Goal: Task Accomplishment & Management: Manage account settings

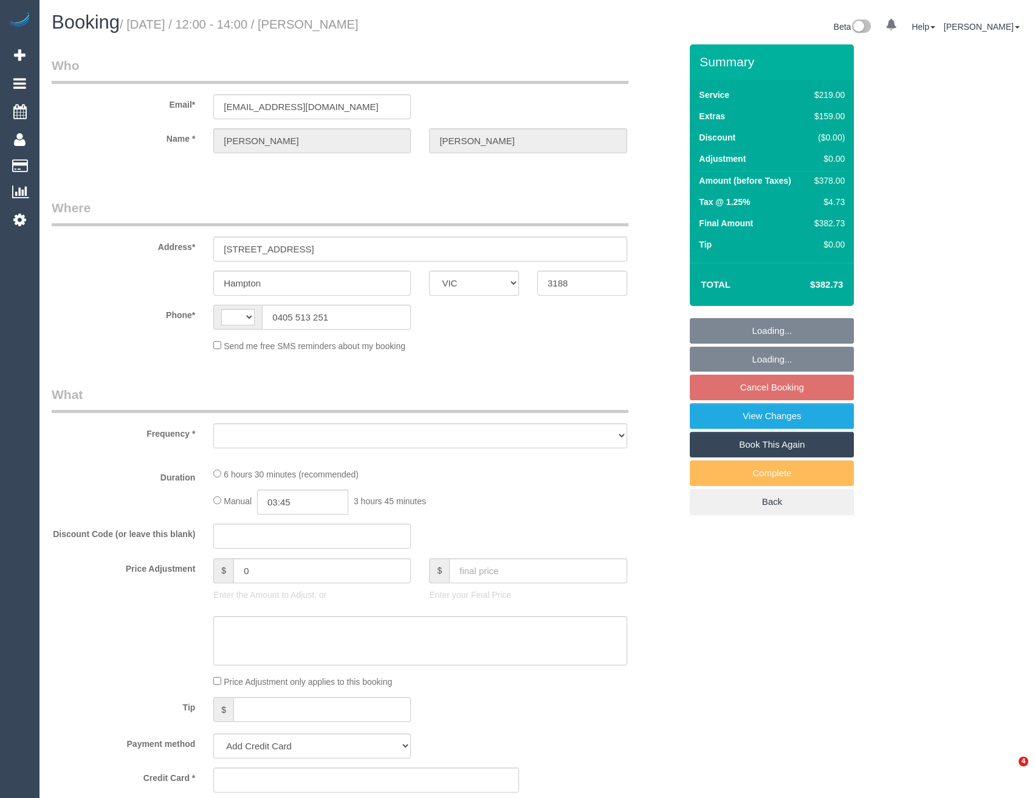
select select "VIC"
select select "string:AU"
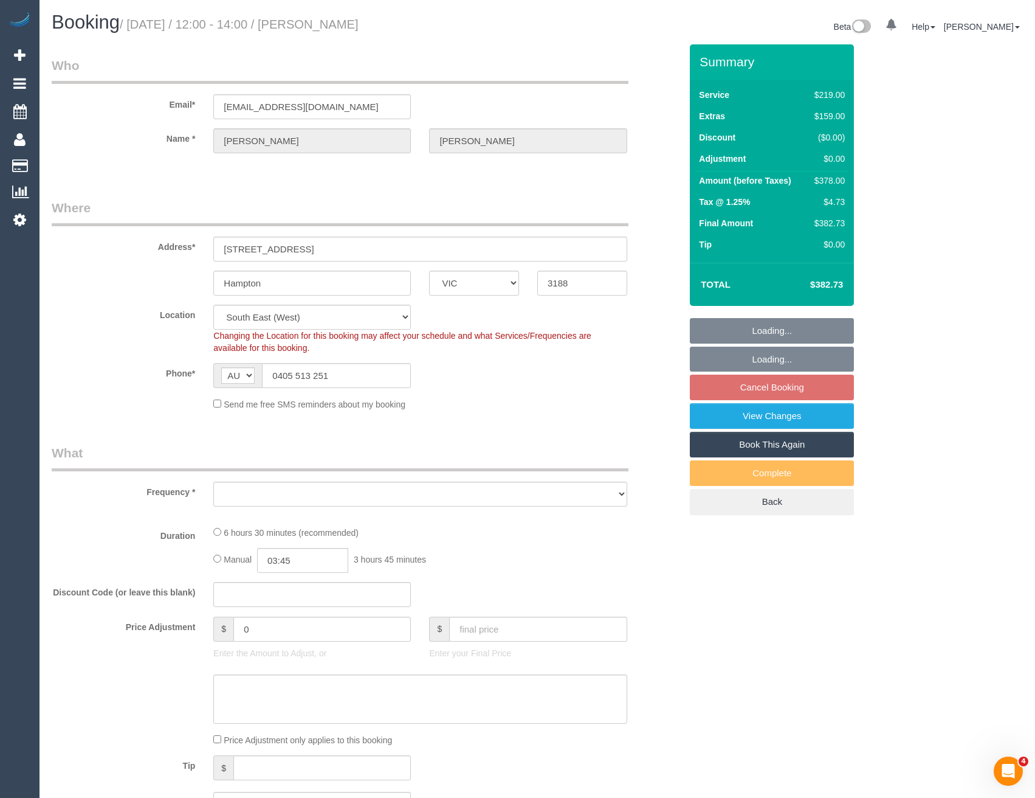
select select "object:555"
select select "string:stripe-pm_1SA1s52GScqysDRVLqy7YFPv"
select select "number:28"
select select "number:14"
select select "number:19"
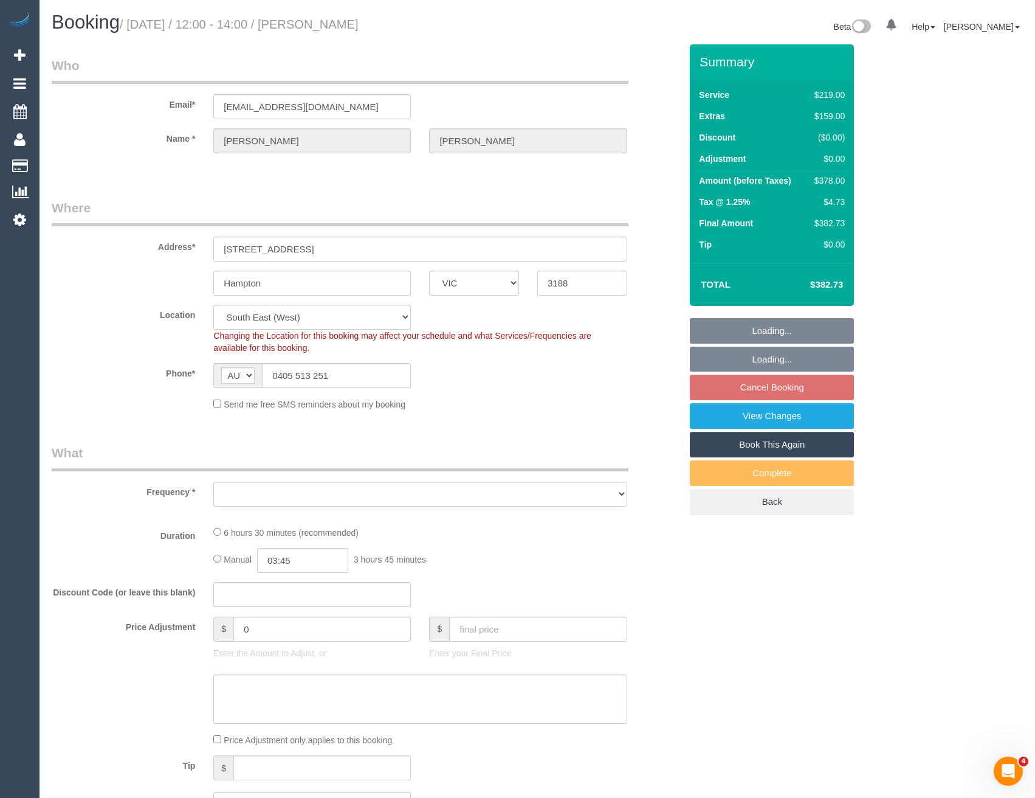
select select "number:22"
select select "number:26"
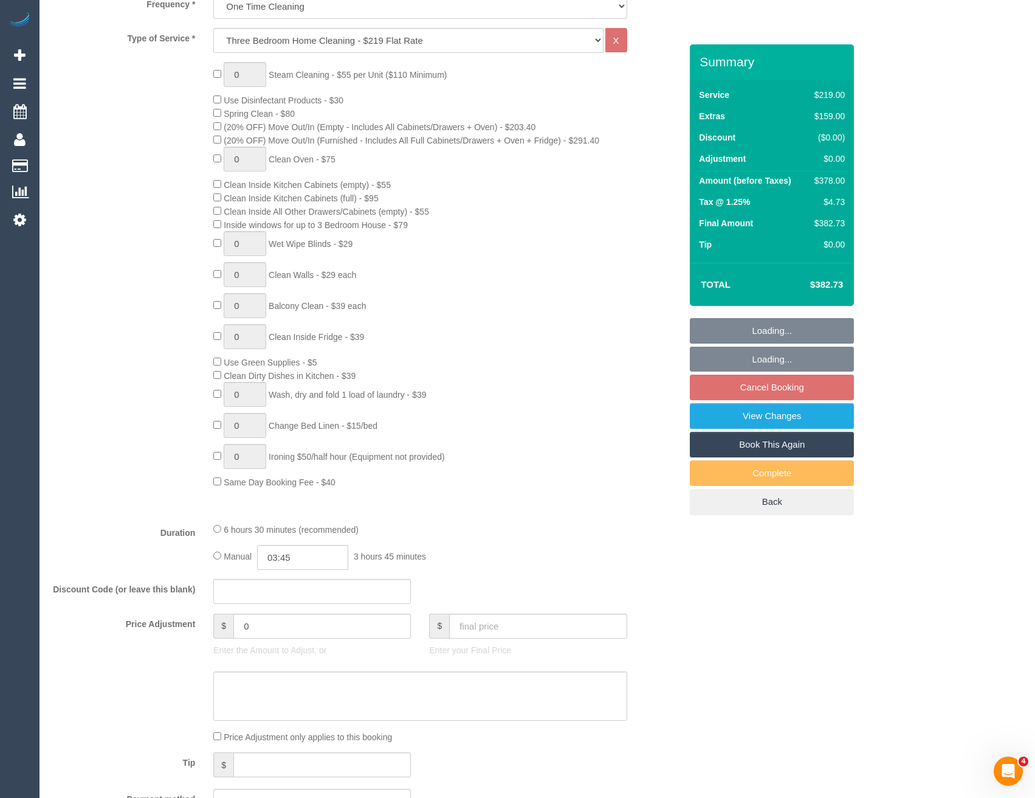
select select "object:1327"
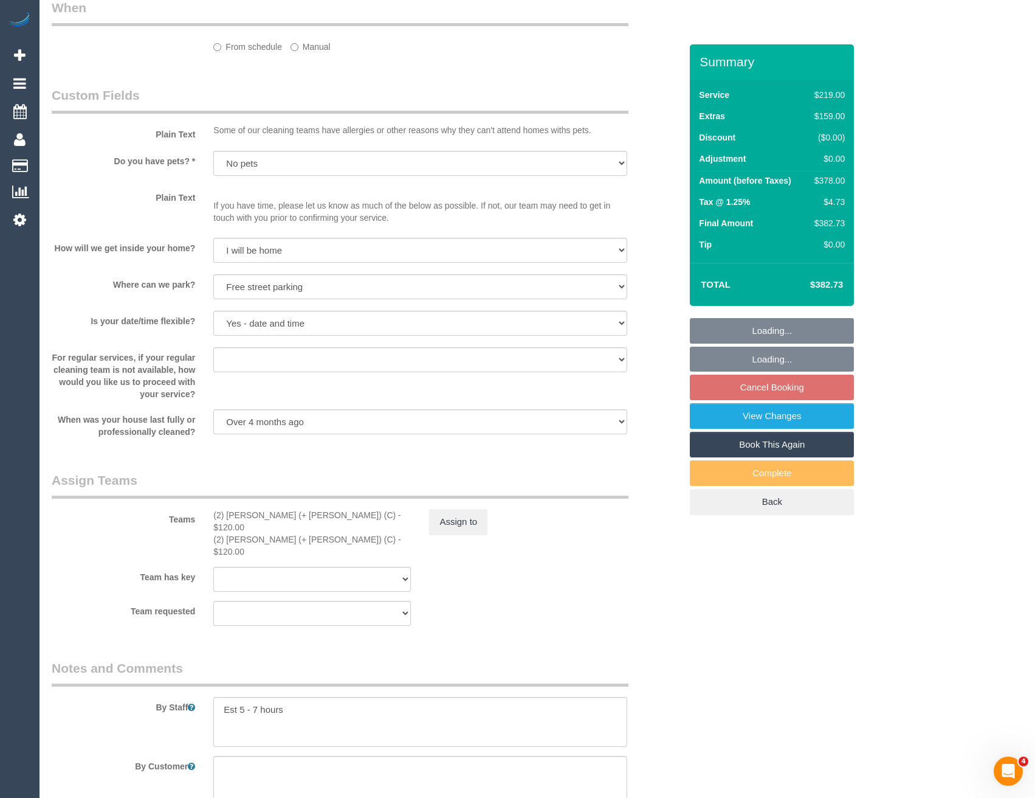
select select "spot1"
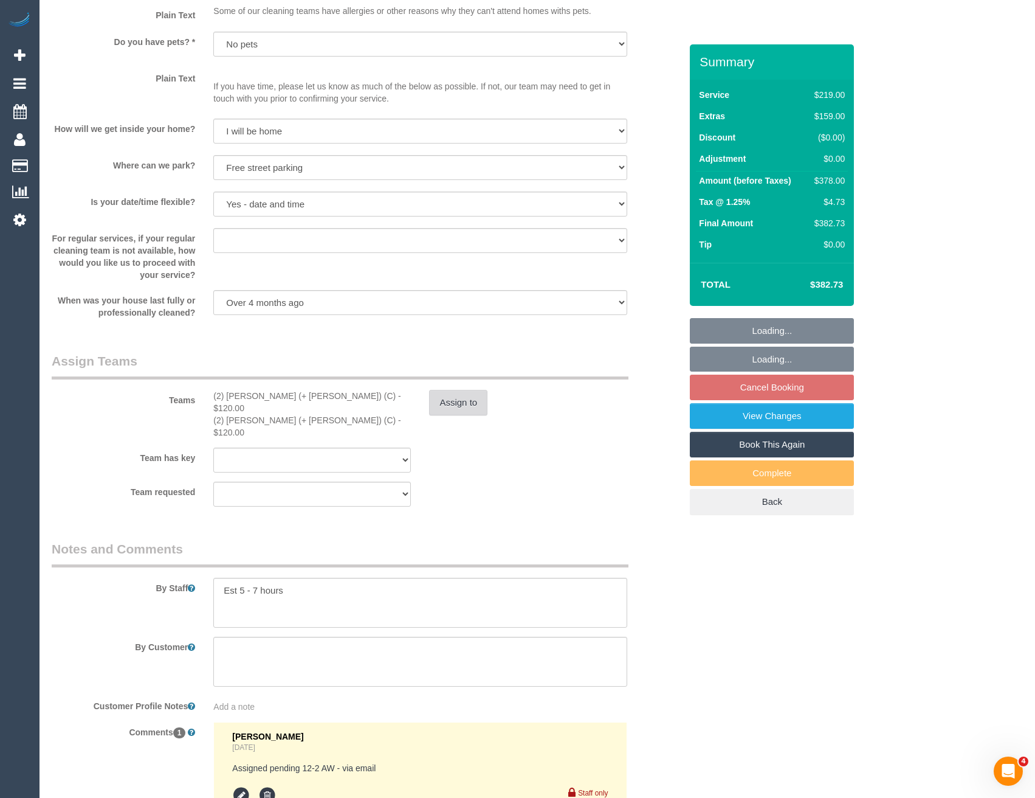
scroll to position [1629, 0]
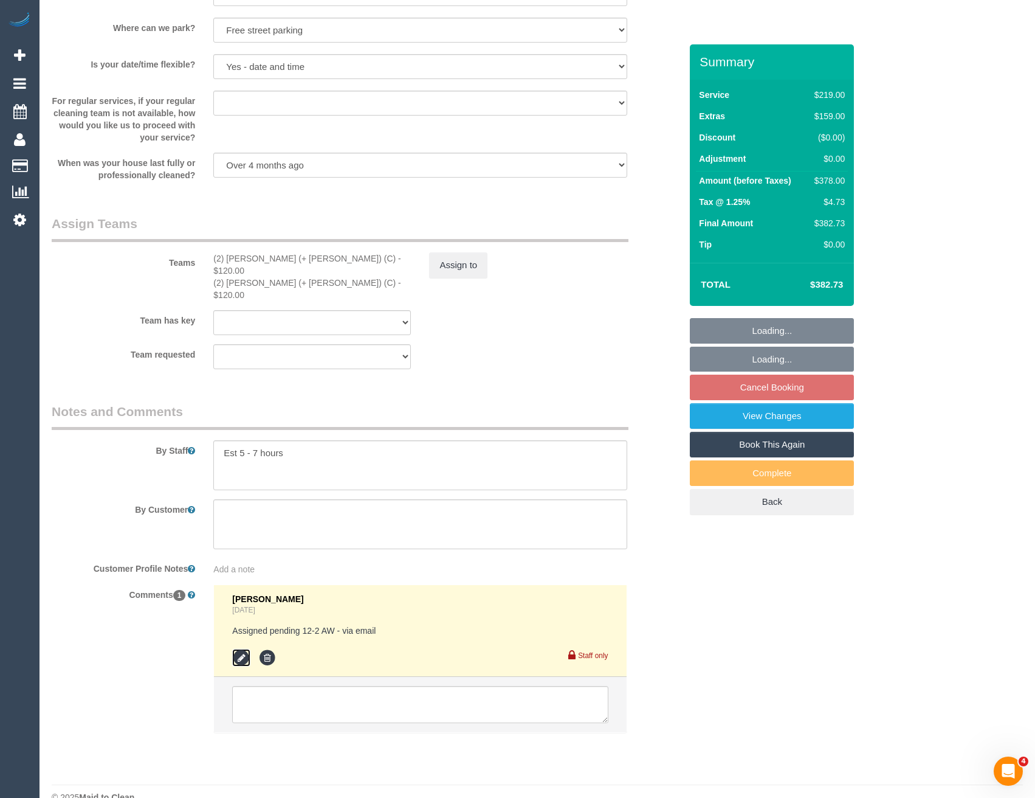
click at [237, 649] on icon at bounding box center [241, 658] width 18 height 18
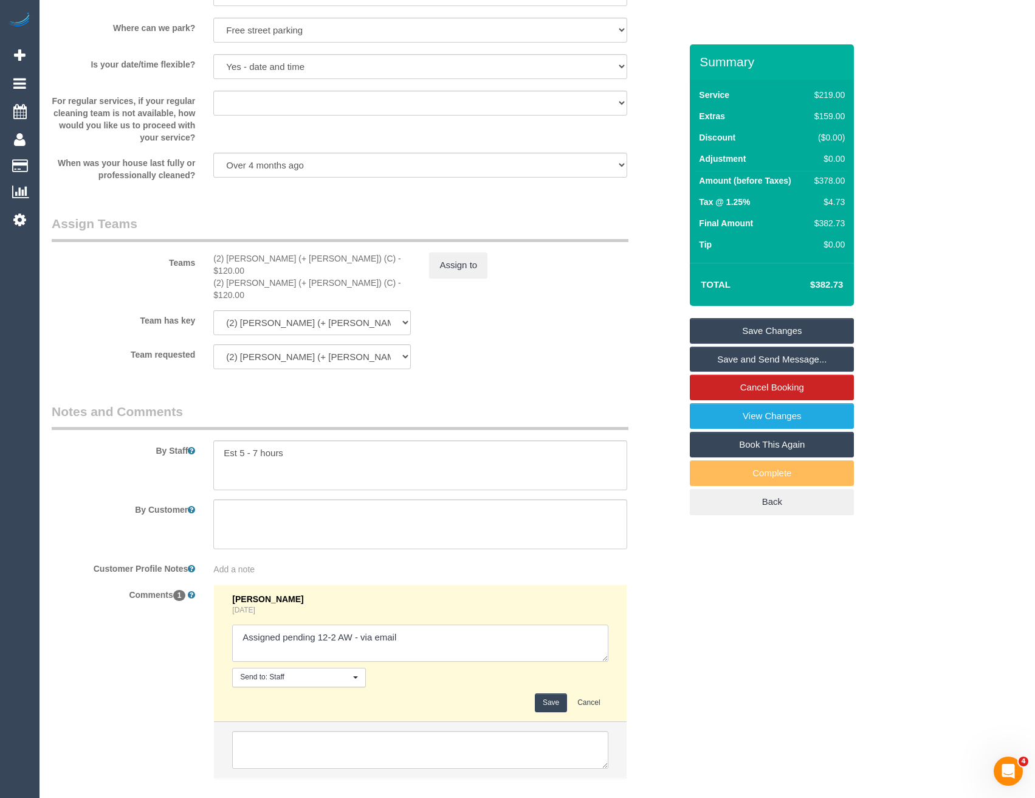
click at [437, 624] on textarea at bounding box center [420, 643] width 376 height 38
type textarea "Assigned pending 12-2 AW - via email // confirmed"
click at [552, 693] on button "Save" at bounding box center [551, 702] width 32 height 19
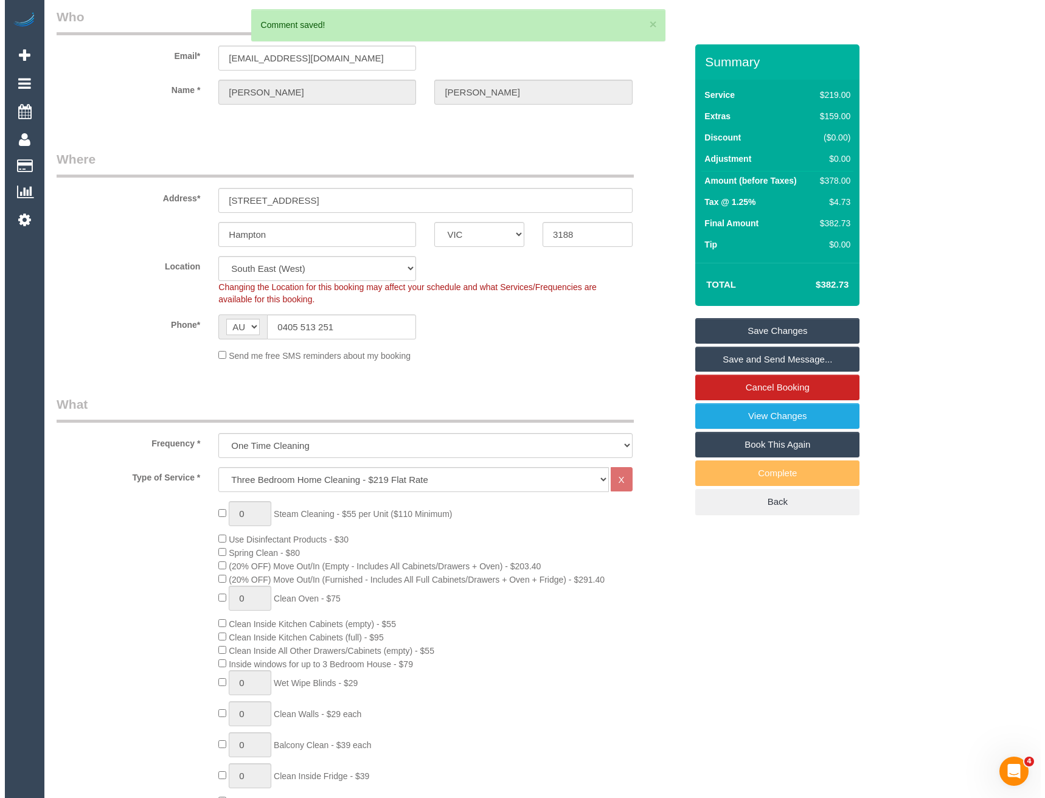
scroll to position [0, 0]
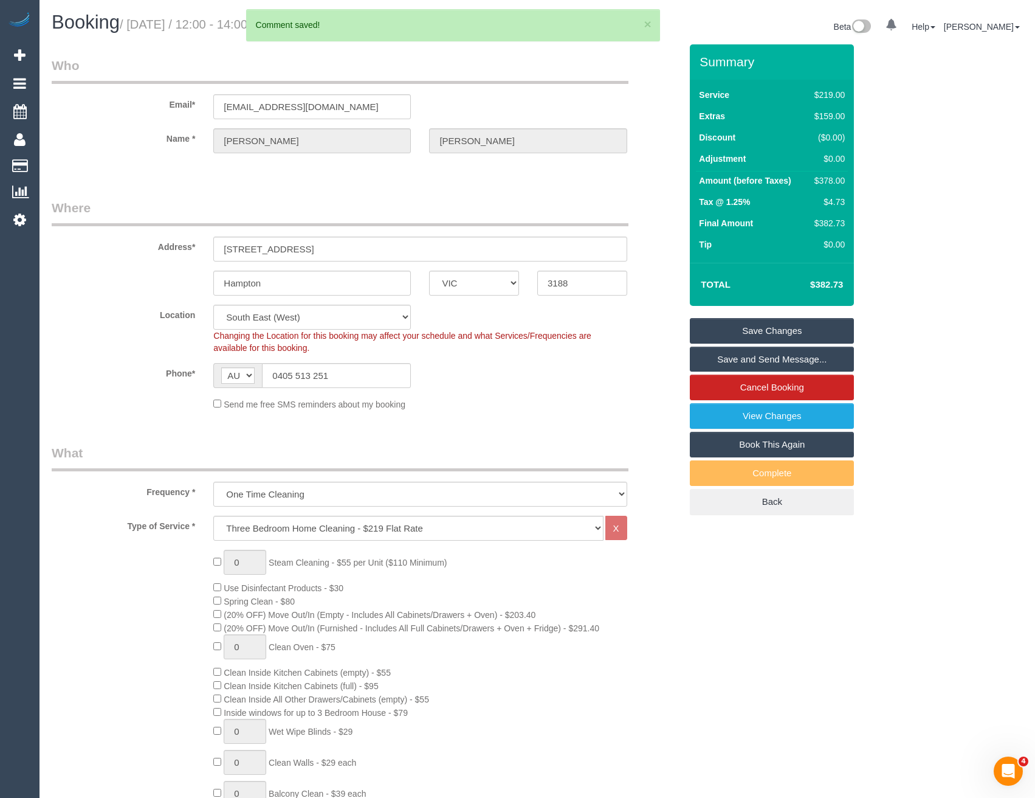
click at [757, 355] on link "Save and Send Message..." at bounding box center [772, 360] width 164 height 26
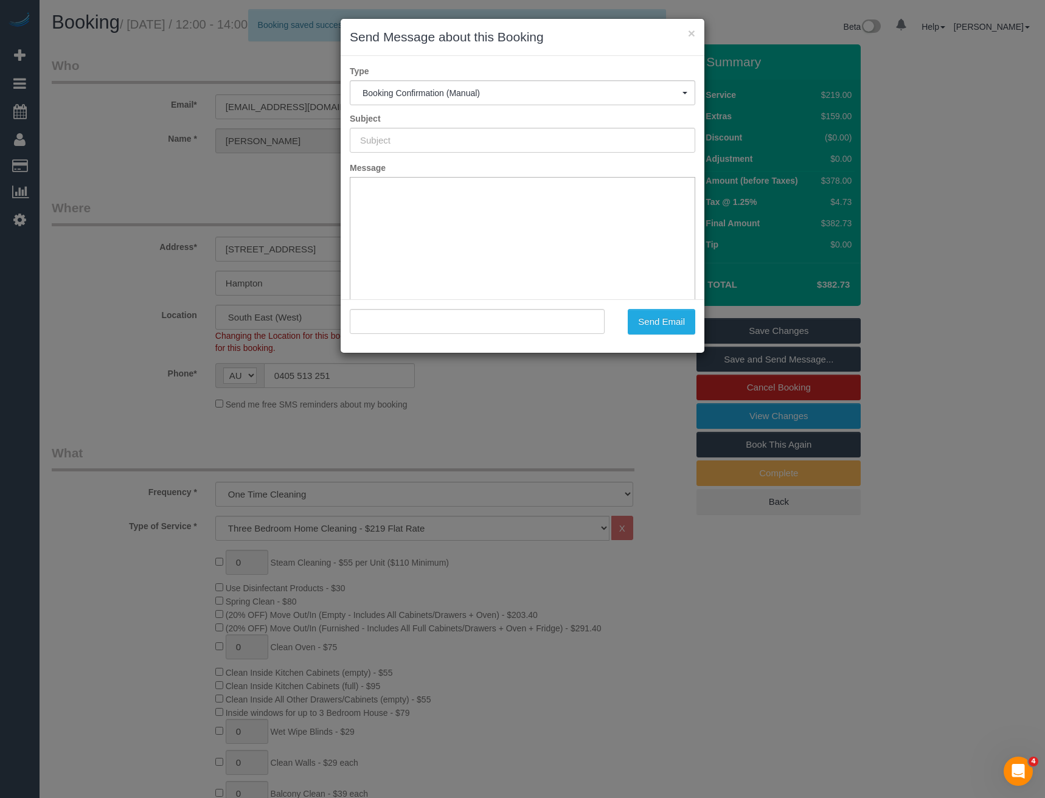
type input "Booking Confirmed"
type input ""Leigh Wingate" <ewanwingate@gmail.com>"
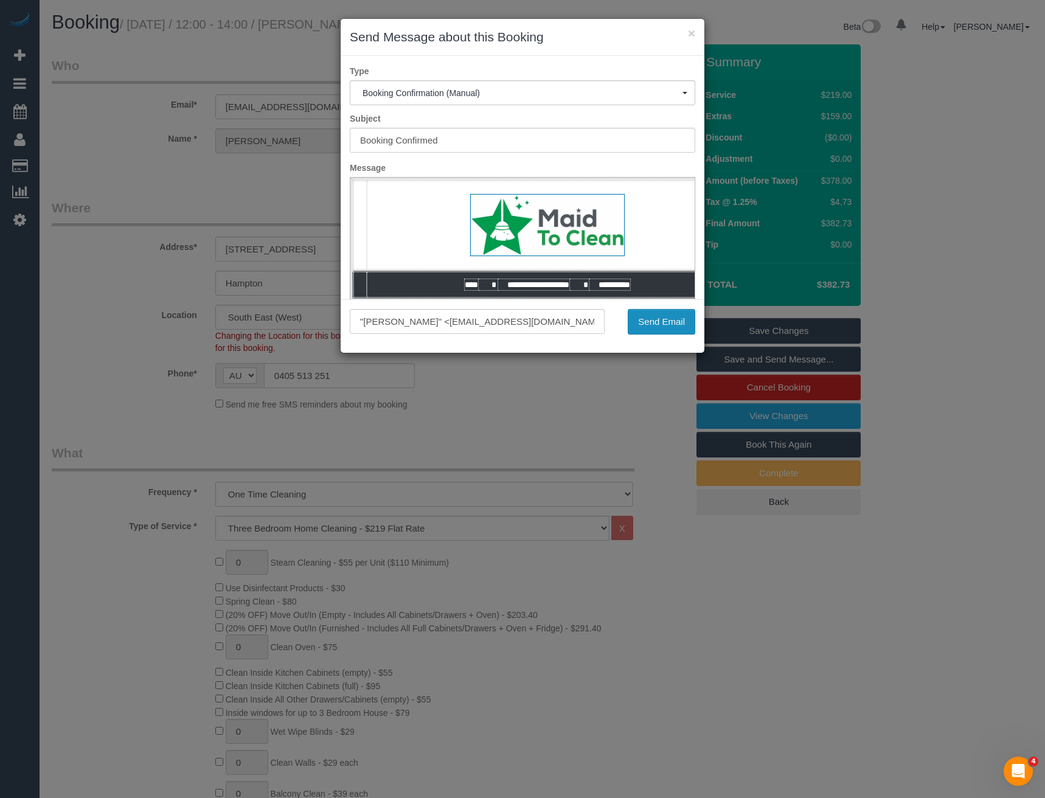
click at [641, 320] on button "Send Email" at bounding box center [660, 322] width 67 height 26
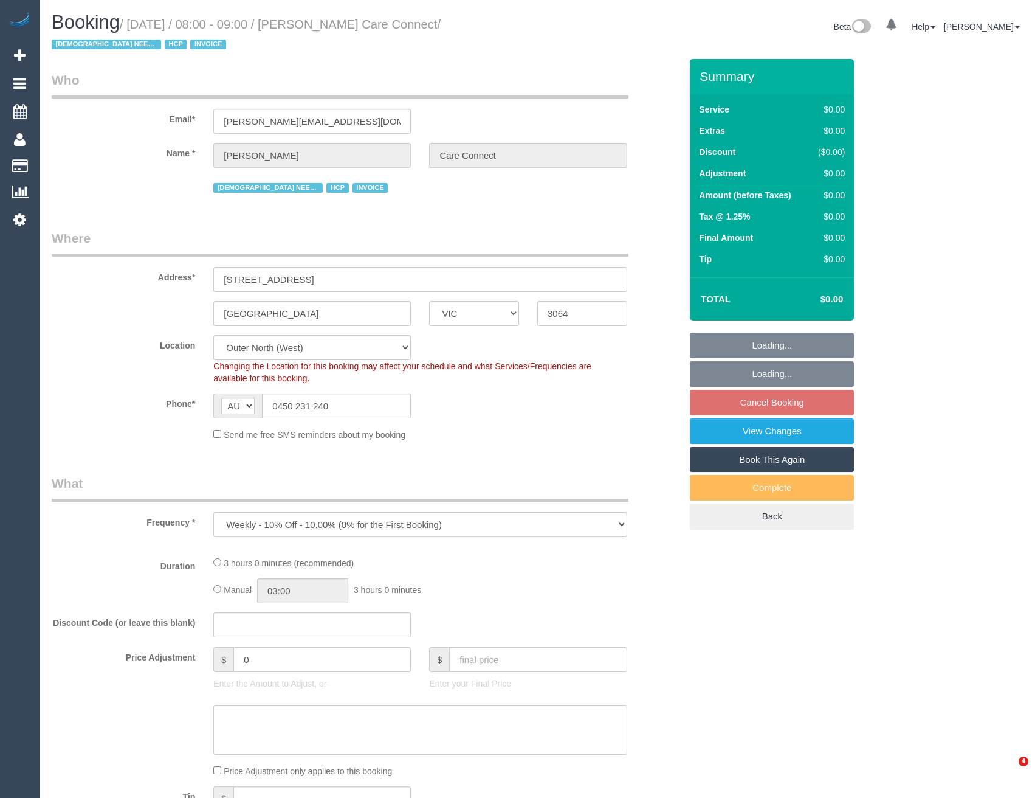
select select "VIC"
select select "object:551"
select select "180"
select select "number:28"
select select "number:14"
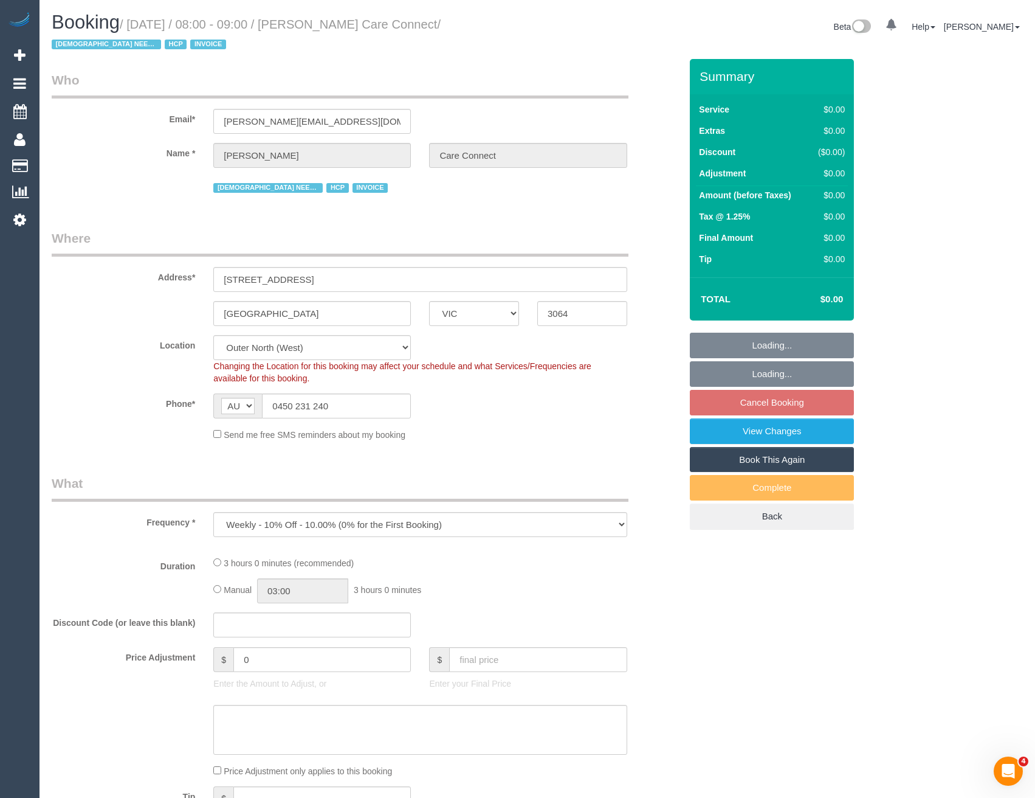
select select "number:19"
select select "number:25"
select select "number:35"
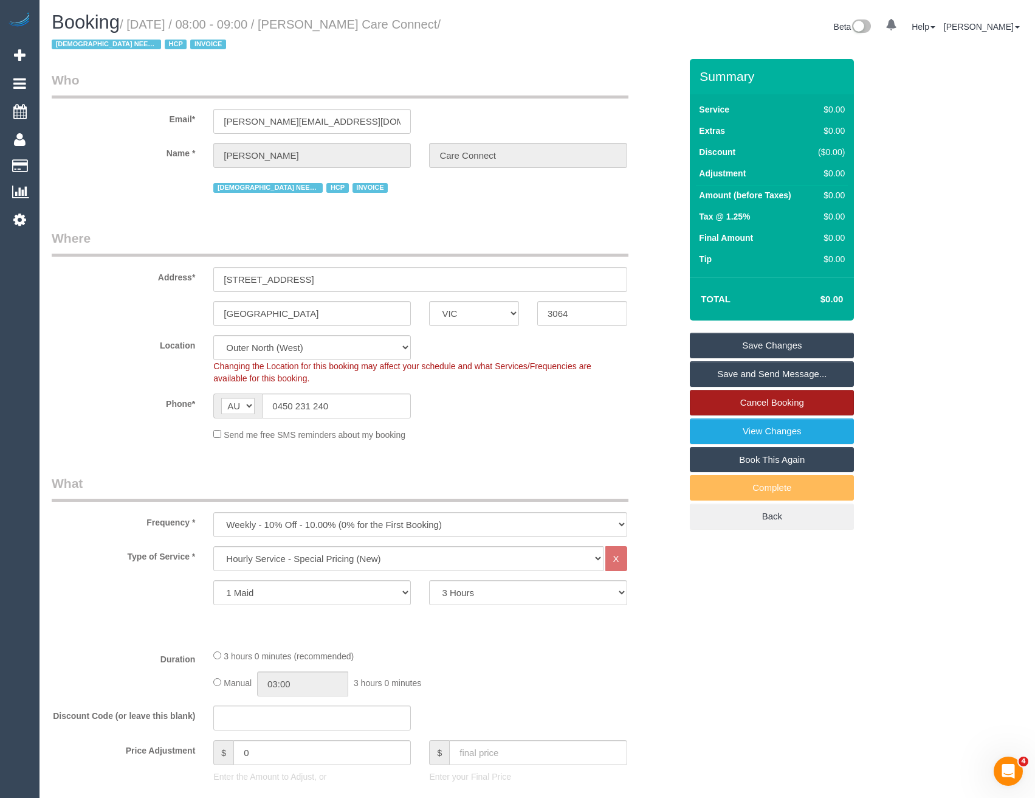
click at [745, 400] on link "Cancel Booking" at bounding box center [772, 403] width 164 height 26
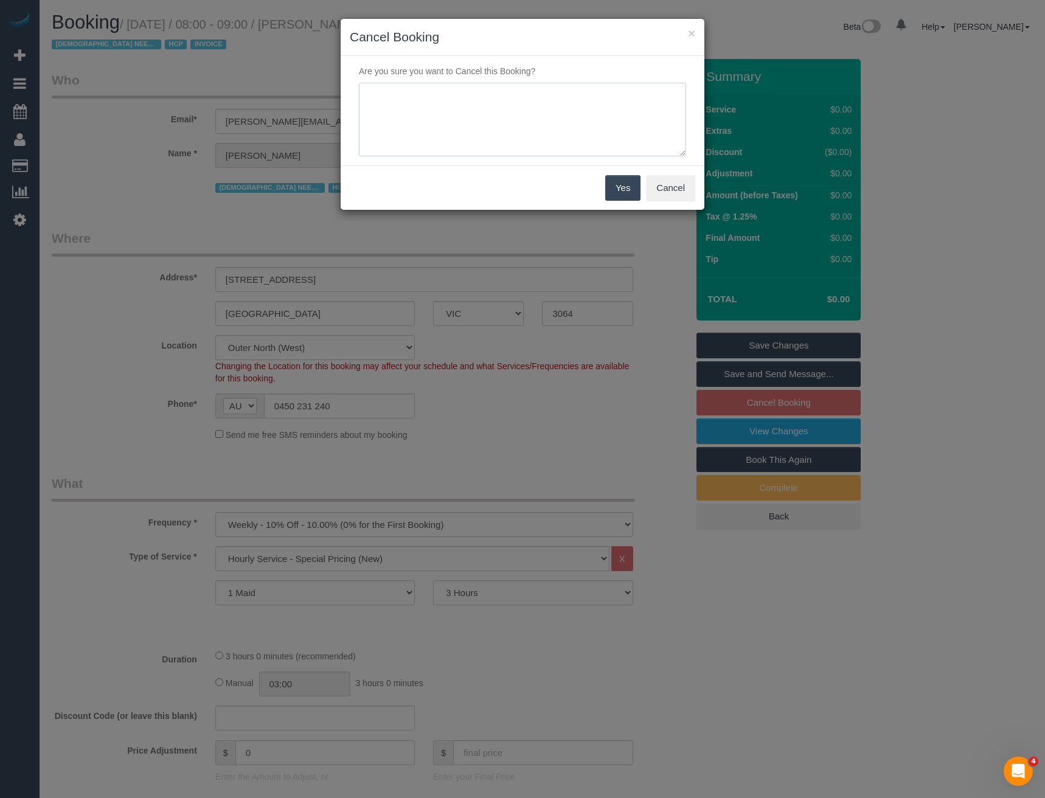
click at [483, 128] on textarea at bounding box center [522, 120] width 327 height 74
type textarea "Requested to skip - via SMS - BB"
click at [615, 187] on button "Yes" at bounding box center [622, 188] width 35 height 26
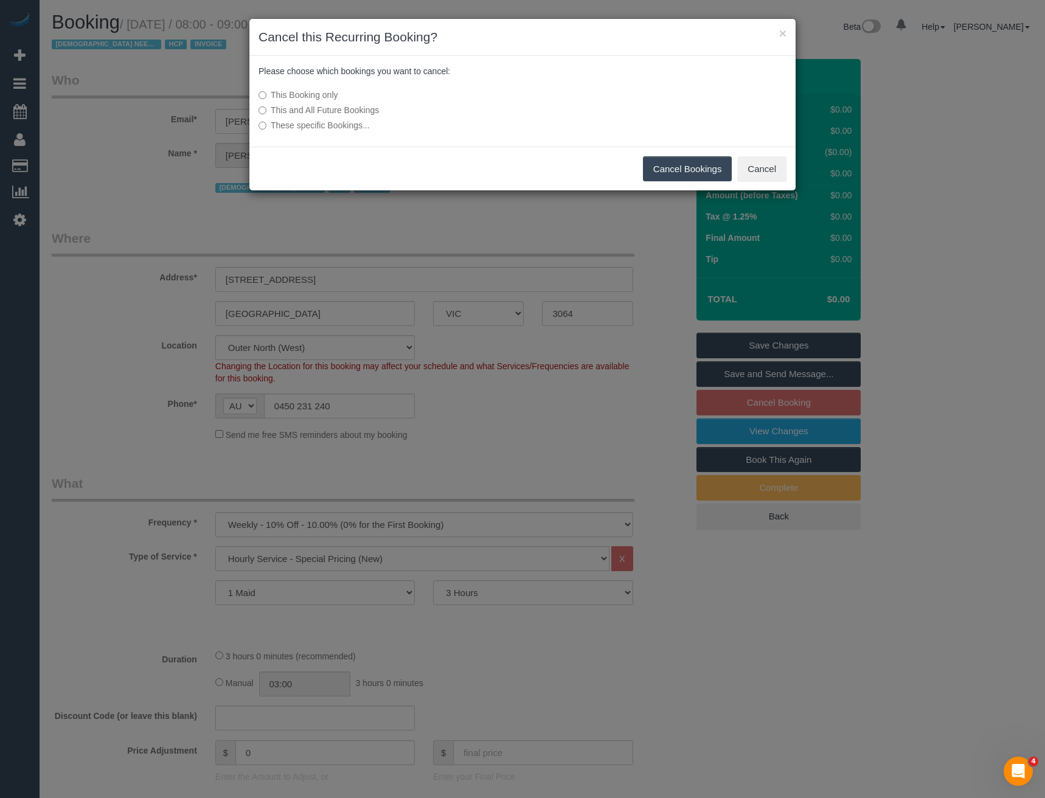
click at [663, 176] on button "Cancel Bookings" at bounding box center [687, 169] width 89 height 26
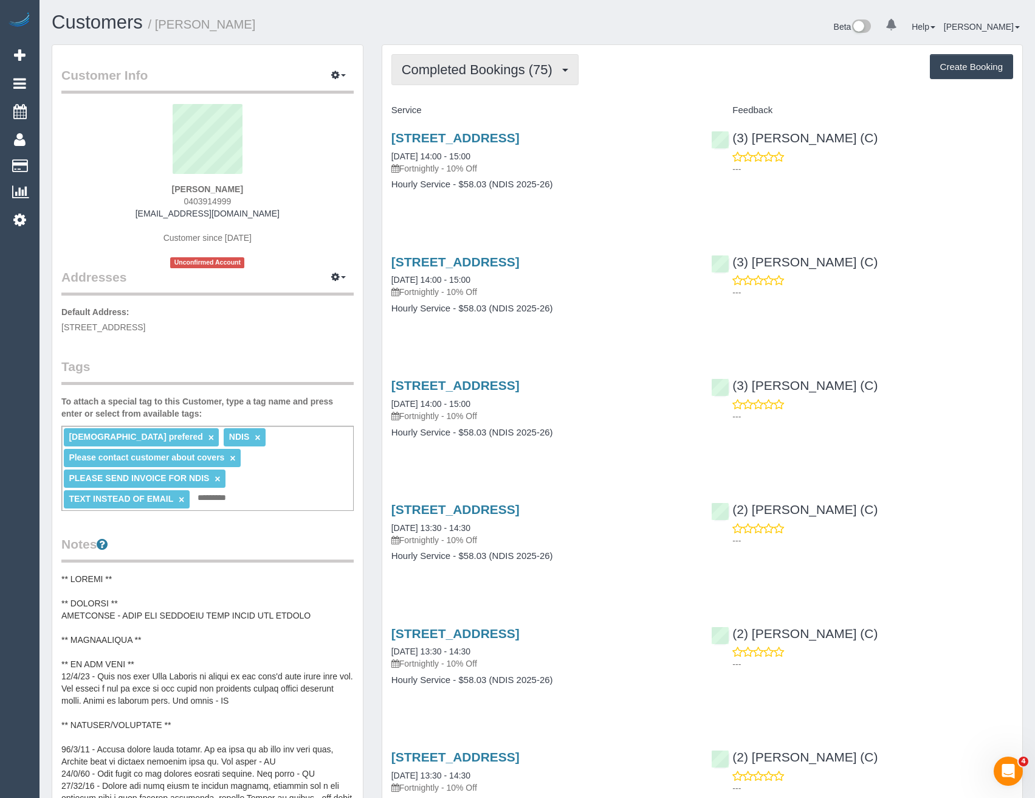
click at [517, 69] on span "Completed Bookings (75)" at bounding box center [480, 69] width 157 height 15
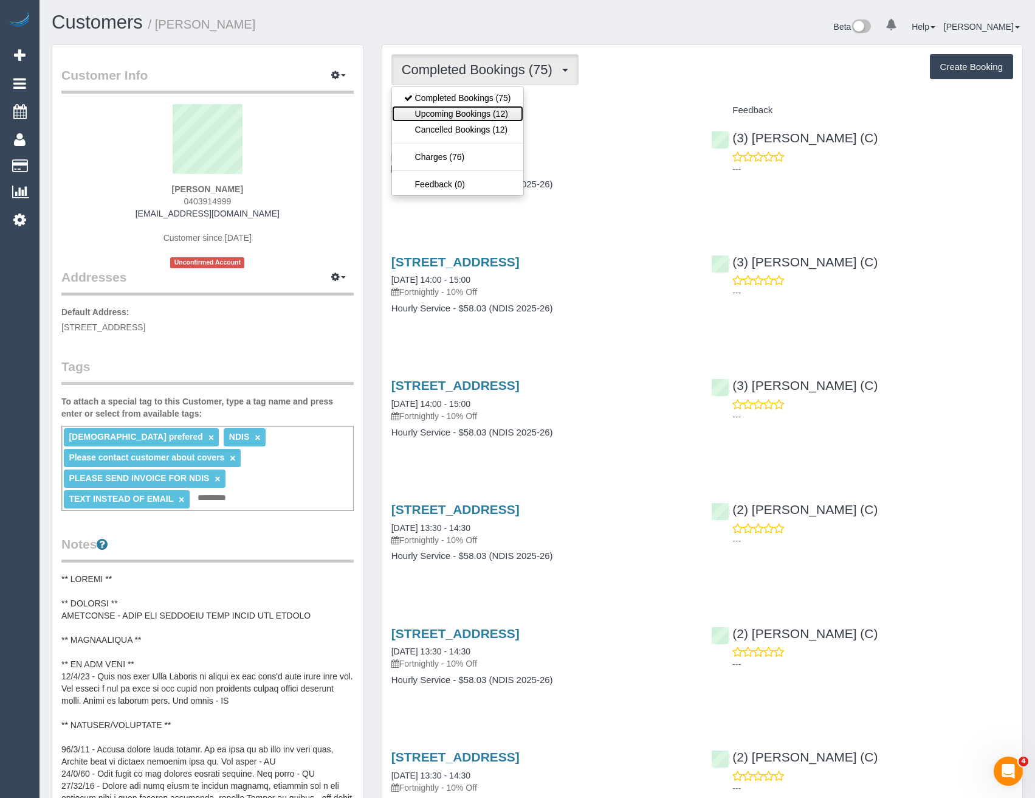
click at [494, 118] on link "Upcoming Bookings (12)" at bounding box center [457, 114] width 131 height 16
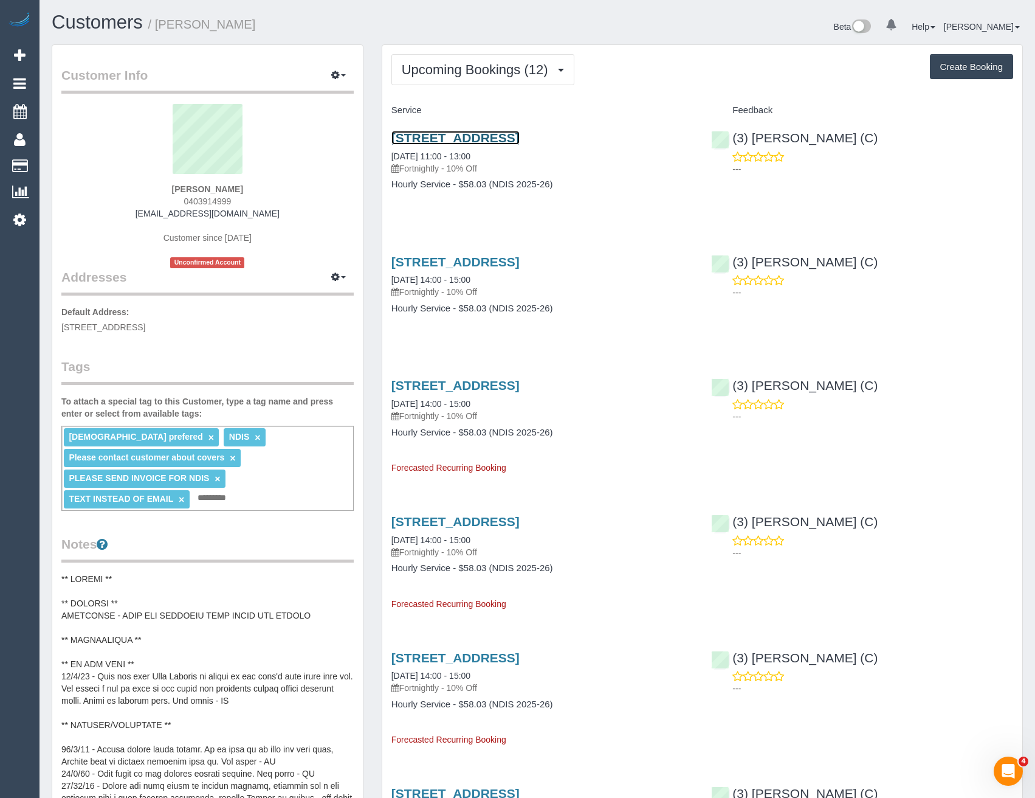
click at [509, 139] on link "[STREET_ADDRESS]" at bounding box center [456, 138] width 128 height 14
click at [21, 225] on icon at bounding box center [19, 219] width 13 height 15
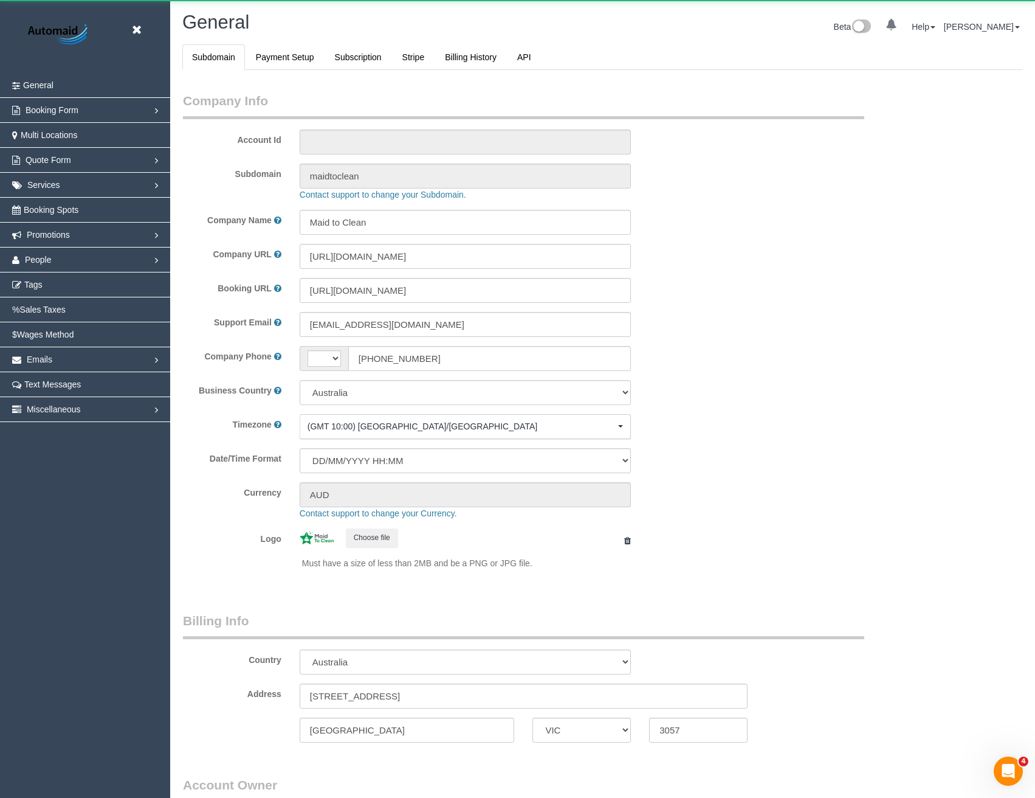
select select "string:AU"
select select "1"
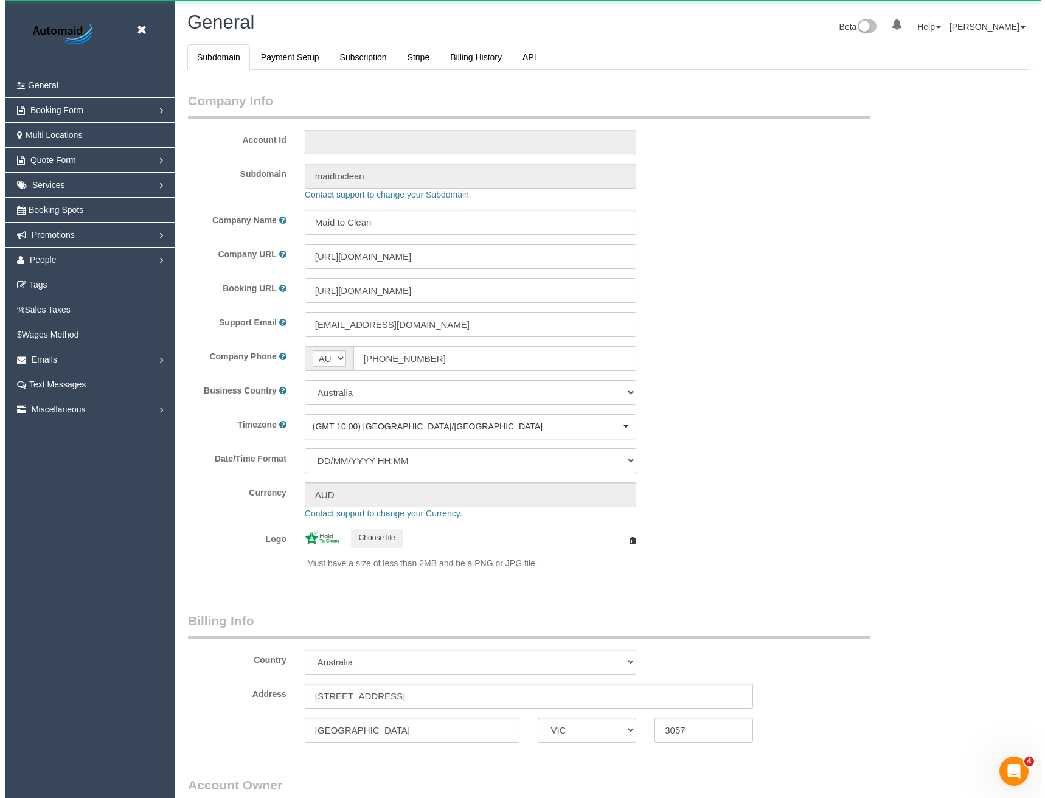
scroll to position [2779, 1035]
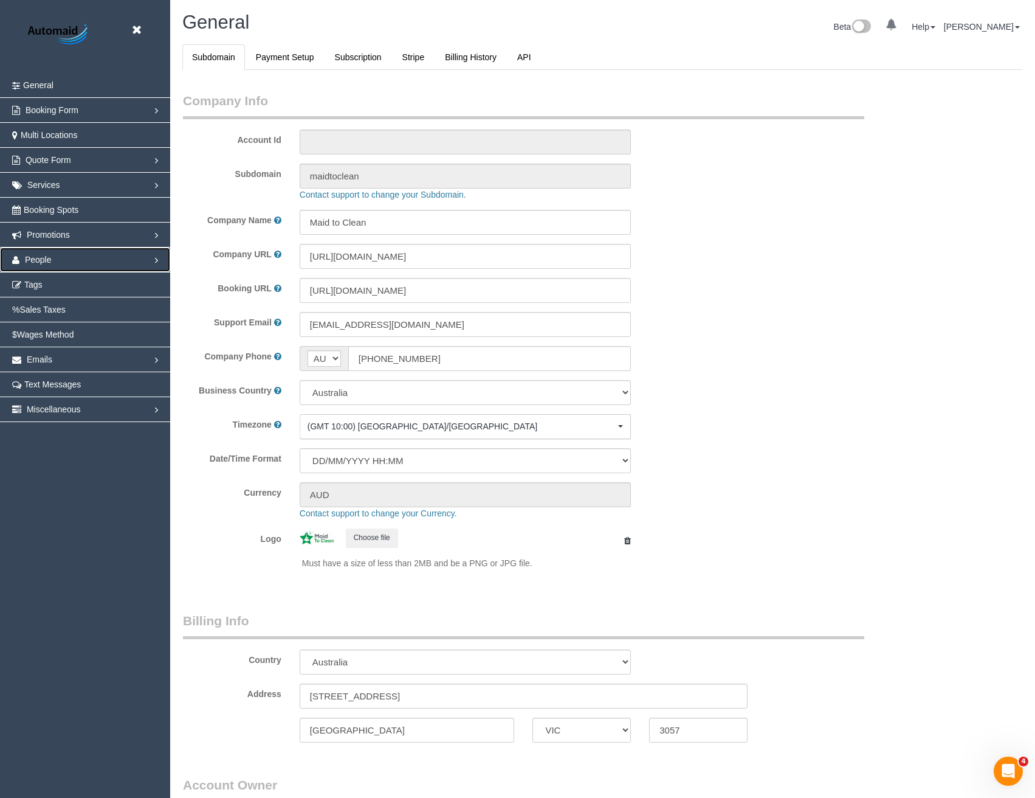
click at [42, 260] on span "People" at bounding box center [38, 260] width 27 height 10
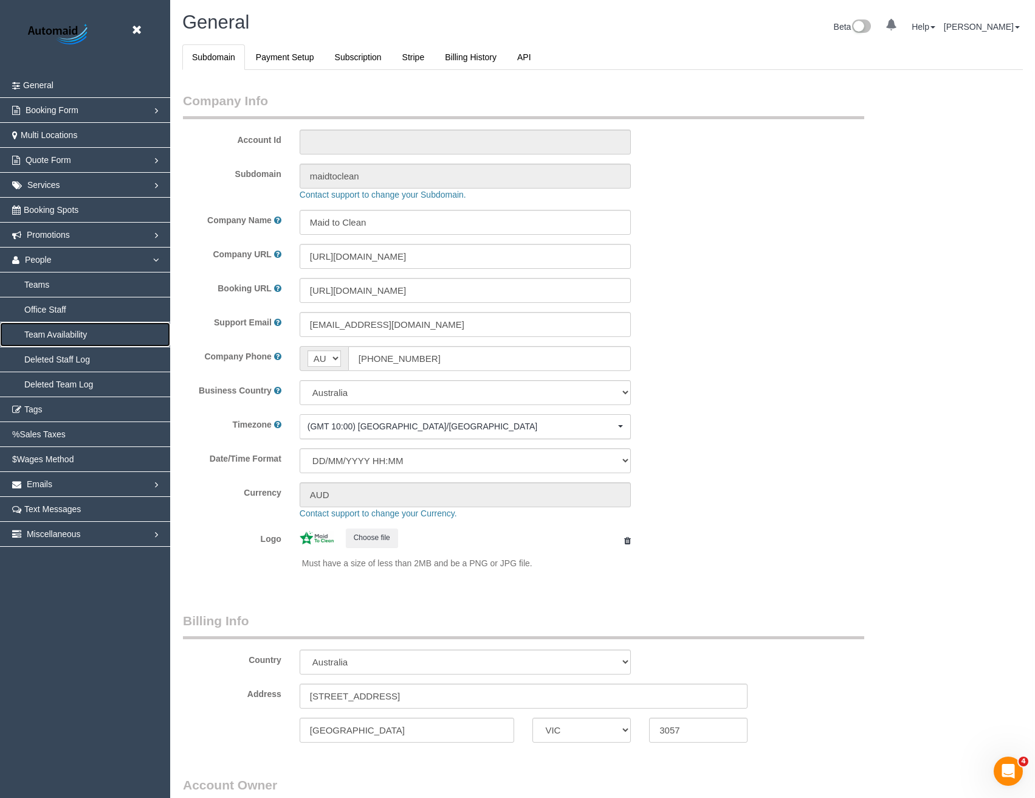
click at [53, 333] on link "Team Availability" at bounding box center [85, 334] width 170 height 24
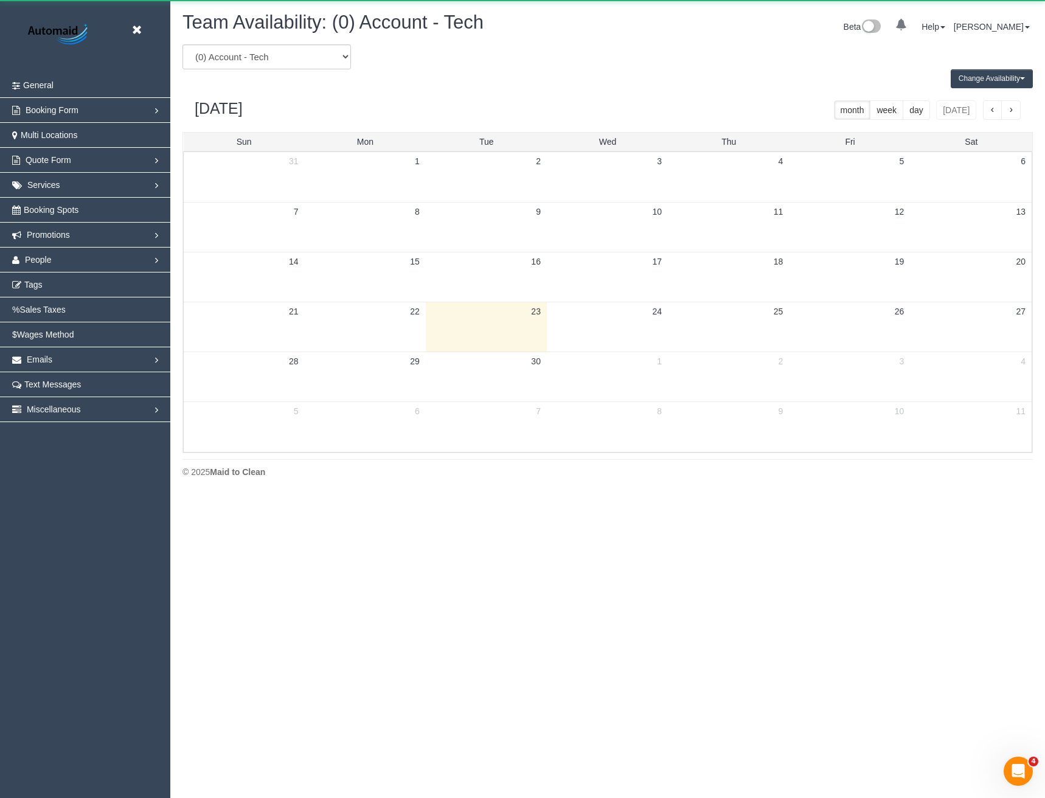
scroll to position [495, 1045]
click at [325, 51] on select "(0) Account - Tech (0) Office (0) [PERSON_NAME] Test Account (1) [PERSON_NAME] …" at bounding box center [266, 56] width 168 height 25
select select "number:113719"
click at [182, 44] on select "(0) Account - Tech (0) Office (0) Raunak Test Account (1) Debbie Brodjanac (FT)…" at bounding box center [266, 56] width 168 height 25
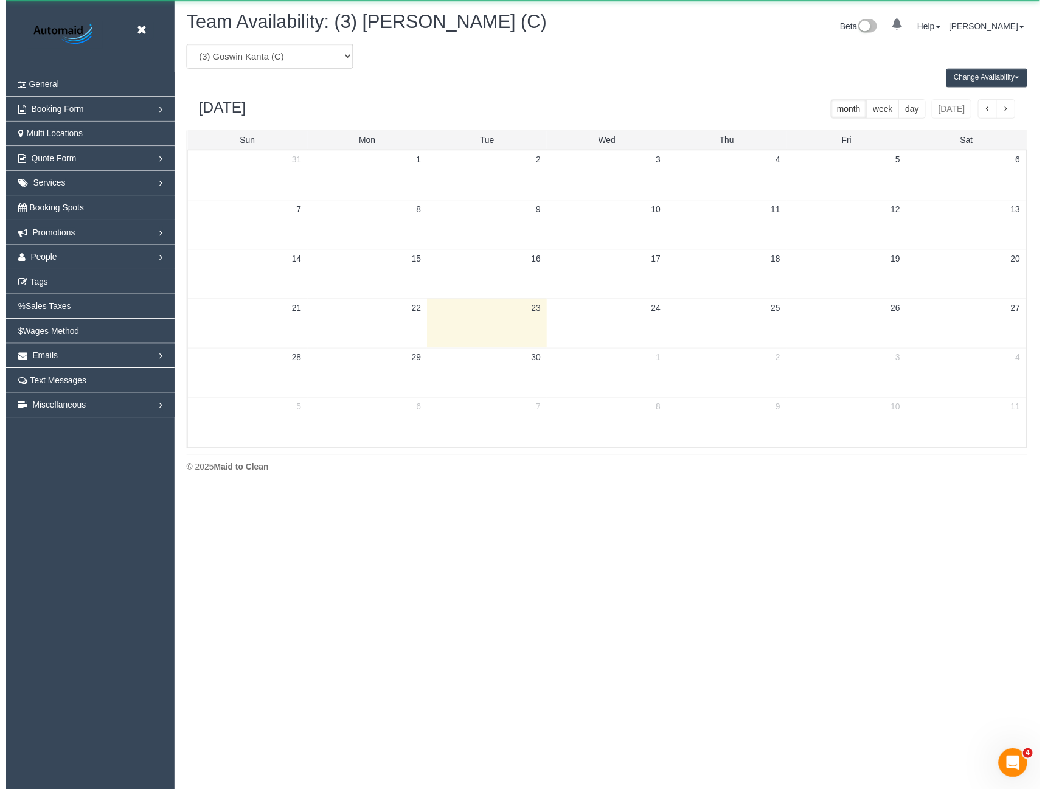
scroll to position [60303, 59754]
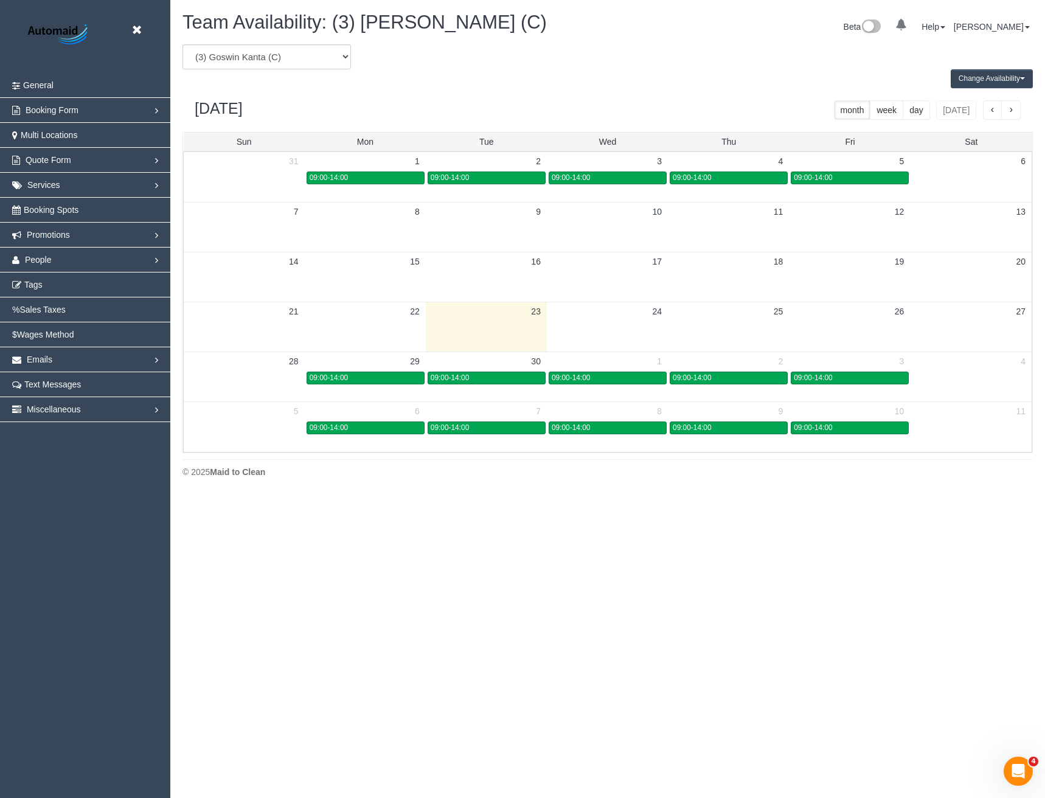
click at [981, 80] on button "Change Availability" at bounding box center [991, 78] width 82 height 19
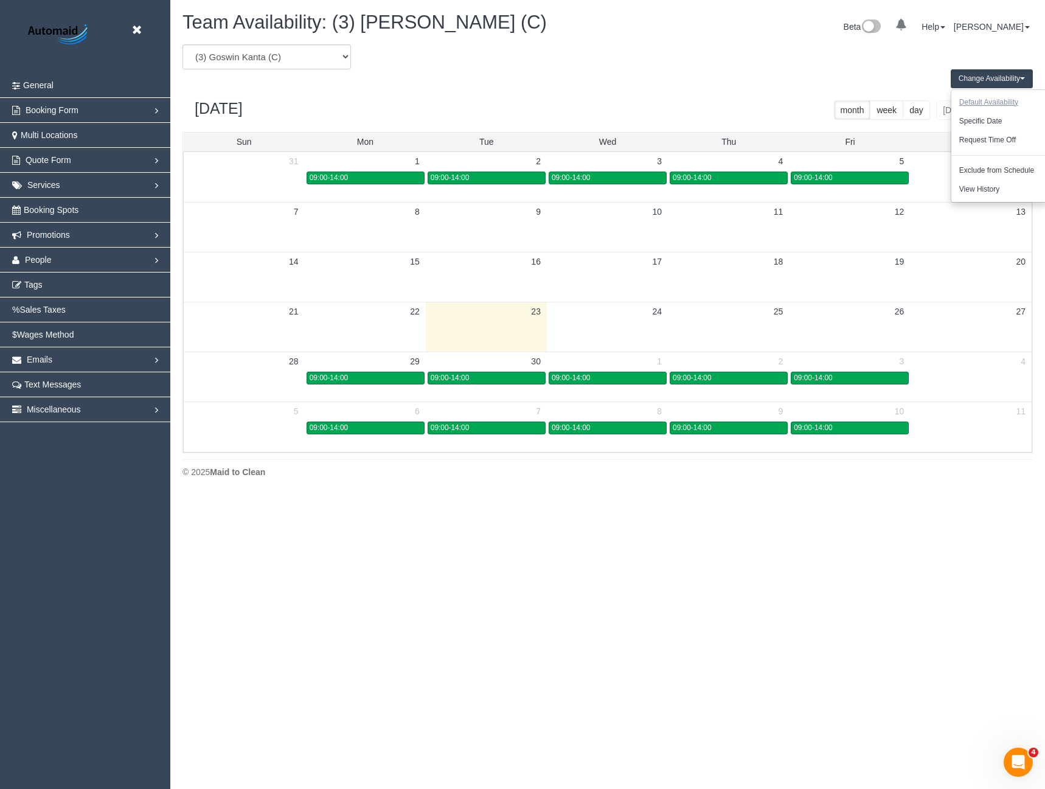
click at [978, 102] on button "Default Availability" at bounding box center [988, 102] width 75 height 19
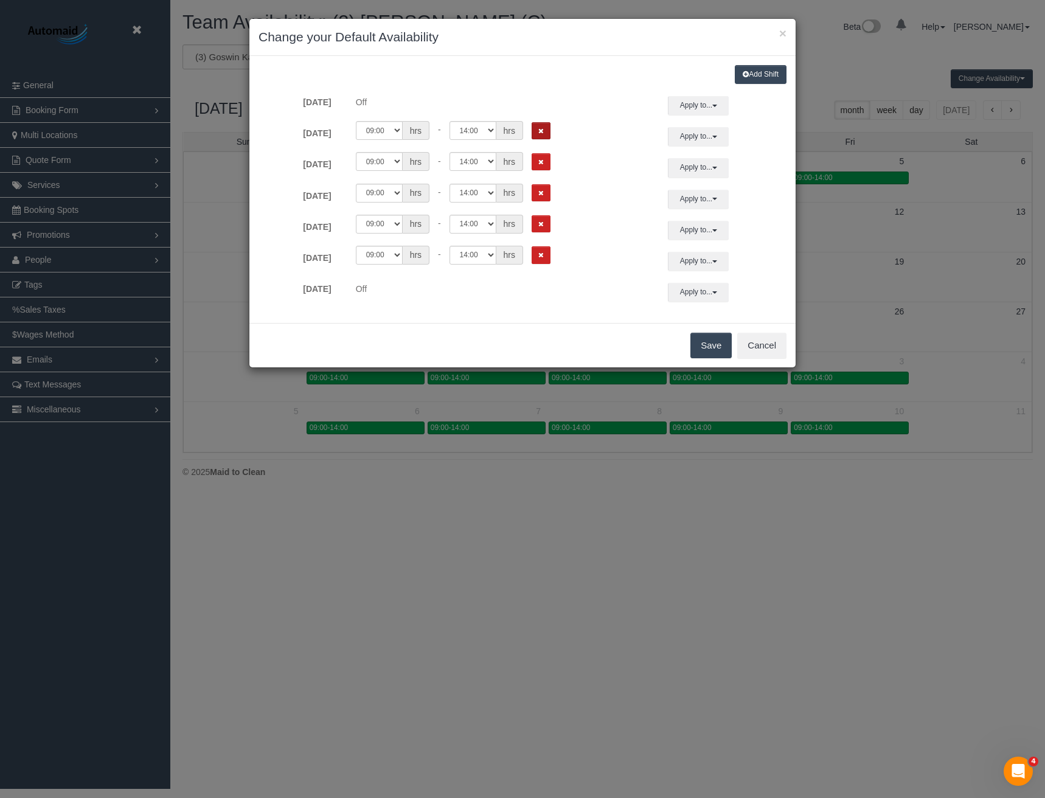
click at [539, 130] on icon "Remove Shift" at bounding box center [540, 131] width 5 height 7
click at [540, 150] on div "00:00 00:05 00:10 00:15 00:20 00:25 00:30 00:35 00:40 00:45 00:50 00:55 01:00 0…" at bounding box center [499, 158] width 319 height 37
click at [542, 171] on div "00:00 00:05 00:10 00:15 00:20 00:25 00:30 00:35 00:40 00:45 00:50 00:55 01:00 0…" at bounding box center [499, 189] width 319 height 37
click at [540, 165] on button "Remove Shift" at bounding box center [540, 162] width 19 height 18
click at [540, 187] on button "Remove Shift" at bounding box center [540, 193] width 19 height 18
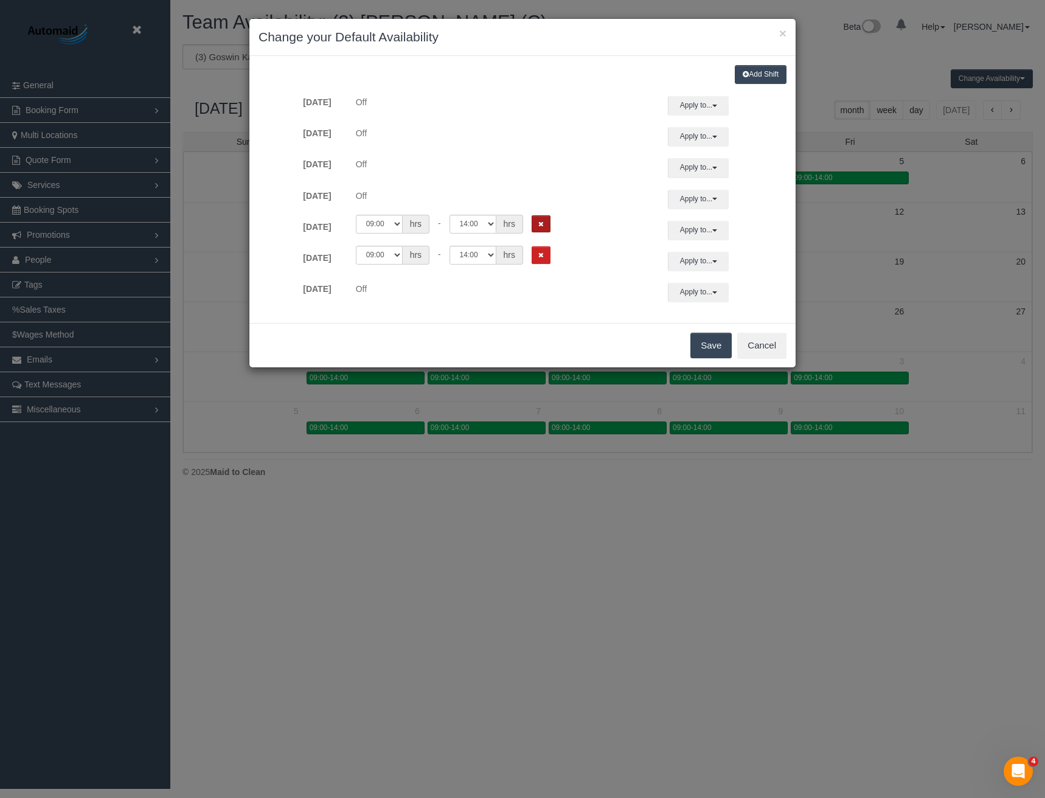
click at [542, 224] on icon "Remove Shift" at bounding box center [540, 224] width 5 height 7
click at [545, 257] on button "Remove Shift" at bounding box center [540, 255] width 19 height 18
click at [702, 349] on button "Save" at bounding box center [710, 346] width 41 height 26
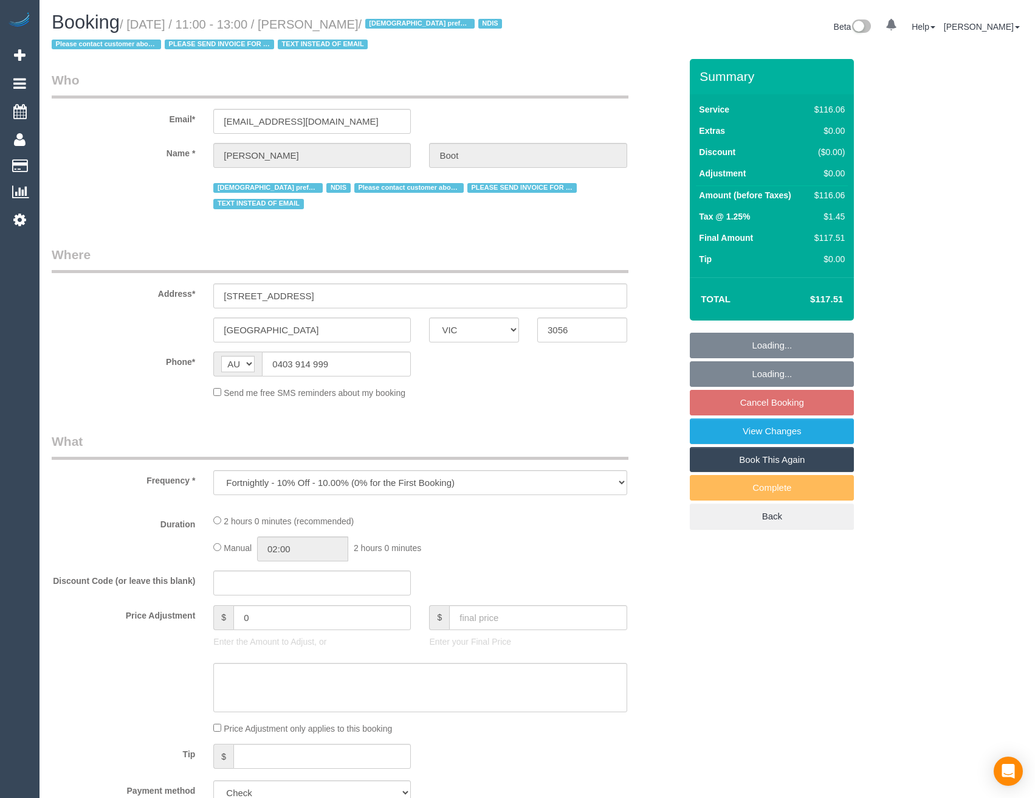
select select "VIC"
select select "number:28"
select select "number:14"
select select "number:19"
select select "number:24"
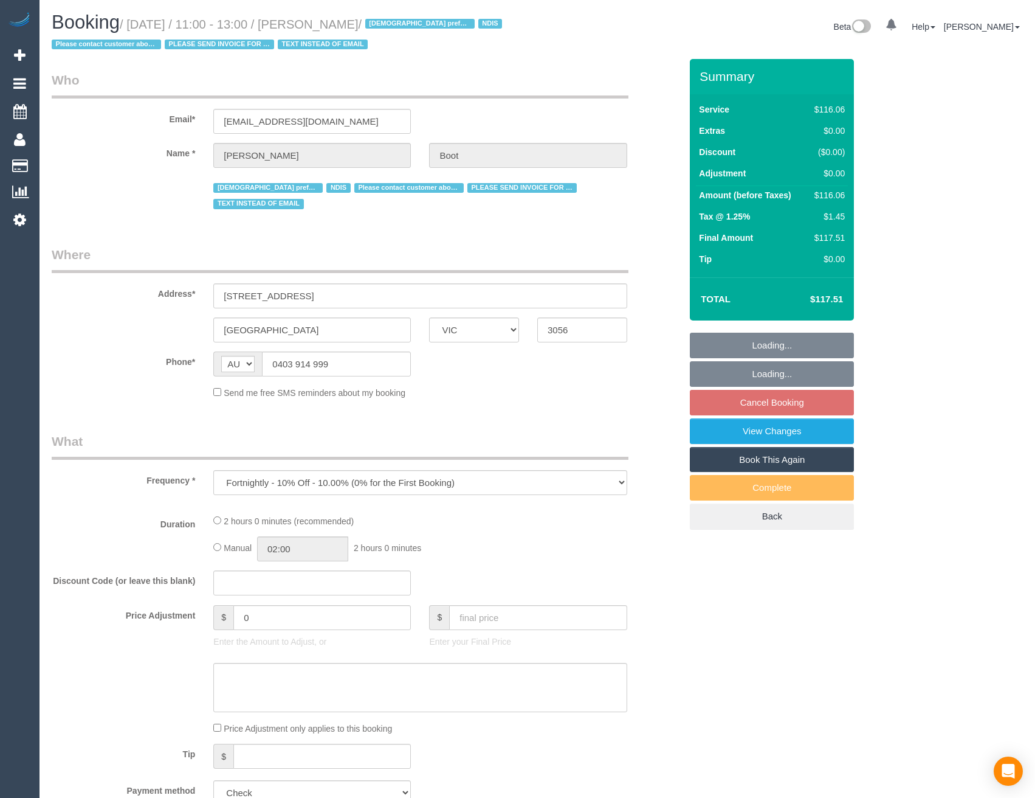
select select "number:35"
select select "number:13"
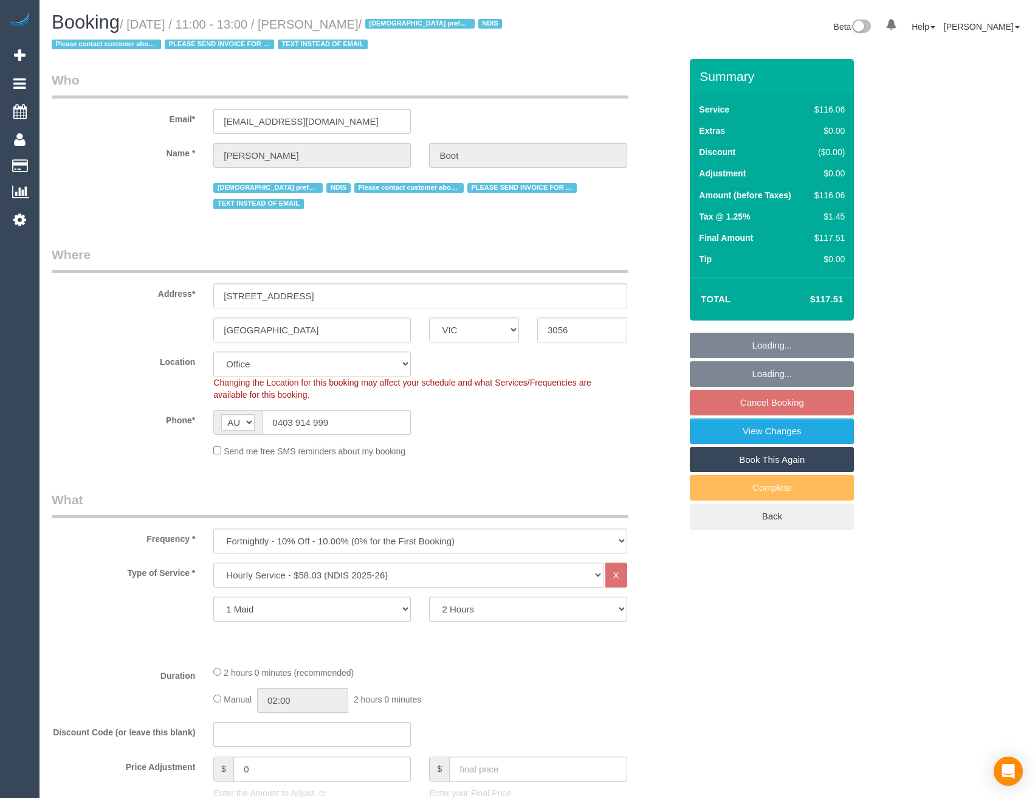
select select "object:806"
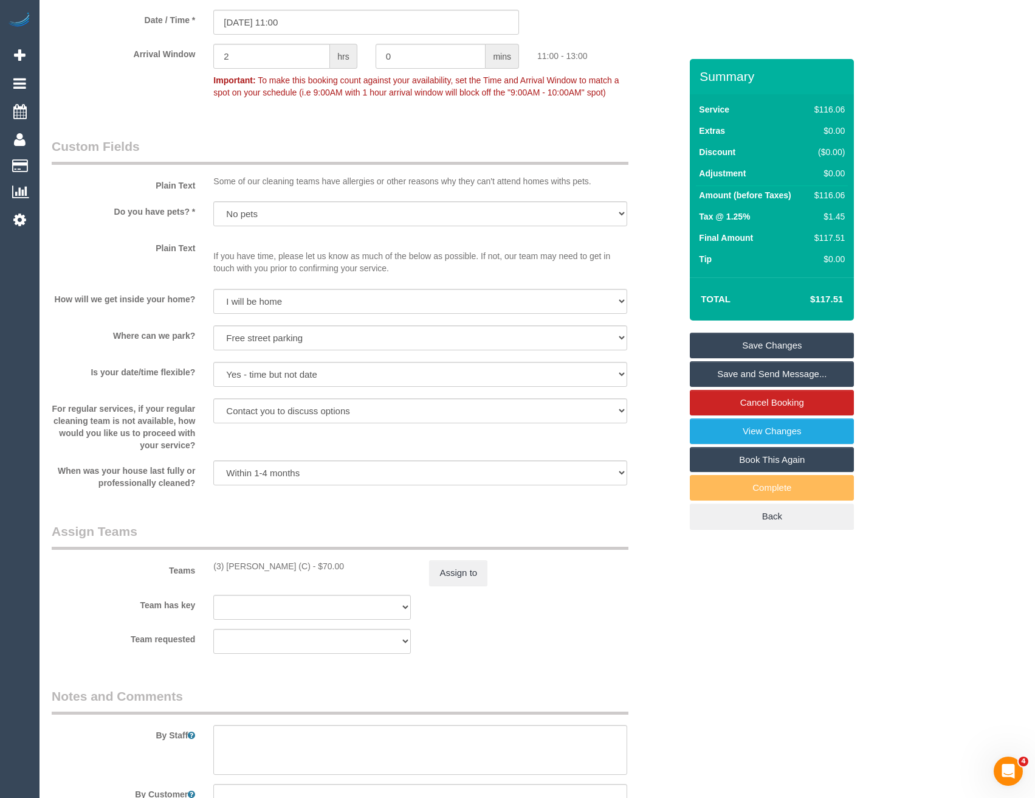
scroll to position [901, 0]
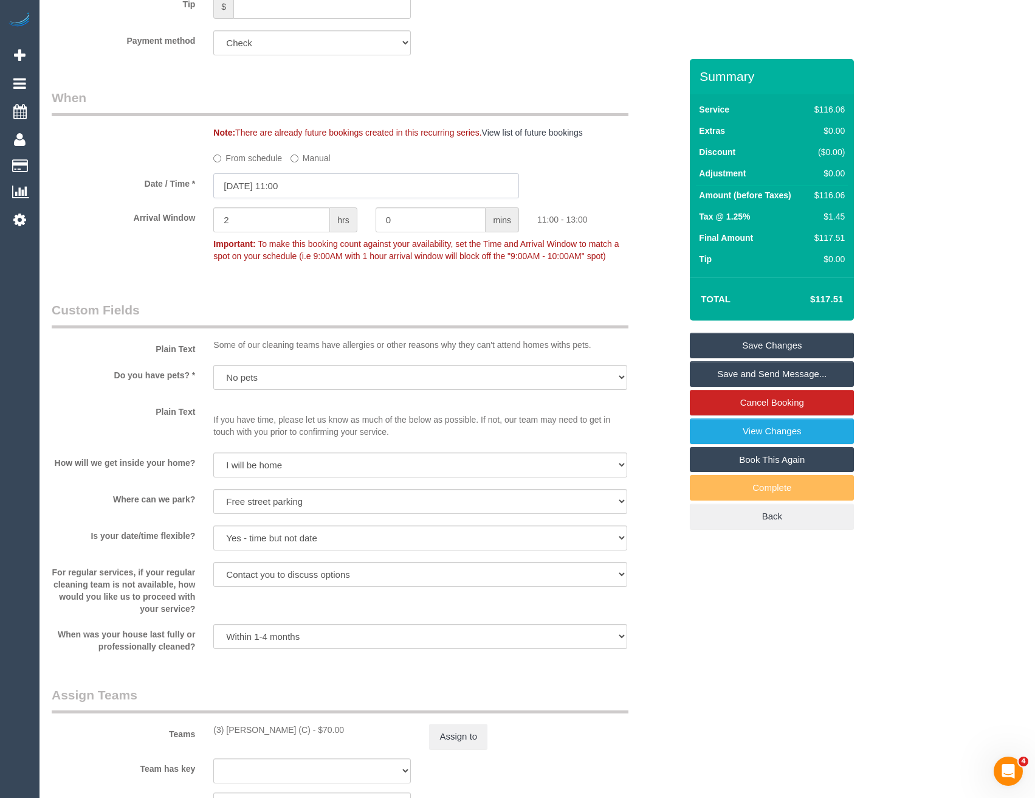
click at [298, 173] on input "24/09/2025 11:00" at bounding box center [366, 185] width 306 height 25
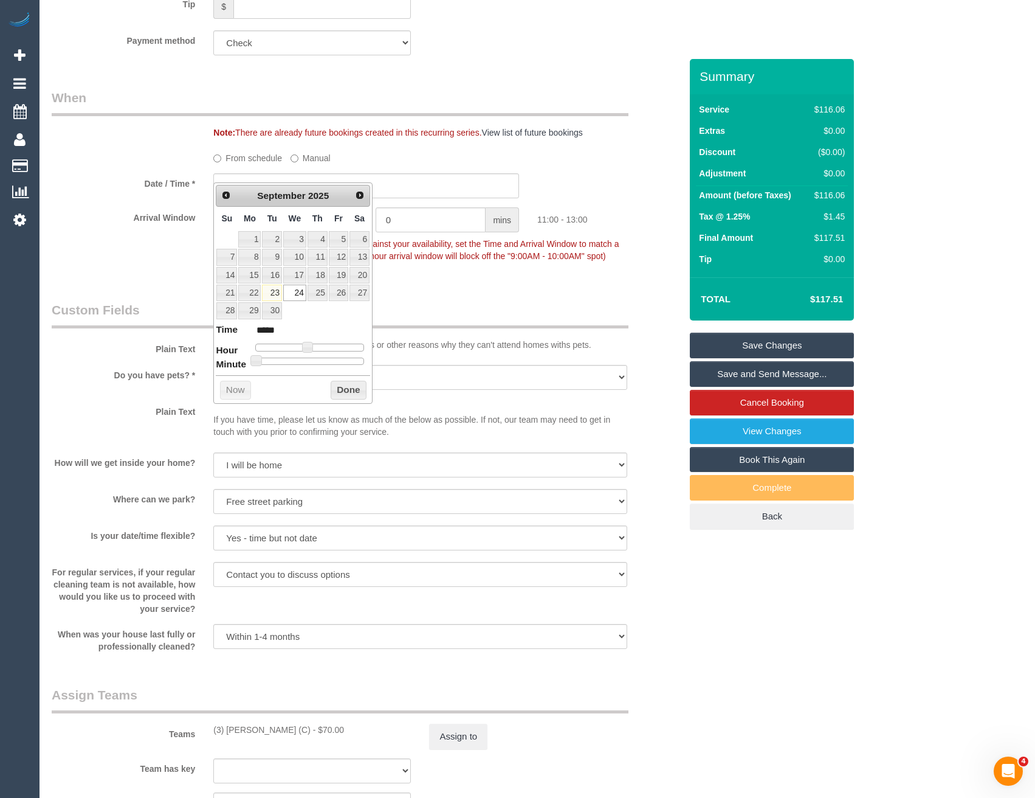
click at [360, 198] on span "Next" at bounding box center [360, 195] width 10 height 10
click at [300, 241] on link "1" at bounding box center [294, 239] width 23 height 16
type input "01/10/2025 11:00"
click at [343, 387] on button "Done" at bounding box center [349, 390] width 36 height 19
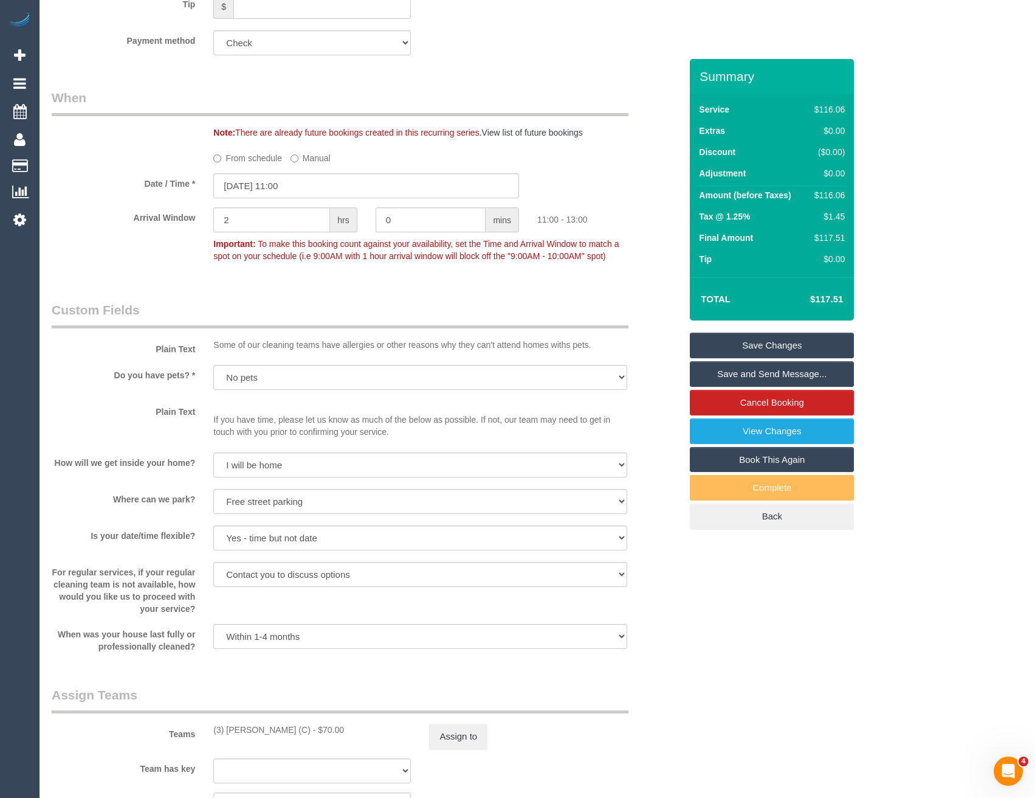
click at [721, 352] on link "Save Changes" at bounding box center [772, 346] width 164 height 26
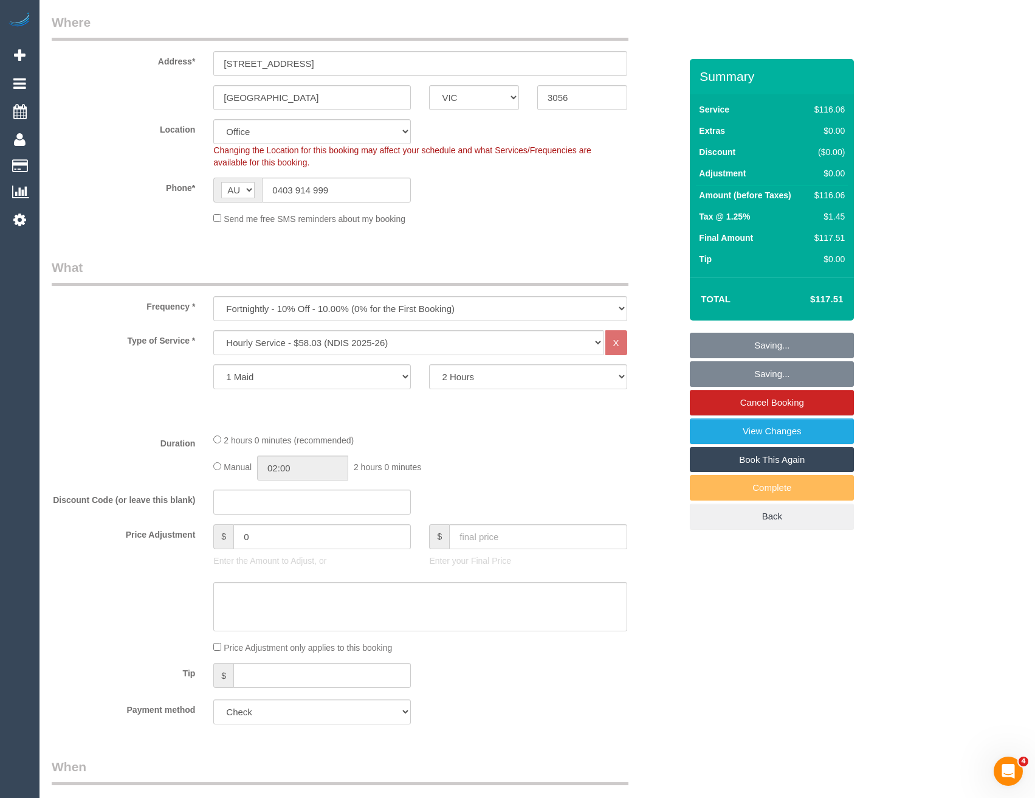
scroll to position [0, 0]
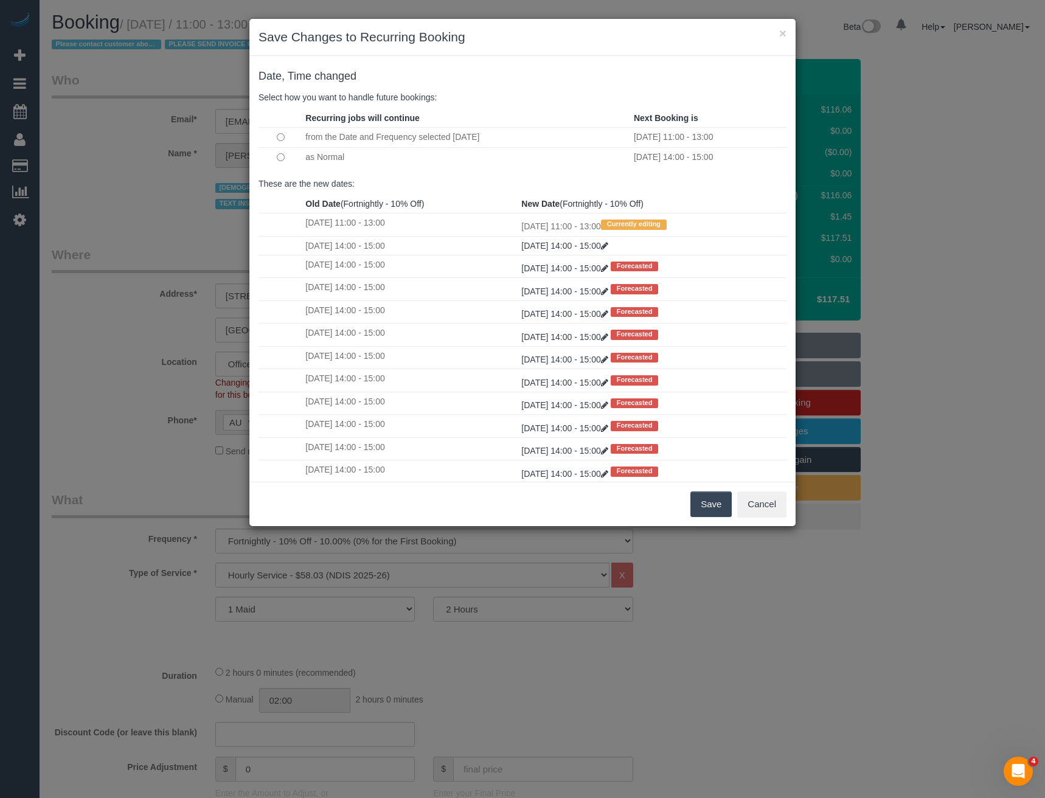
click at [706, 501] on button "Save" at bounding box center [710, 504] width 41 height 26
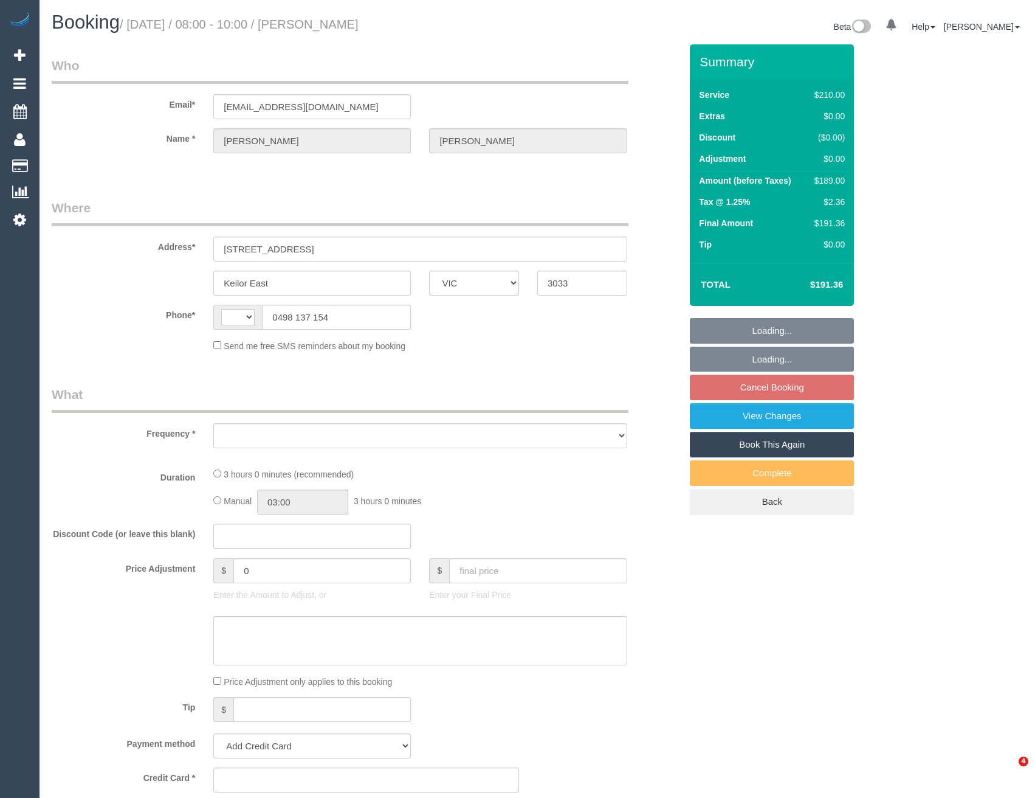
select select "VIC"
select select "string:AU"
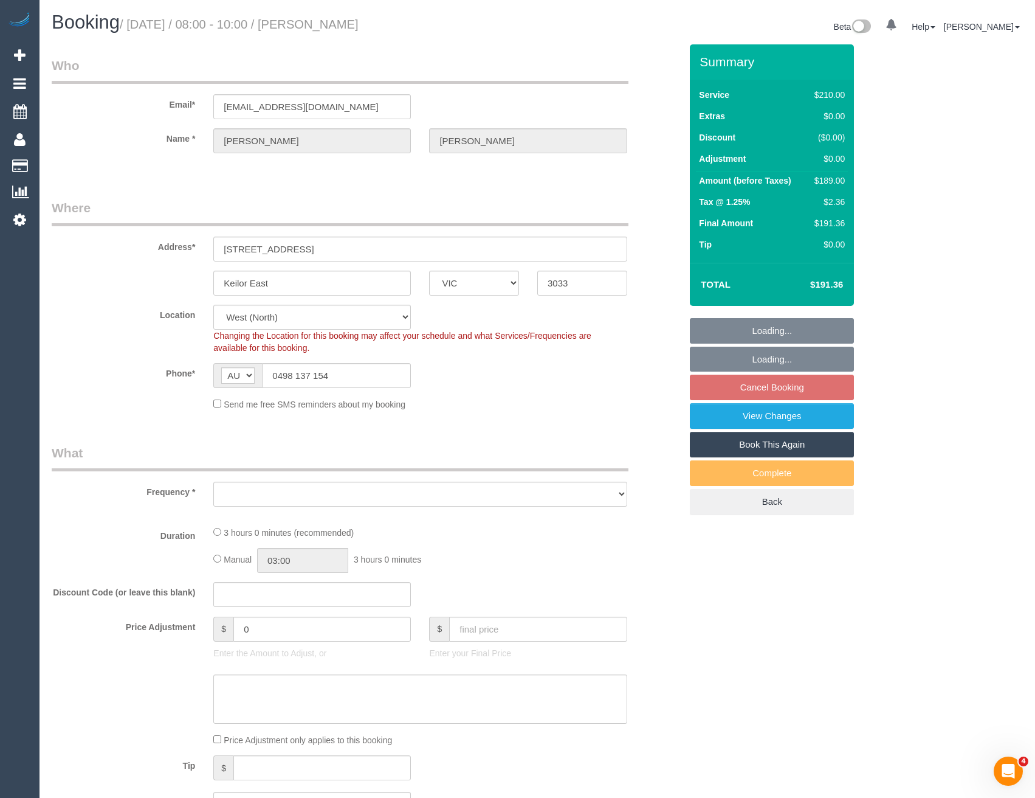
select select "object:730"
select select "number:27"
select select "number:14"
select select "number:19"
select select "number:36"
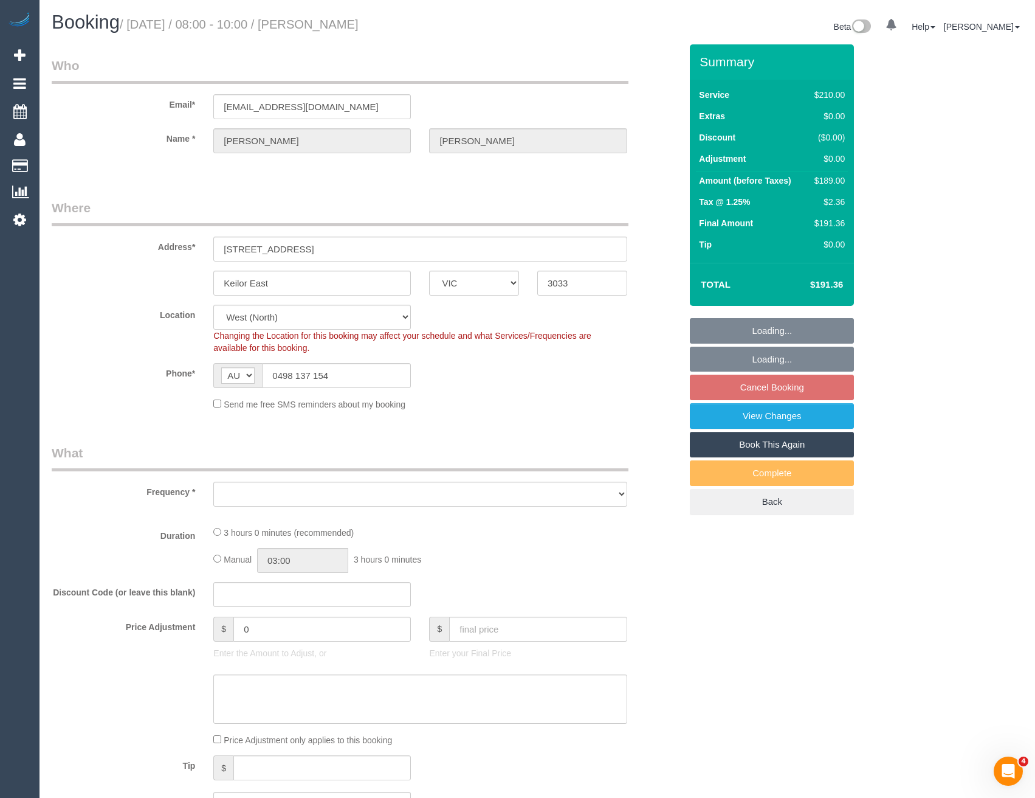
select select "number:34"
select select "number:11"
select select "180"
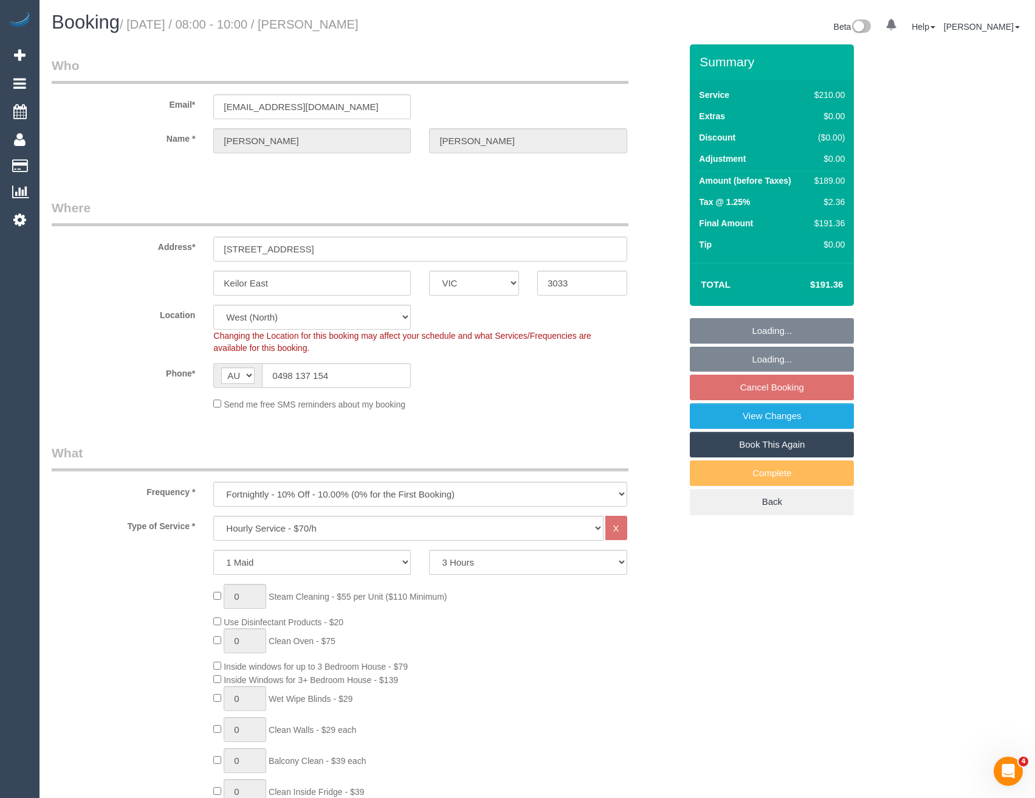
select select "object:1303"
select select "string:stripe-pm_1Q8EFA2GScqysDRVC3z2387E"
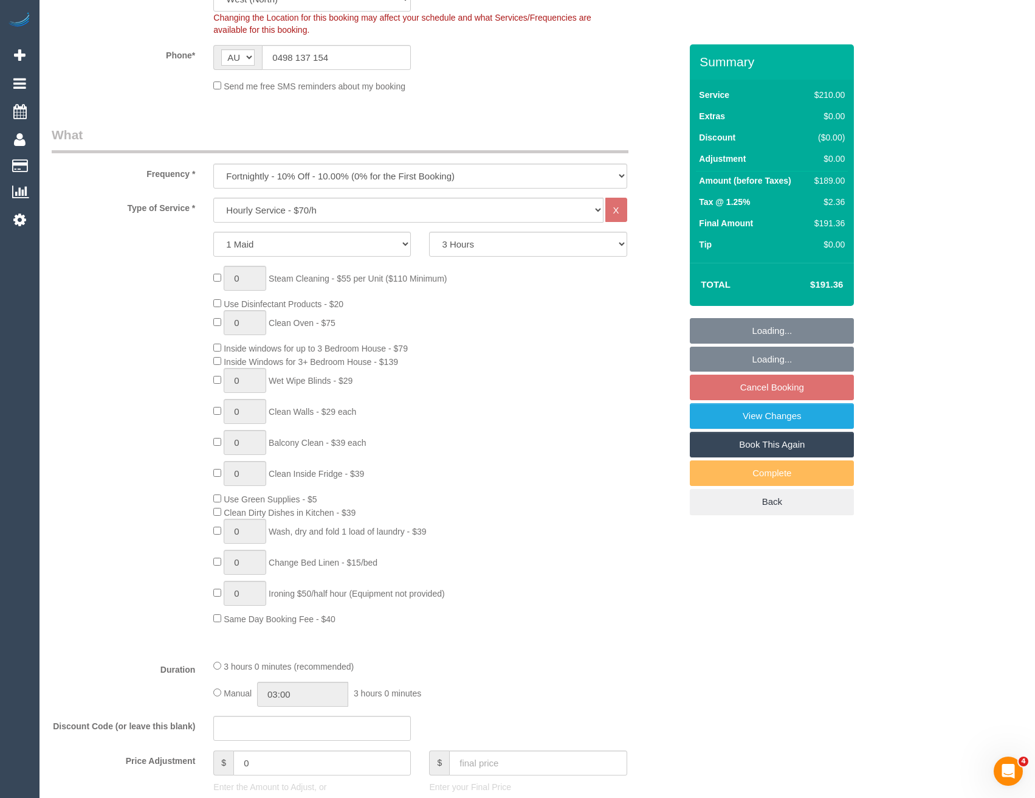
scroll to position [486, 0]
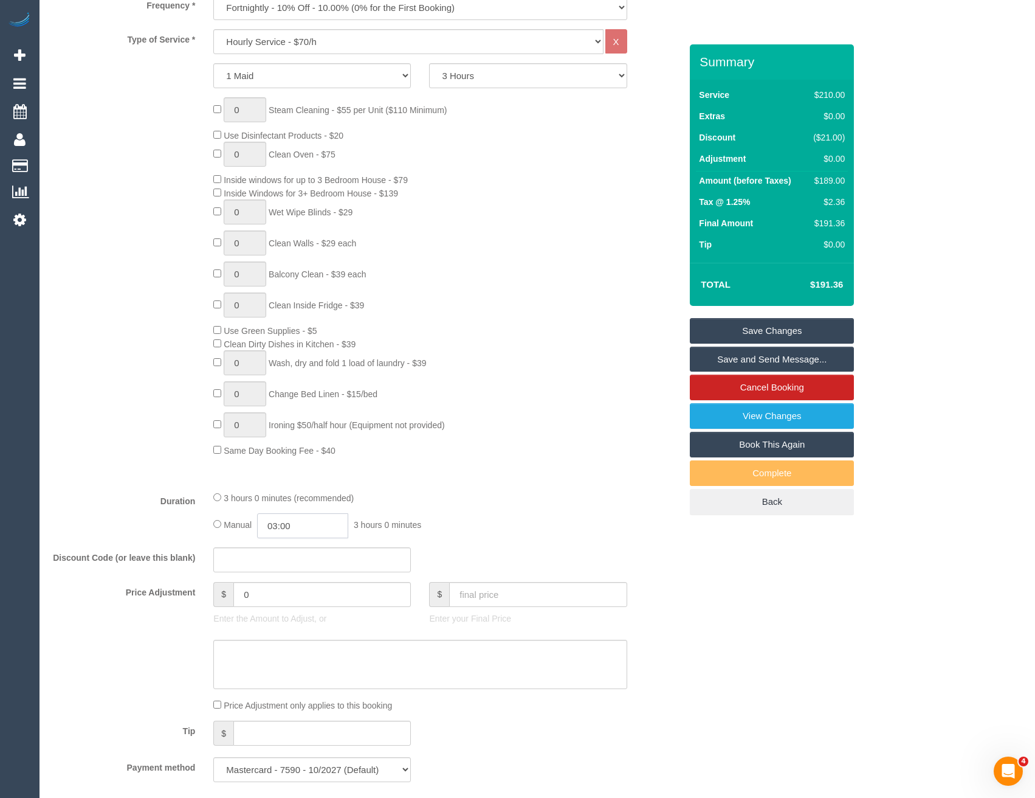
click at [313, 525] on input "03:00" at bounding box center [302, 525] width 91 height 25
type input "01:30"
click at [293, 560] on li "01:30" at bounding box center [290, 564] width 54 height 16
click at [547, 540] on fieldset "What Frequency * One Time Cleaning Weekly - 10% Off - 10.00% (0% for the First …" at bounding box center [366, 374] width 629 height 834
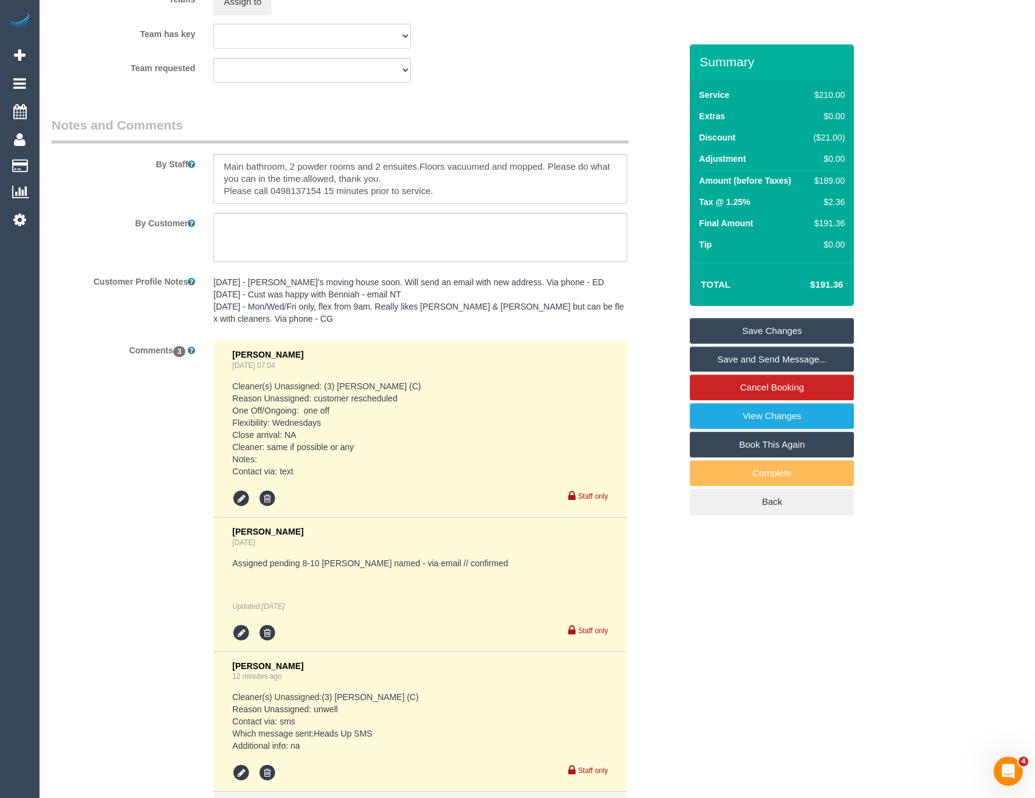
scroll to position [2006, 0]
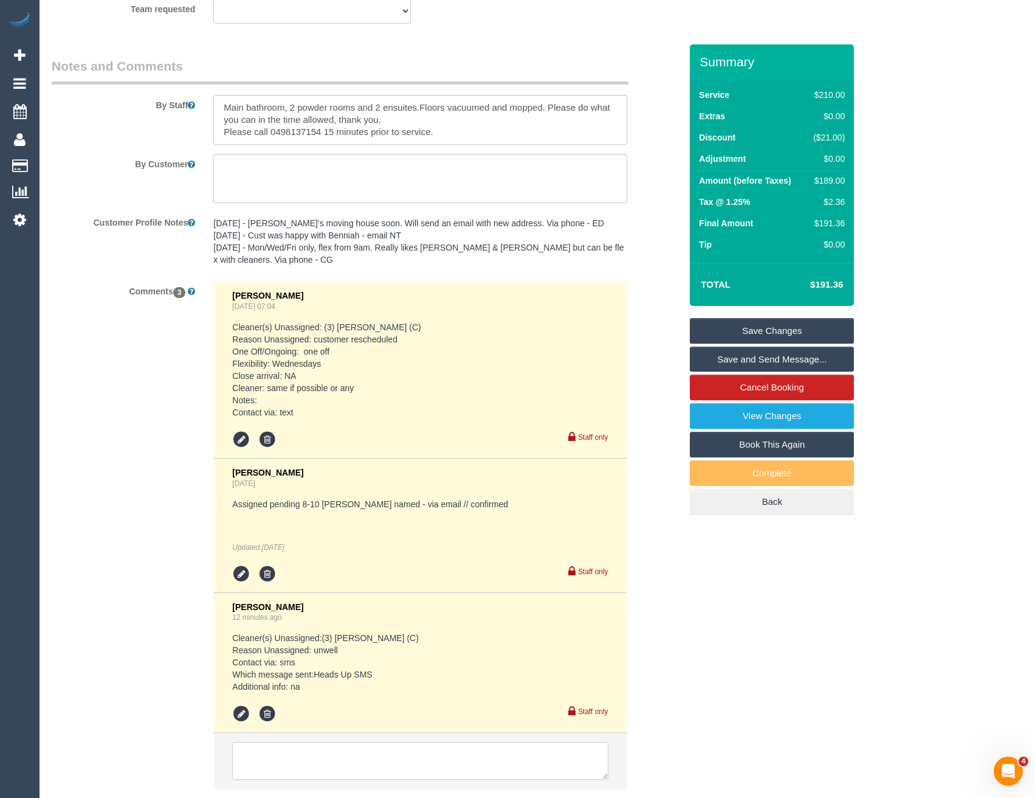
click at [340, 750] on textarea at bounding box center [420, 761] width 376 height 38
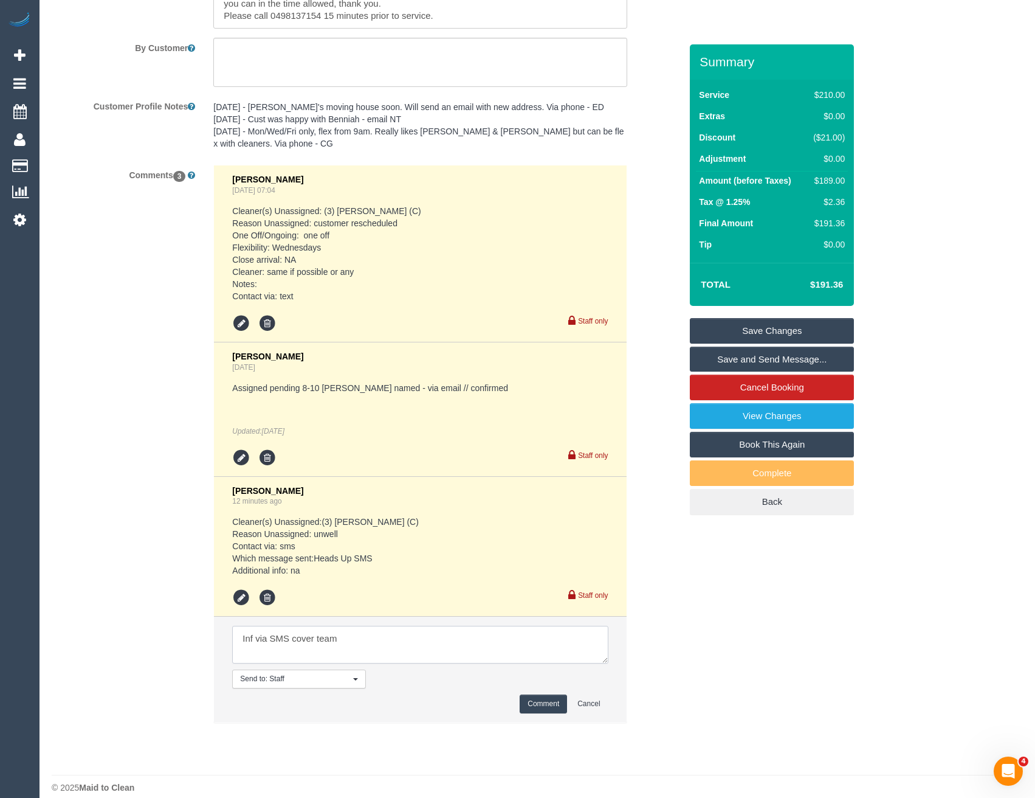
scroll to position [2128, 0]
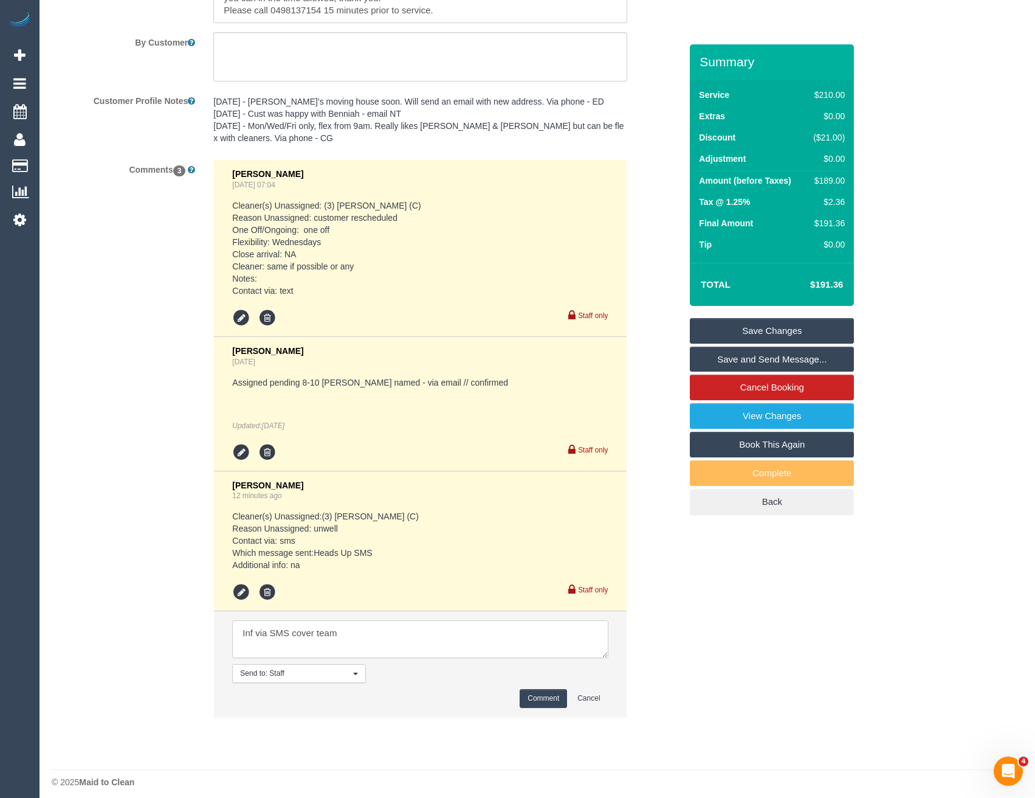
type textarea "Inf via SMS cover team"
click at [553, 696] on button "Comment" at bounding box center [543, 698] width 47 height 19
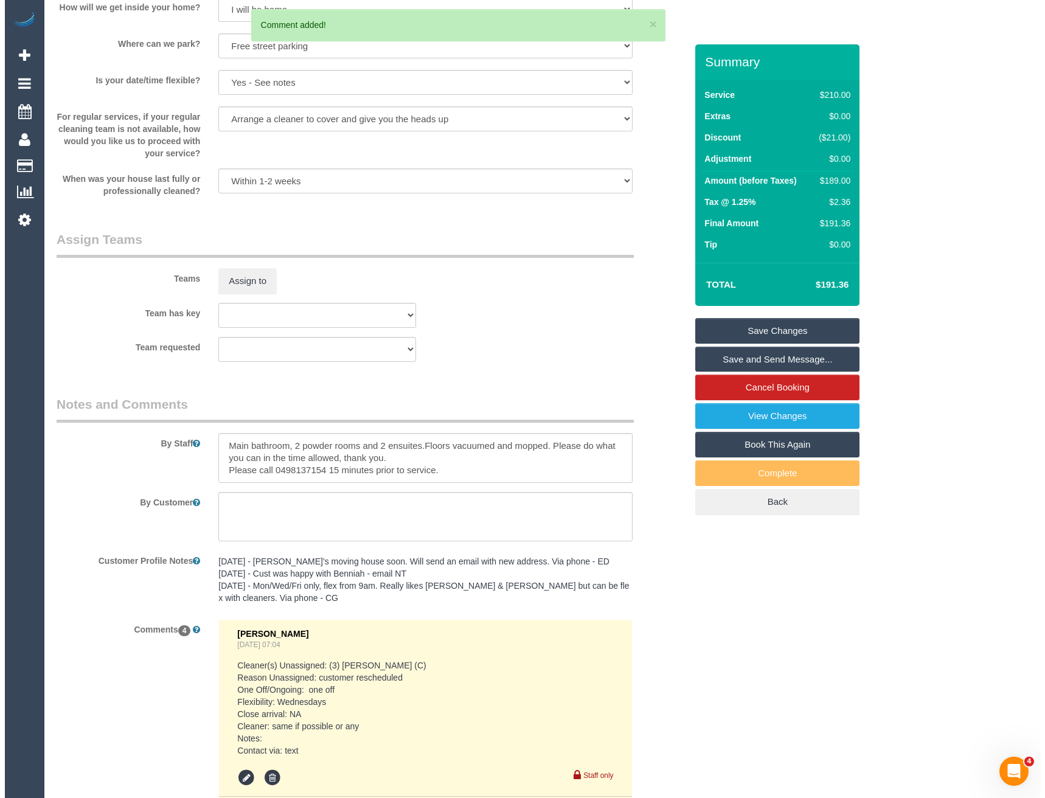
scroll to position [1520, 0]
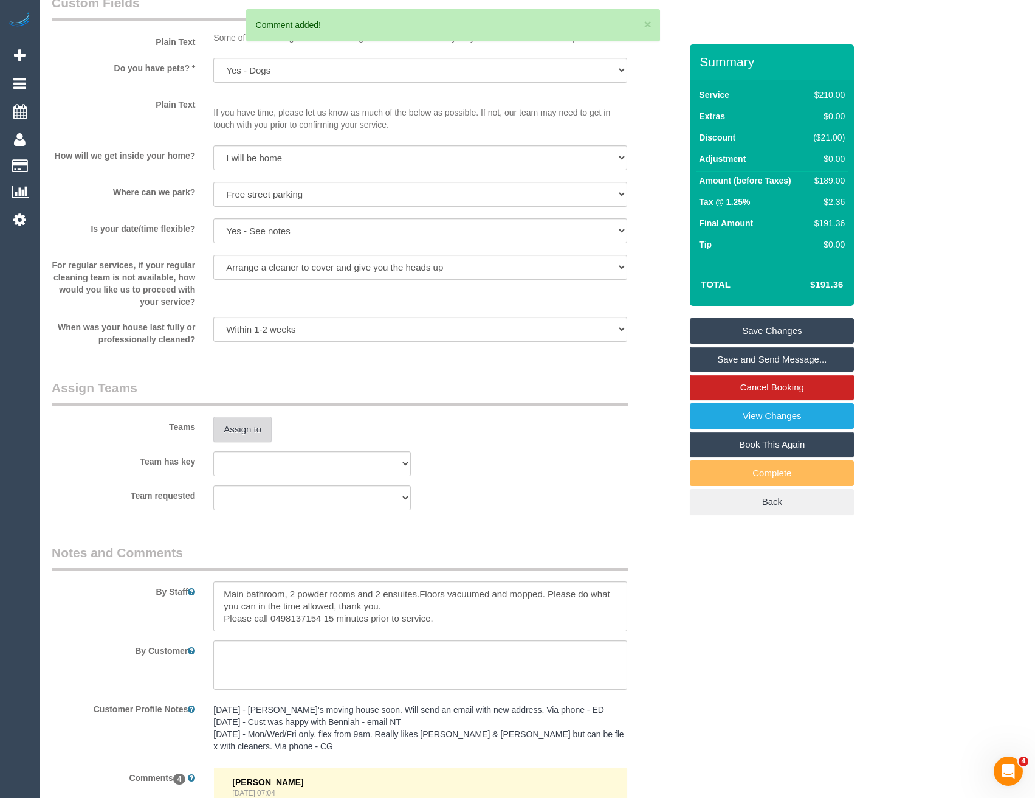
click at [252, 430] on button "Assign to" at bounding box center [242, 429] width 58 height 26
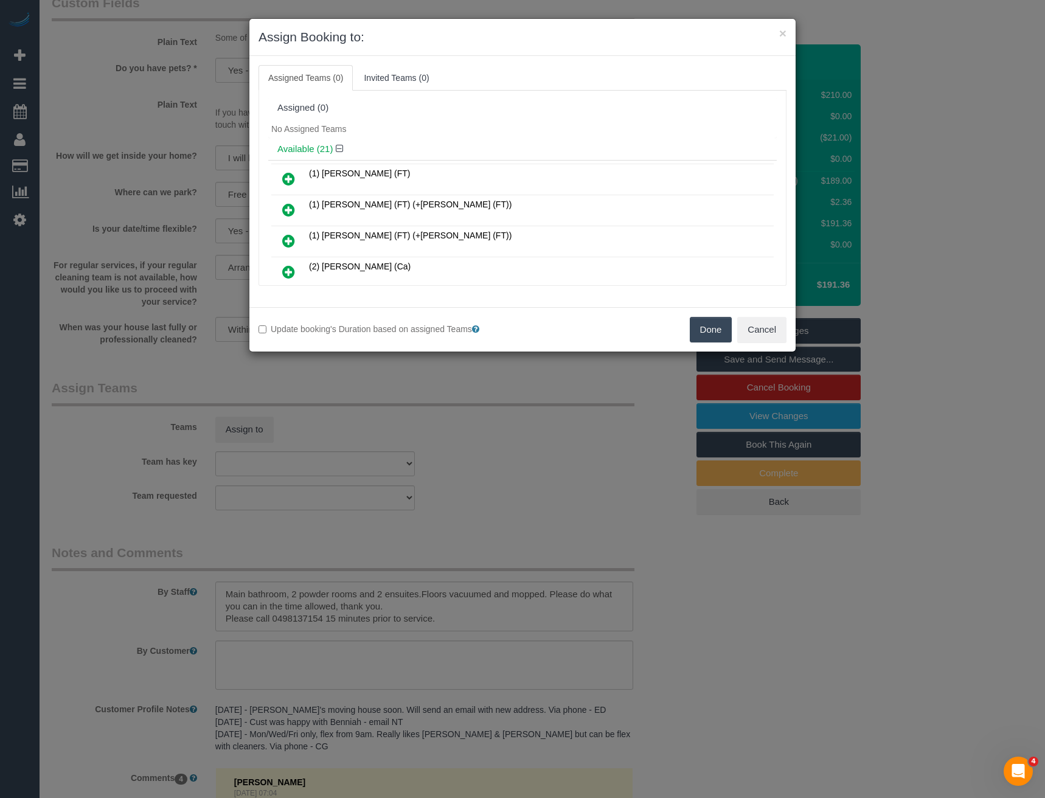
scroll to position [328, 0]
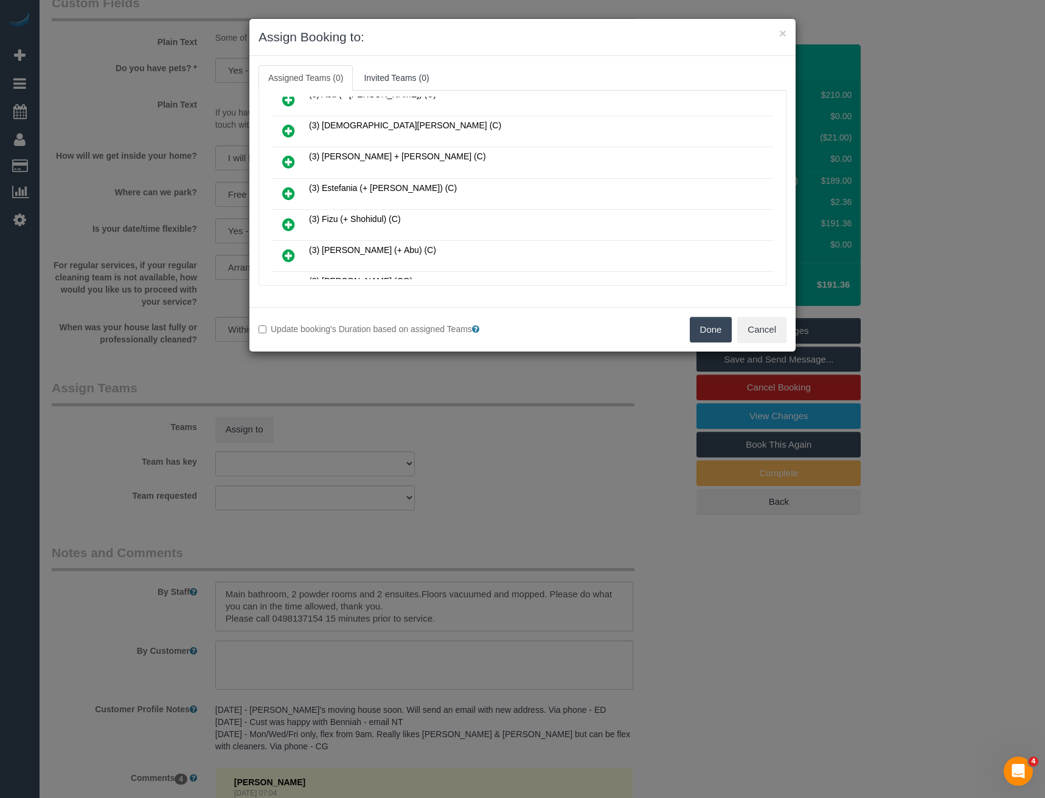
click at [291, 196] on icon at bounding box center [288, 193] width 13 height 15
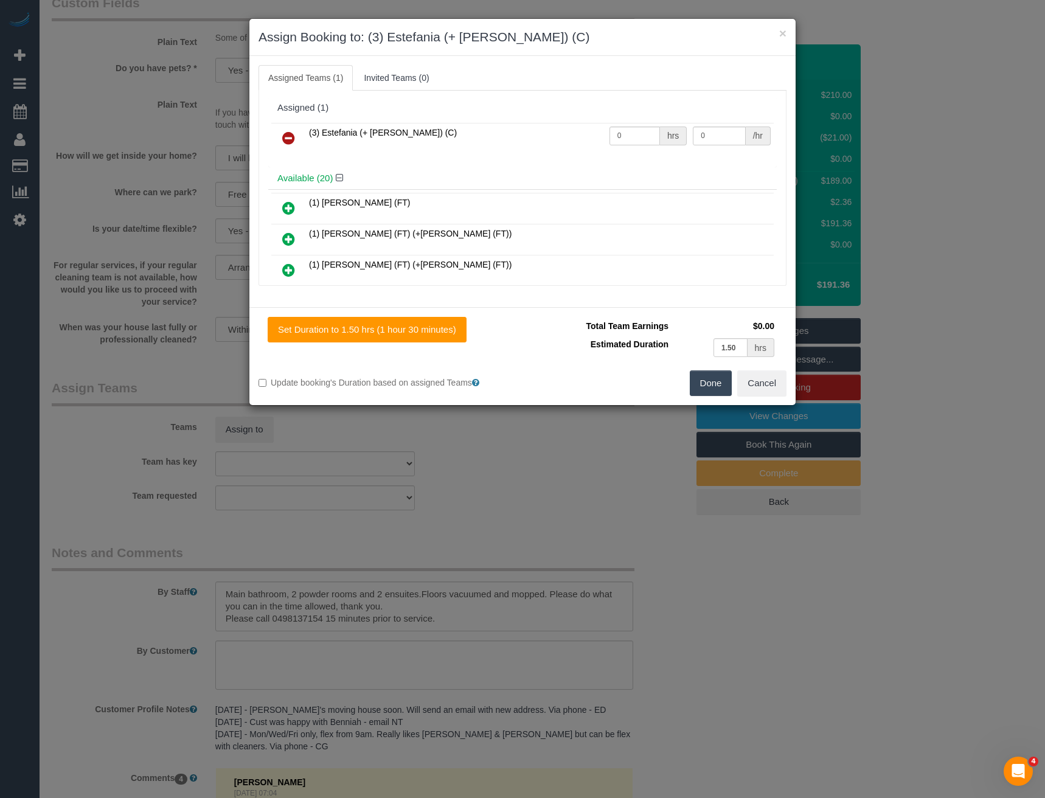
scroll to position [451, 0]
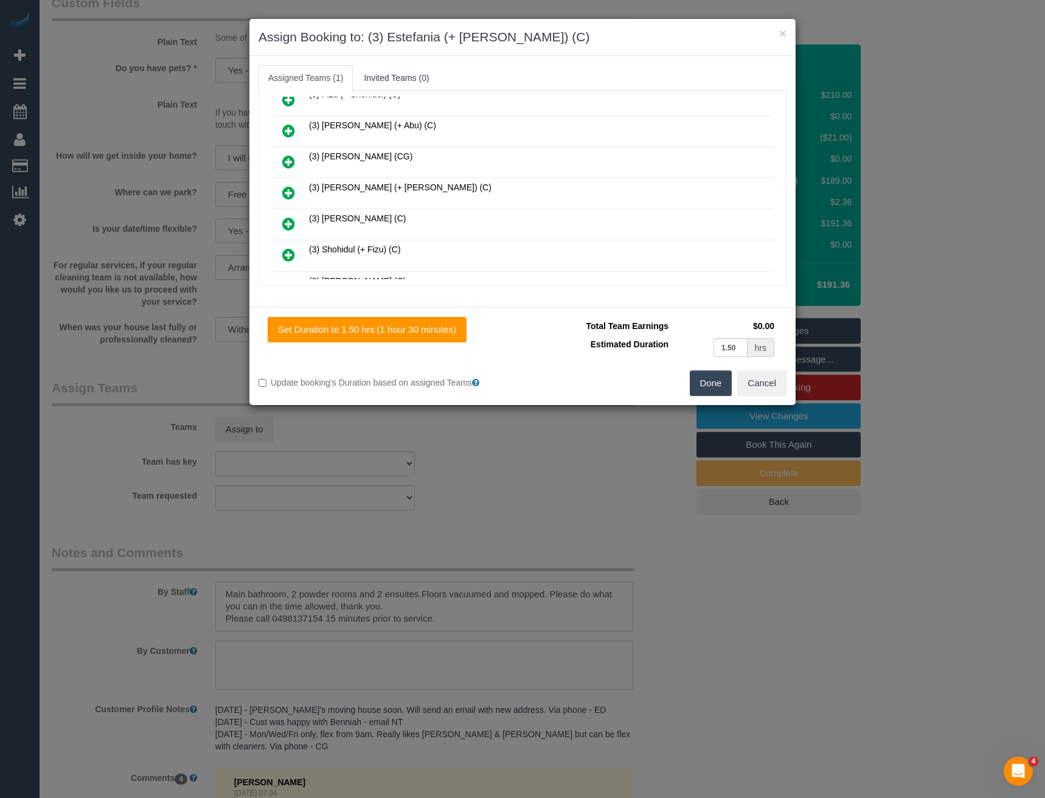
click at [286, 193] on icon at bounding box center [288, 192] width 13 height 15
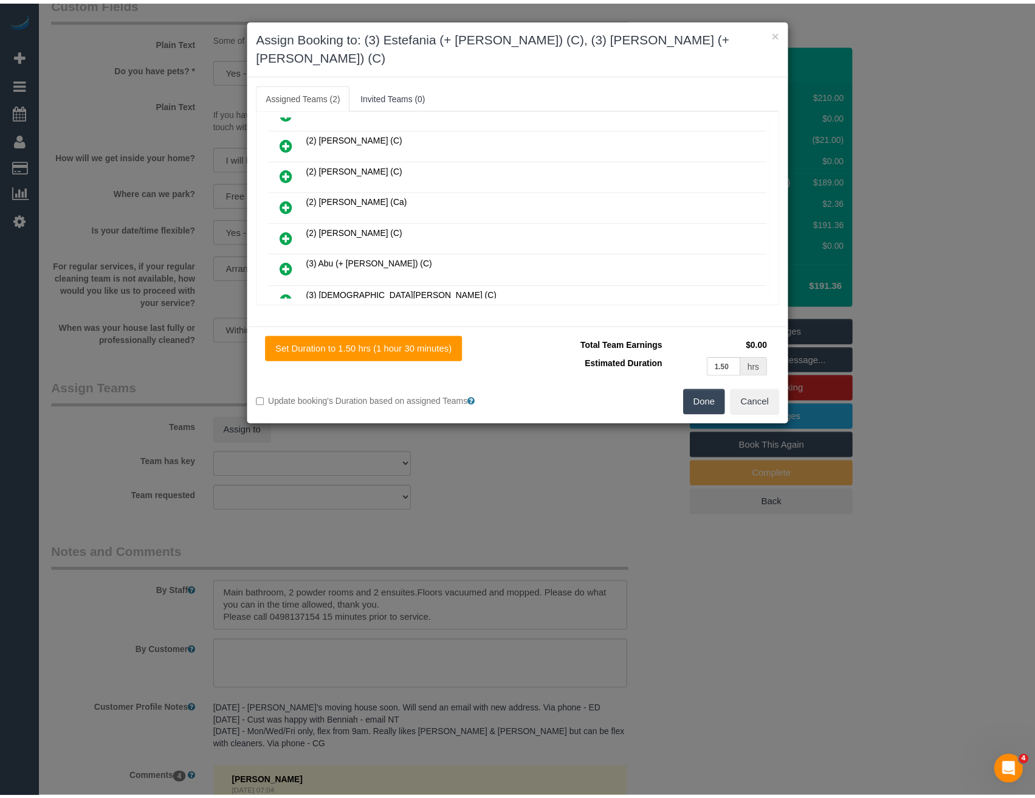
scroll to position [0, 0]
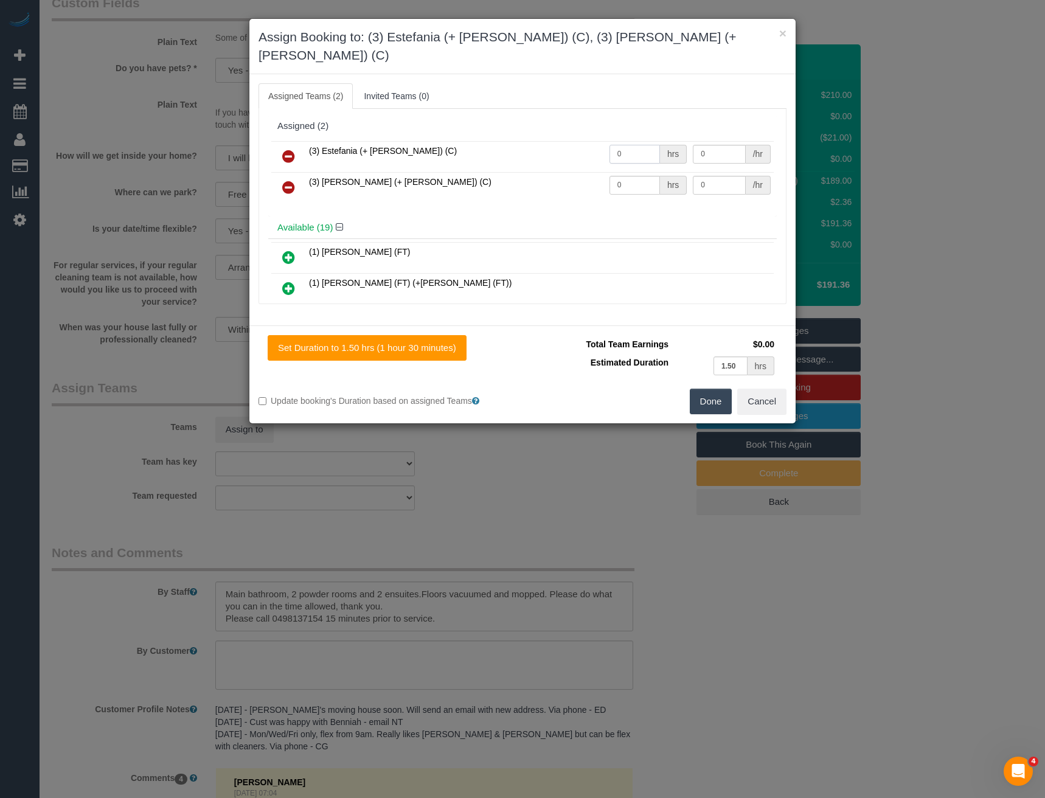
drag, startPoint x: 630, startPoint y: 138, endPoint x: 511, endPoint y: 133, distance: 119.9
click at [517, 141] on tr "(3) Estefania (+ [PERSON_NAME]) (C) 0 hrs 0 /hr" at bounding box center [522, 156] width 502 height 31
type input "1.5"
type input "35"
drag, startPoint x: 630, startPoint y: 169, endPoint x: 544, endPoint y: 156, distance: 86.8
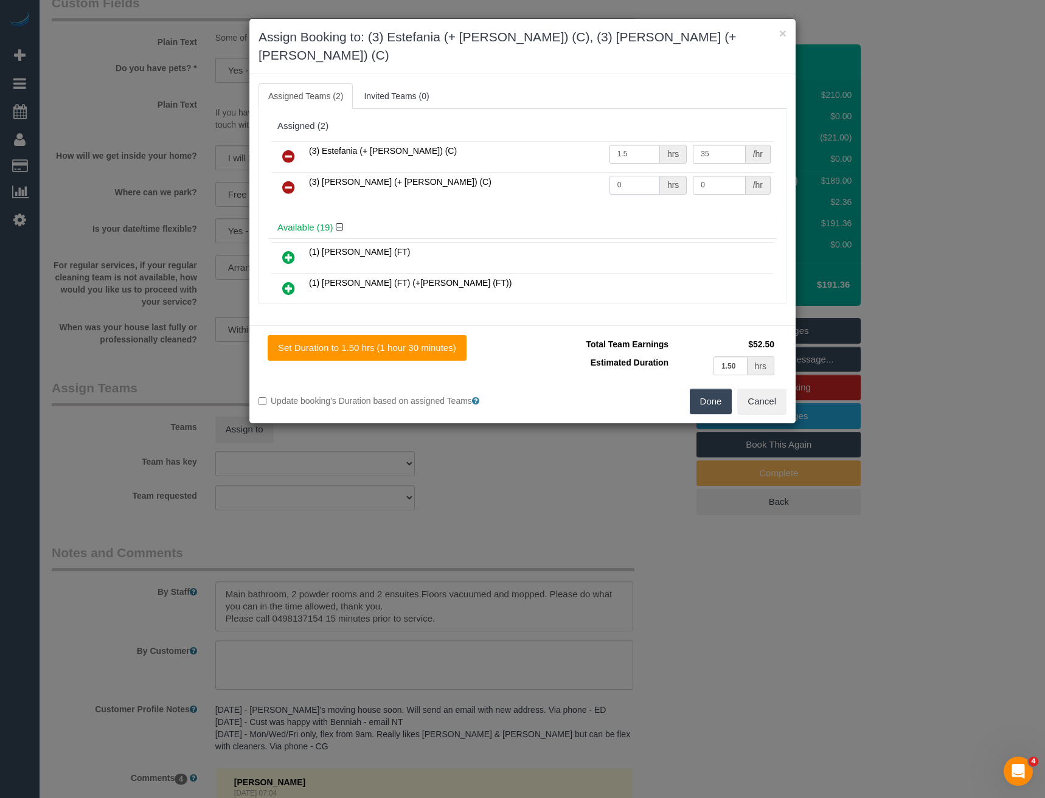
click at [549, 172] on tr "(3) Juliana (+ Estefania) (C) 0 hrs 0 /hr" at bounding box center [522, 187] width 502 height 31
type input "1.5"
type input "35"
click at [702, 389] on button "Done" at bounding box center [710, 402] width 43 height 26
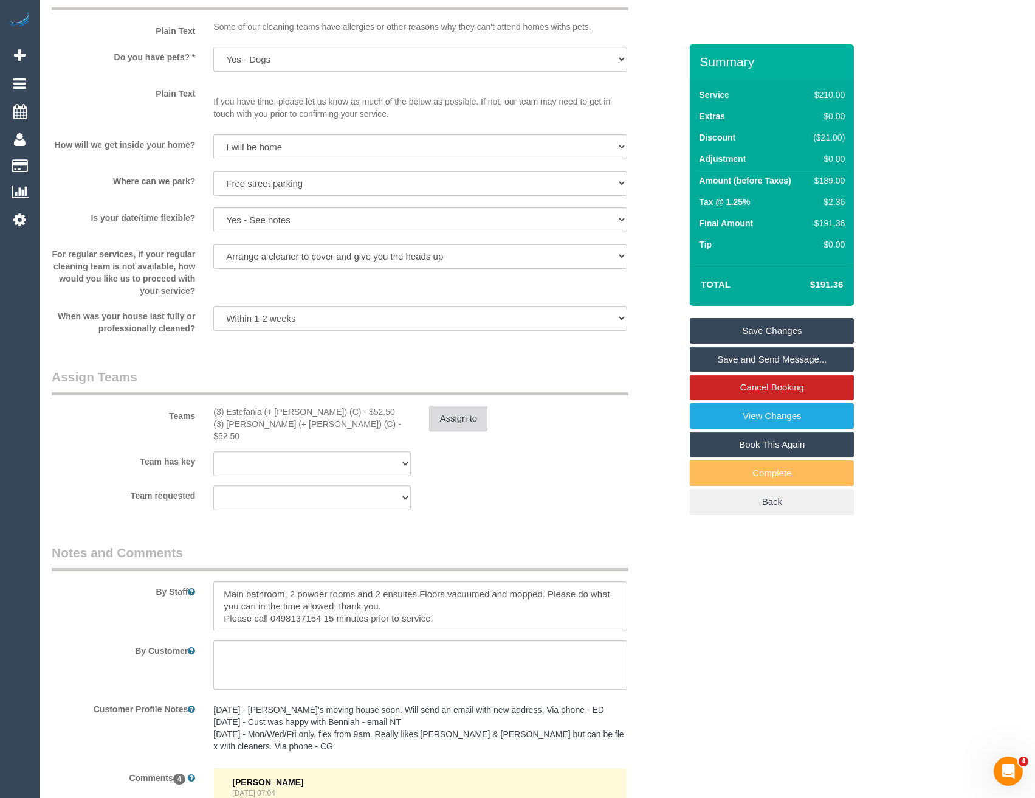
scroll to position [1581, 0]
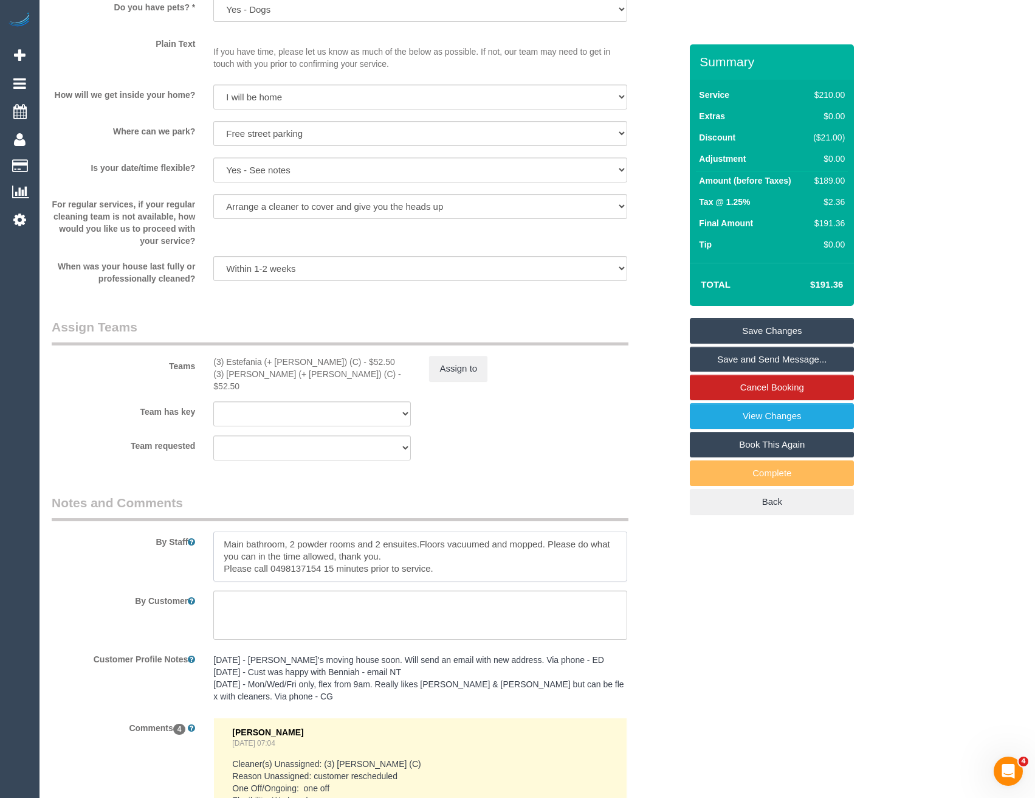
drag, startPoint x: 221, startPoint y: 533, endPoint x: 224, endPoint y: 519, distance: 14.3
click at [222, 531] on textarea at bounding box center [419, 556] width 413 height 50
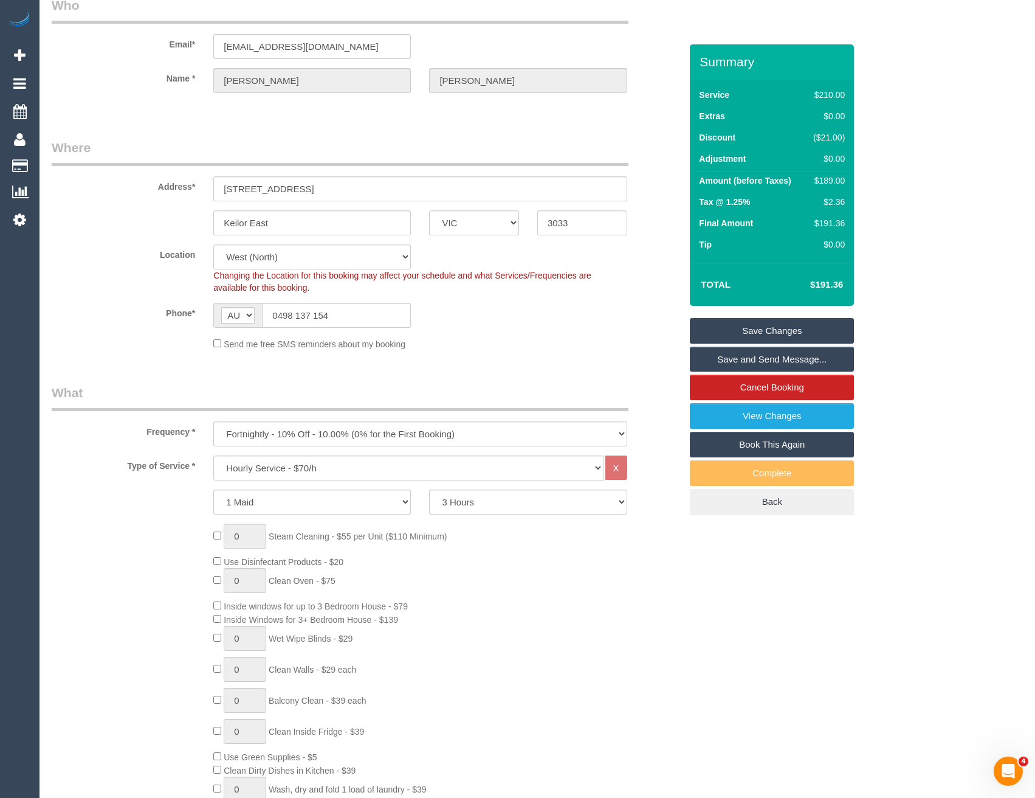
scroll to position [0, 0]
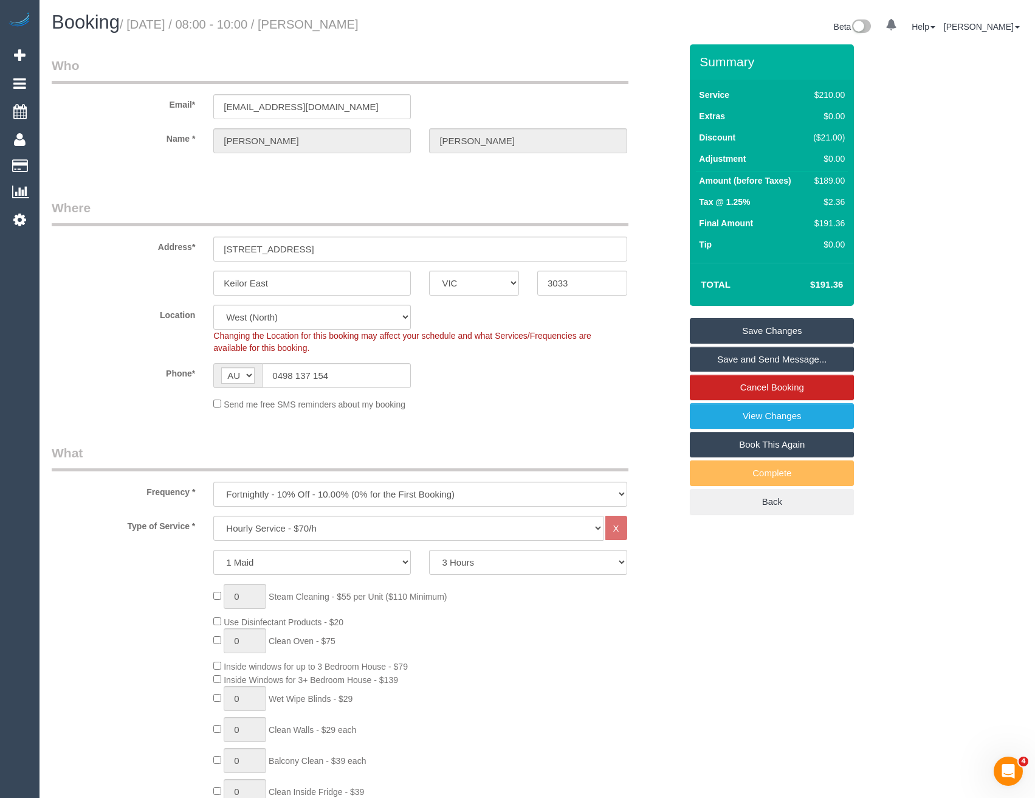
type textarea "*cover* Main bathroom, 2 powder rooms and 2 ensuites.Floors vacuumed and mopped…"
click at [729, 330] on link "Save Changes" at bounding box center [772, 331] width 164 height 26
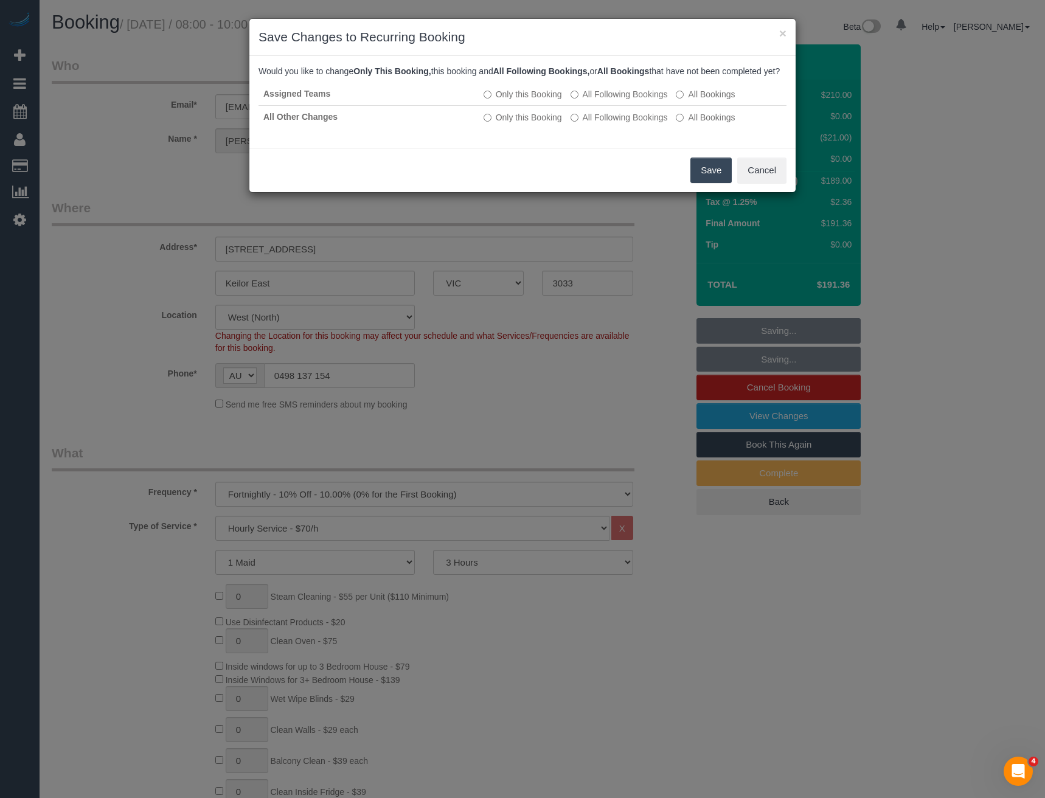
drag, startPoint x: 705, startPoint y: 187, endPoint x: 700, endPoint y: 183, distance: 6.5
click at [705, 183] on button "Save" at bounding box center [710, 170] width 41 height 26
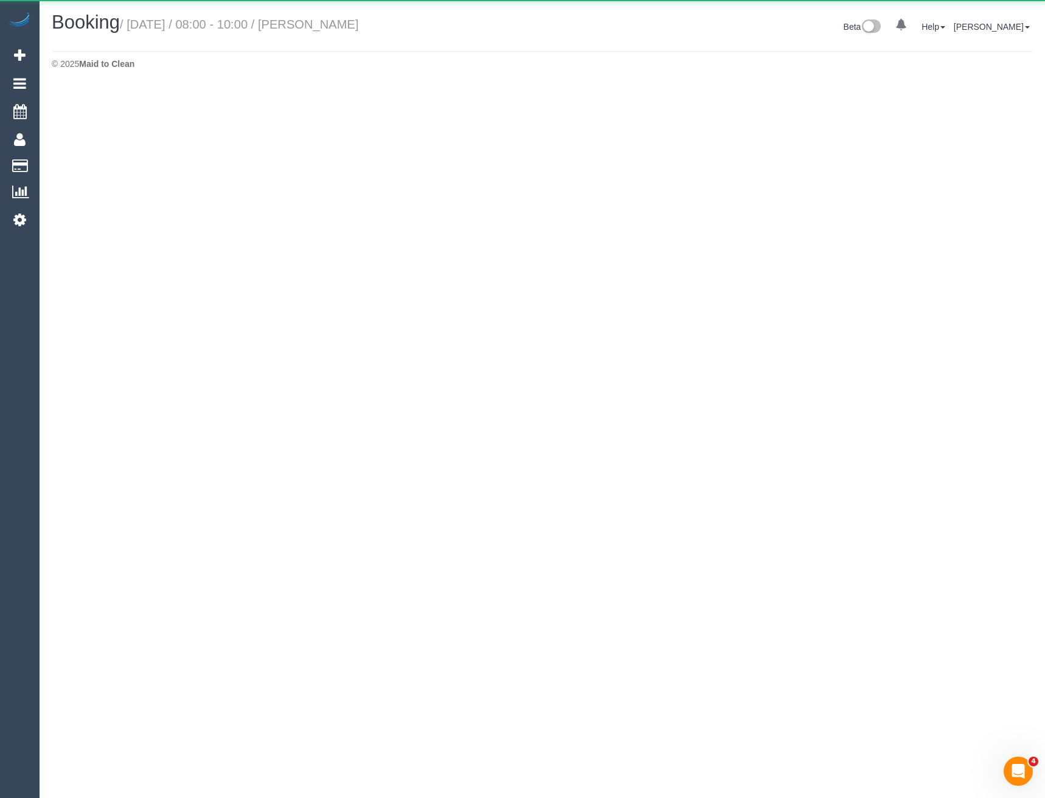
select select "VIC"
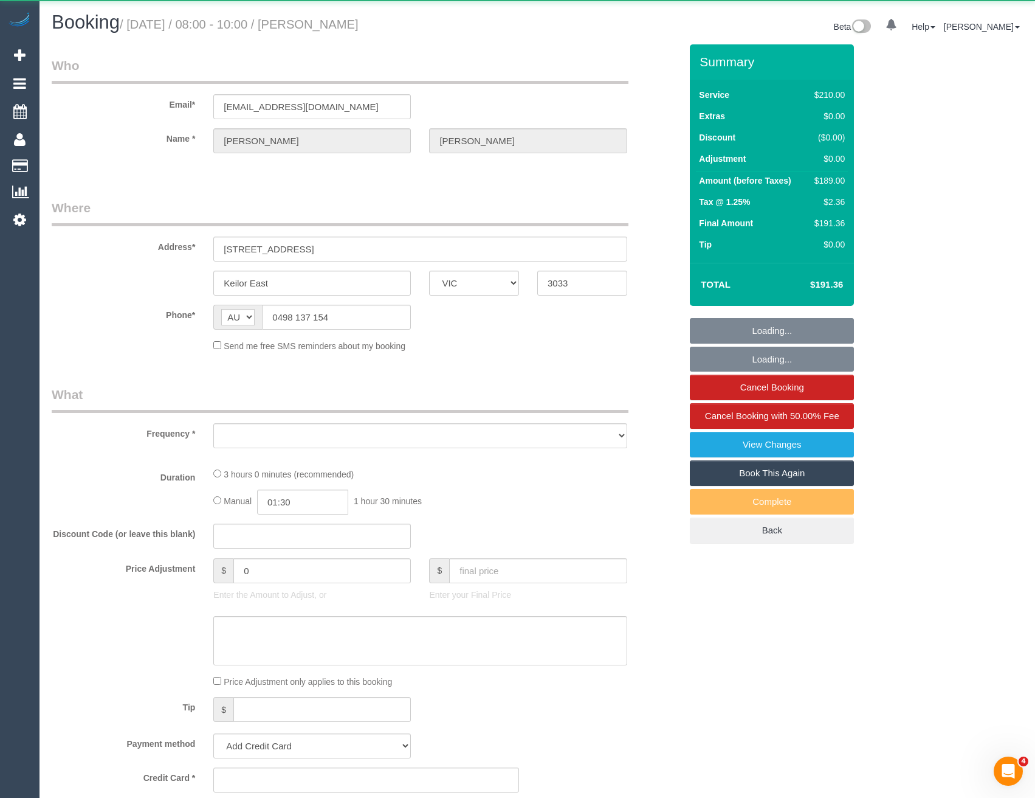
select select "180"
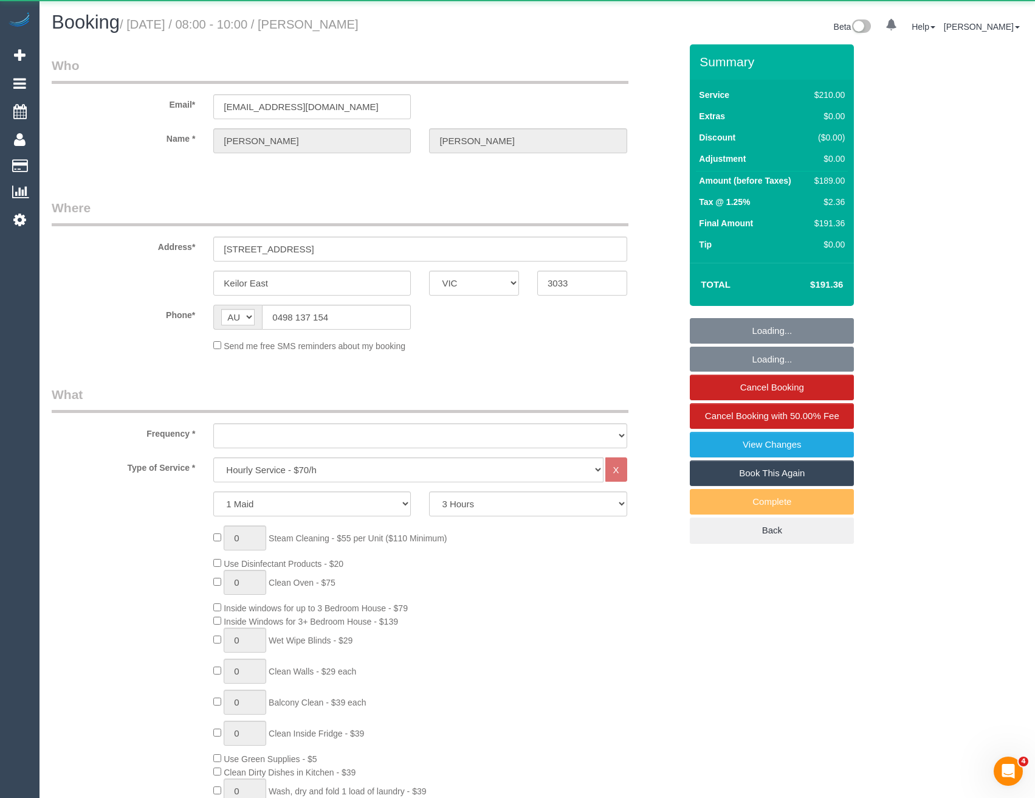
select select "object:5359"
select select "string:stripe-pm_1Q8EFA2GScqysDRVC3z2387E"
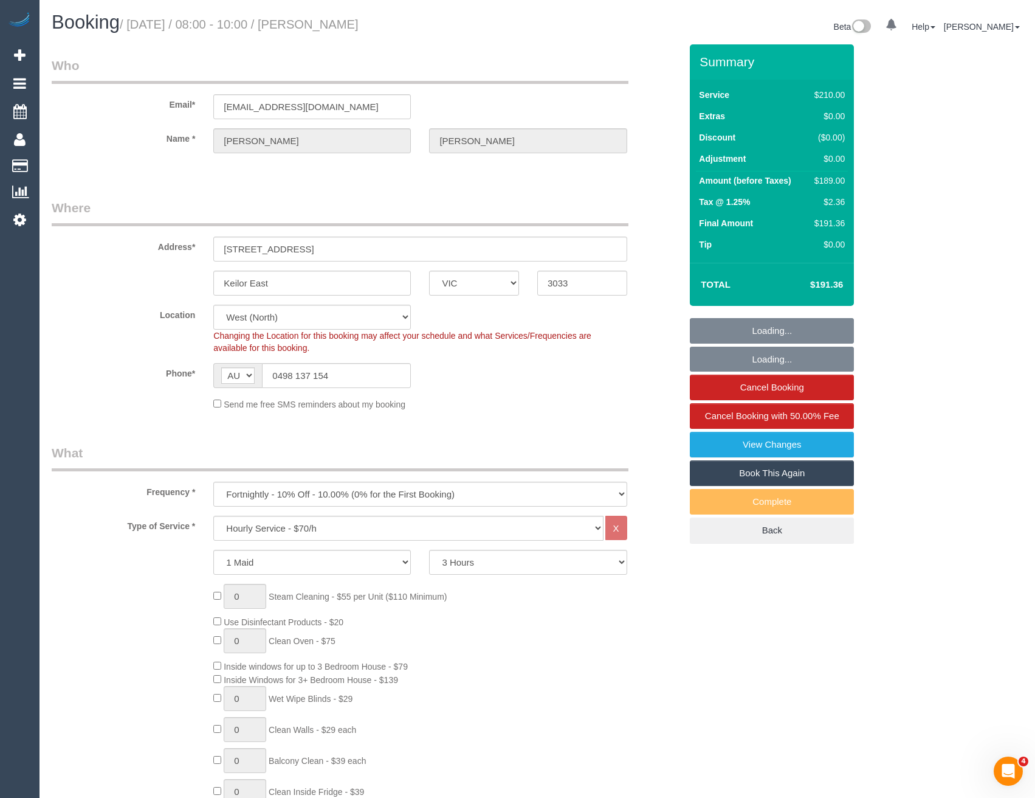
select select "object:5512"
select select "number:27"
select select "number:14"
select select "number:19"
select select "number:36"
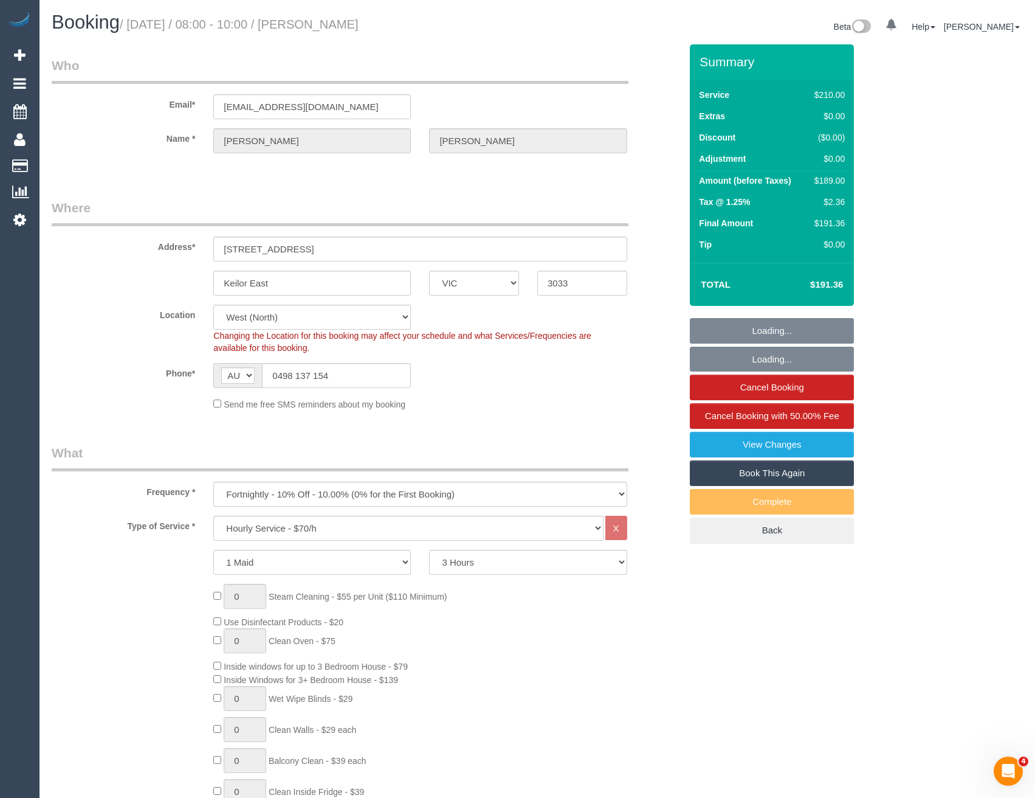
select select "number:34"
select select "number:11"
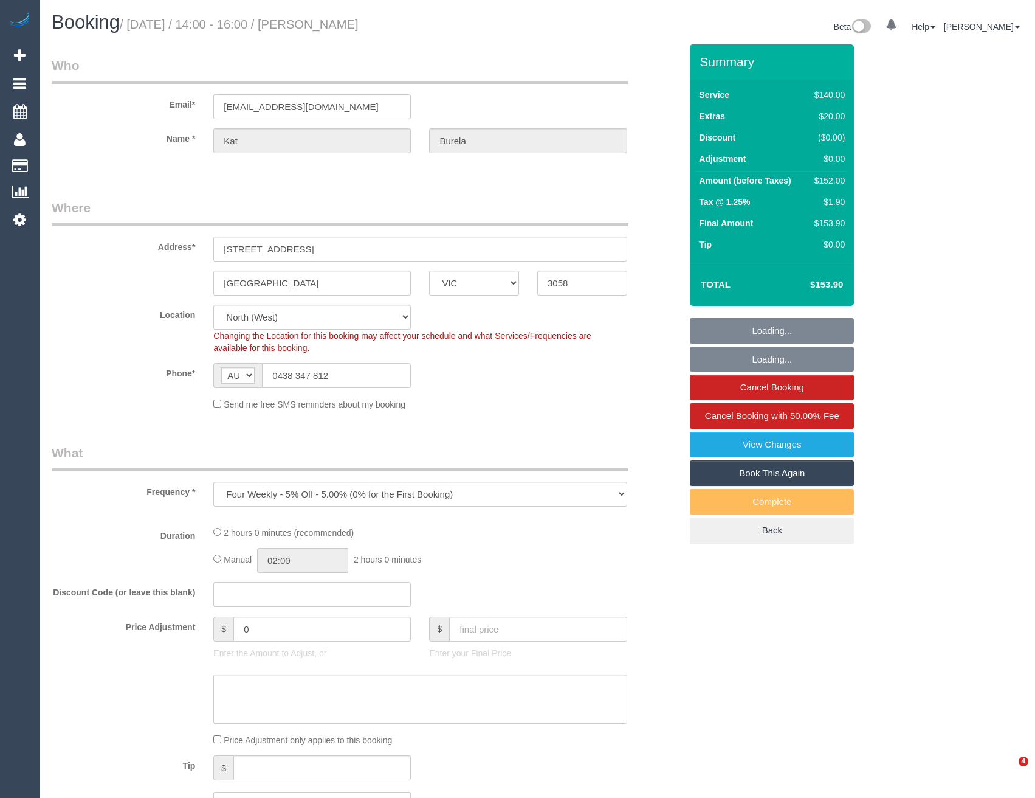
select select "VIC"
select select "string:stripe-pm_1RBQbF2GScqysDRVqRVbEdo8"
select select "spot1"
select select "number:27"
select select "number:17"
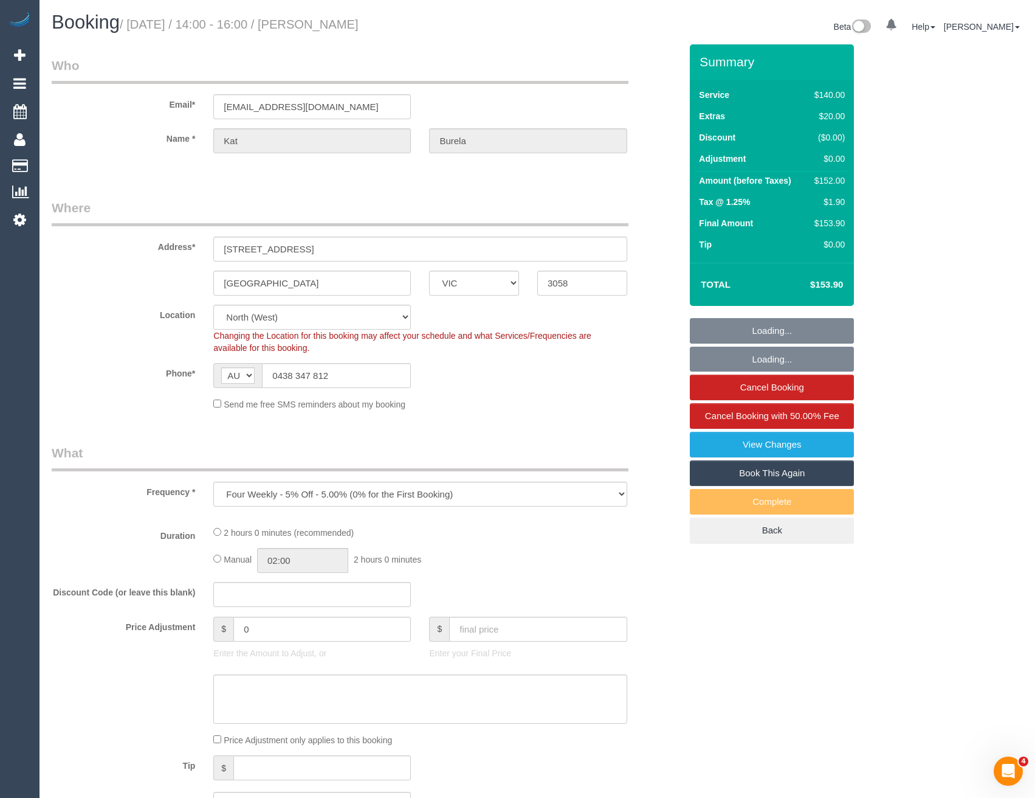
select select "number:19"
select select "number:24"
select select "number:13"
select select "object:690"
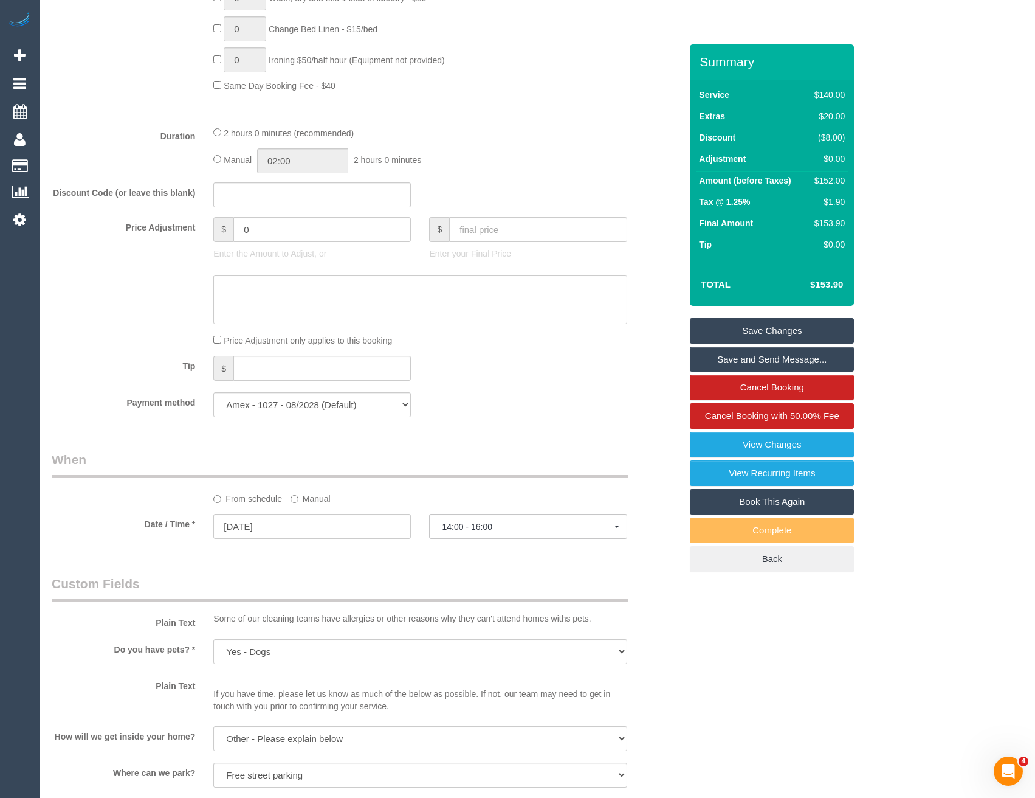
scroll to position [1398, 0]
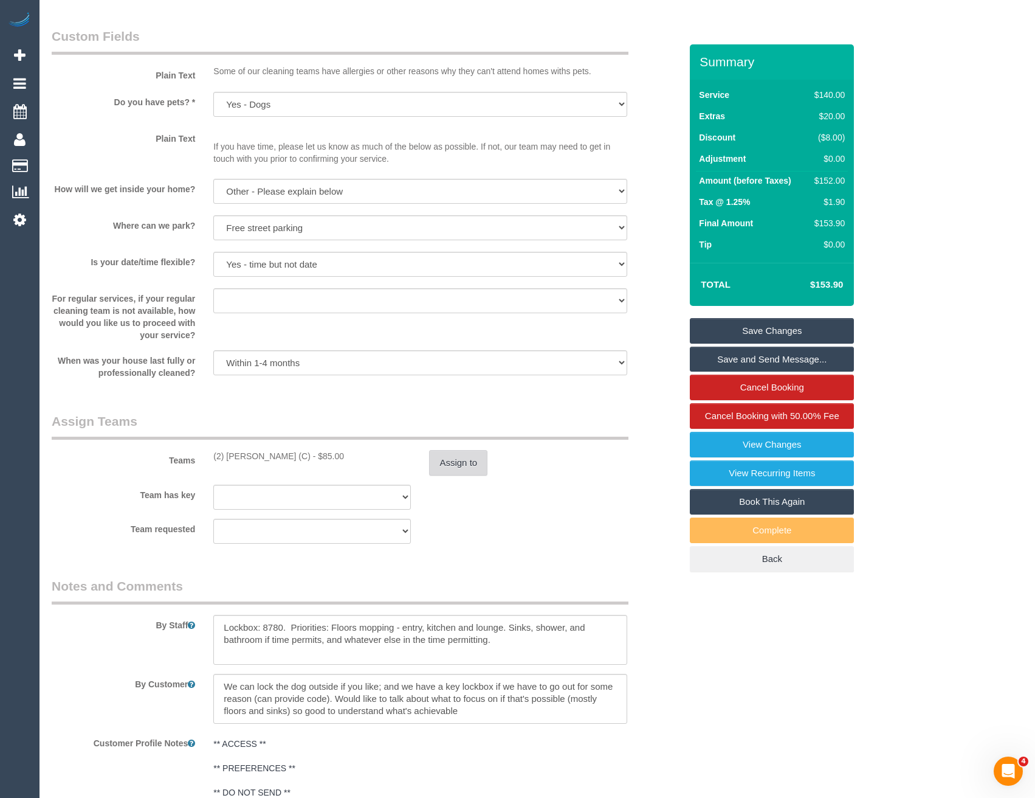
click at [458, 475] on button "Assign to" at bounding box center [458, 463] width 58 height 26
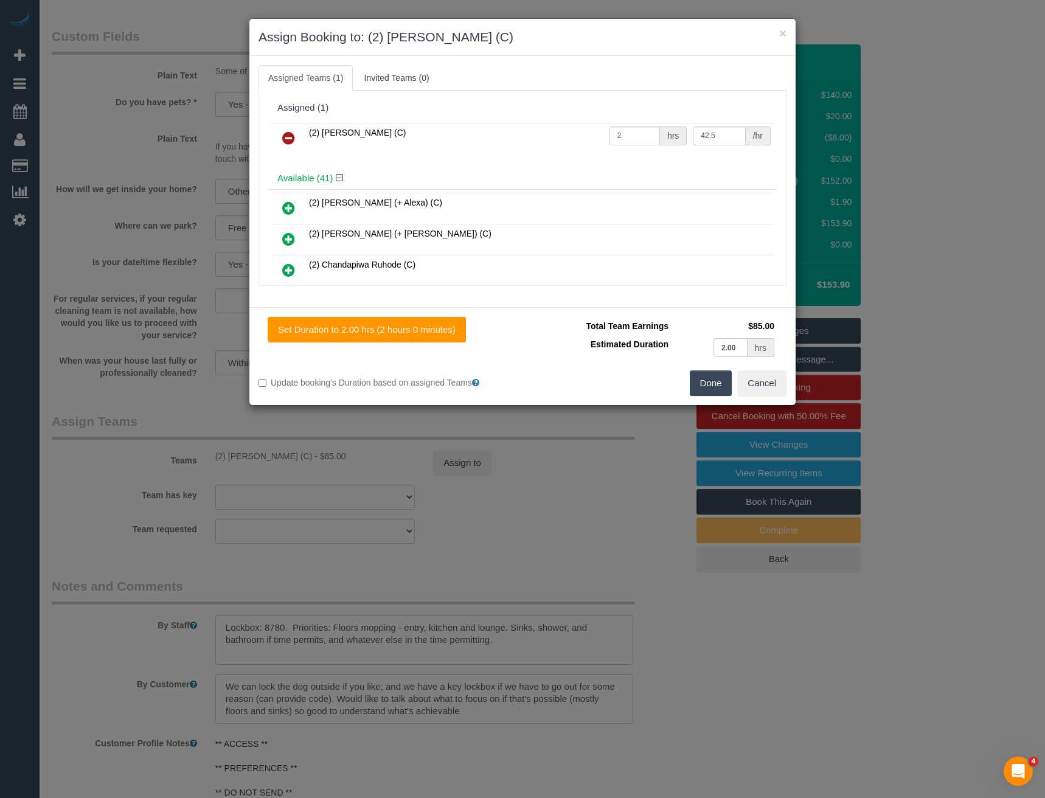
click at [285, 136] on icon at bounding box center [288, 138] width 13 height 15
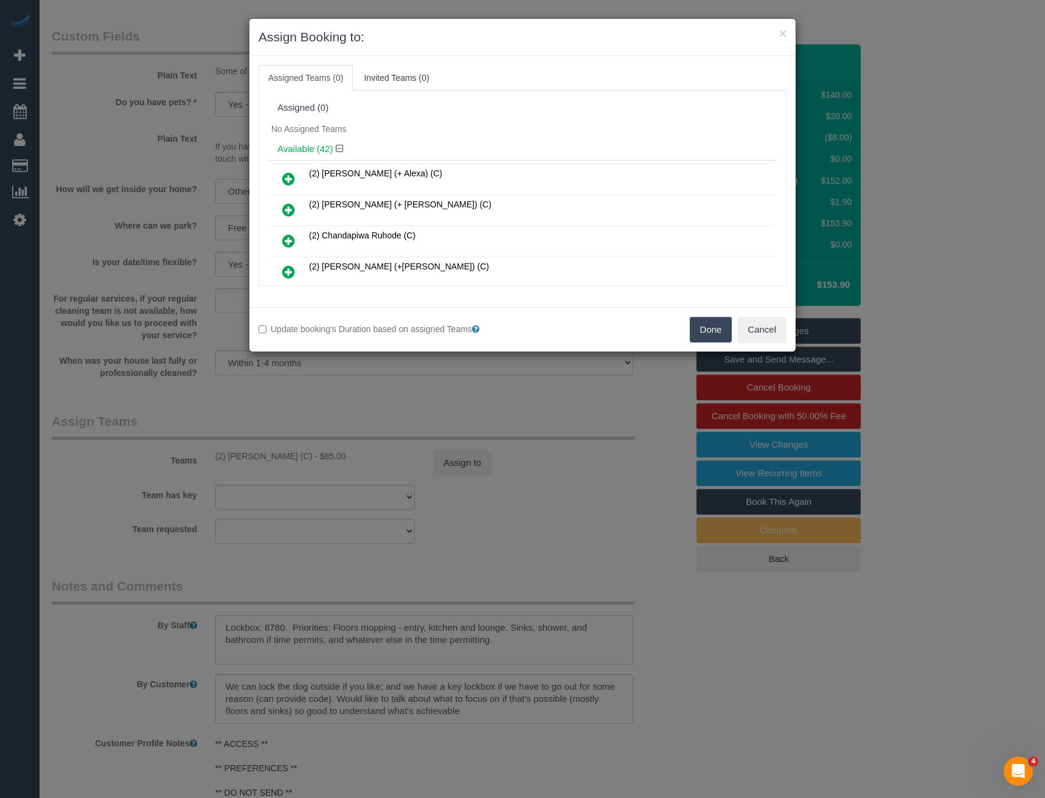
click at [280, 239] on link at bounding box center [288, 241] width 29 height 24
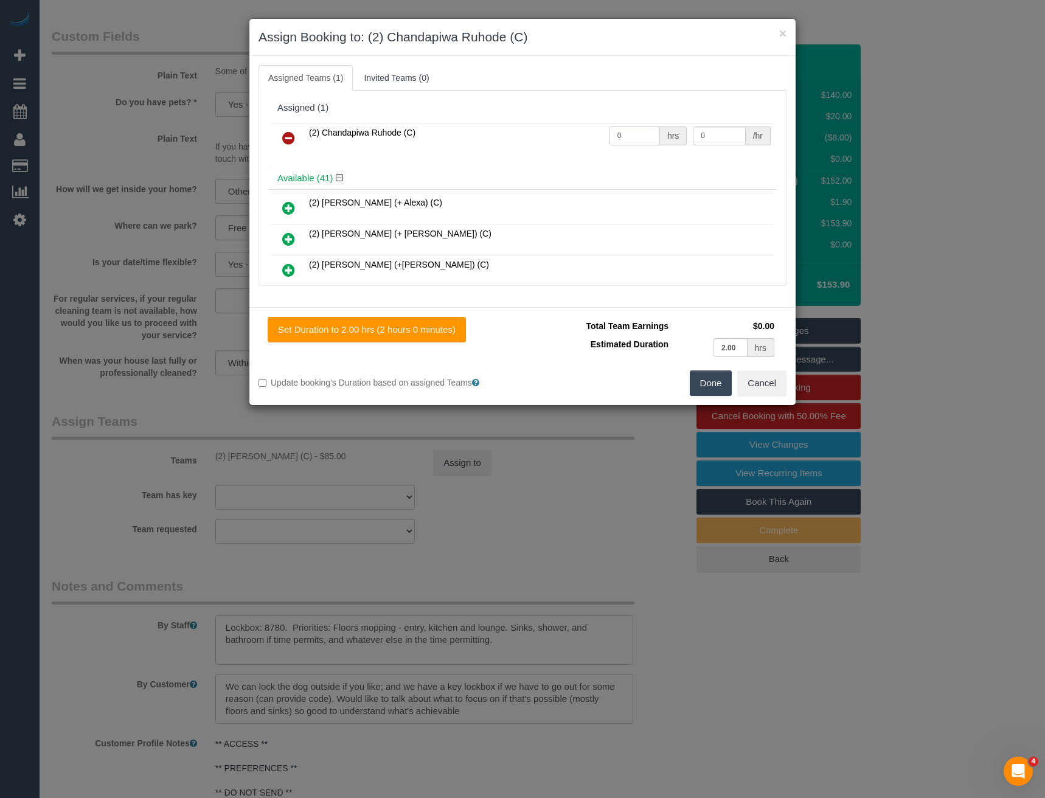
drag, startPoint x: 623, startPoint y: 136, endPoint x: 533, endPoint y: 132, distance: 90.1
click at [538, 135] on tr "(2) Chandapiwa Ruhode (C) 0 hrs 0 /hr" at bounding box center [522, 138] width 502 height 31
type input "2"
type input "42.5"
click at [714, 373] on button "Done" at bounding box center [710, 383] width 43 height 26
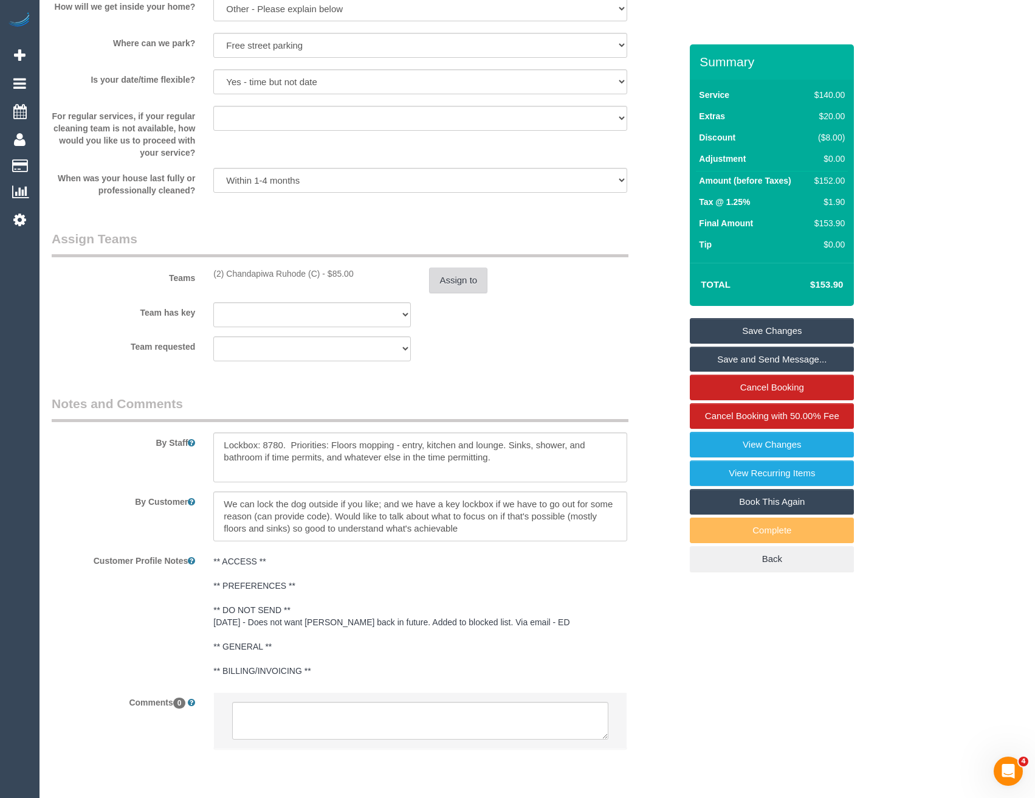
scroll to position [1620, 0]
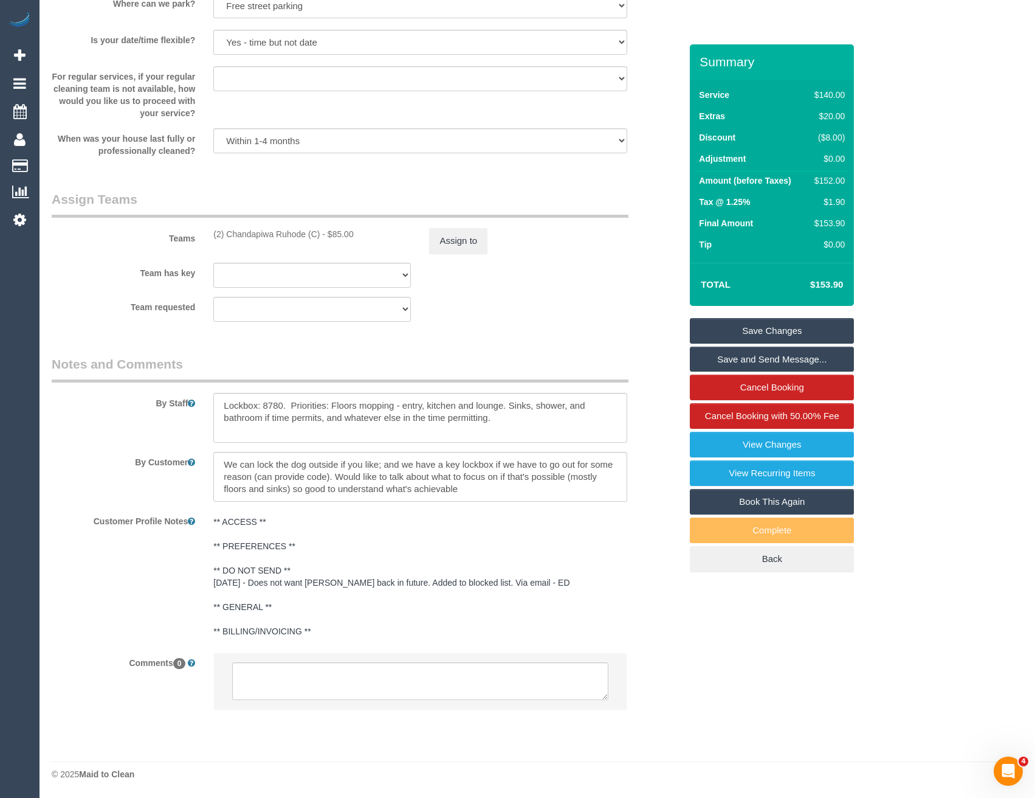
click at [743, 331] on link "Save Changes" at bounding box center [772, 331] width 164 height 26
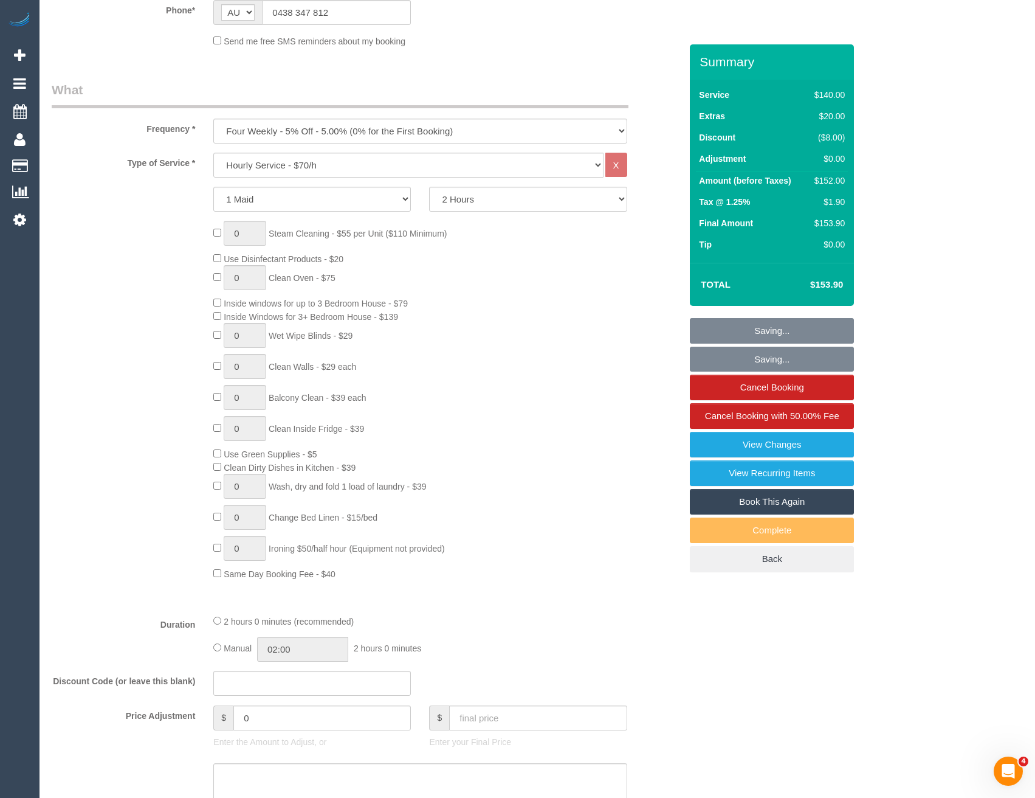
scroll to position [0, 0]
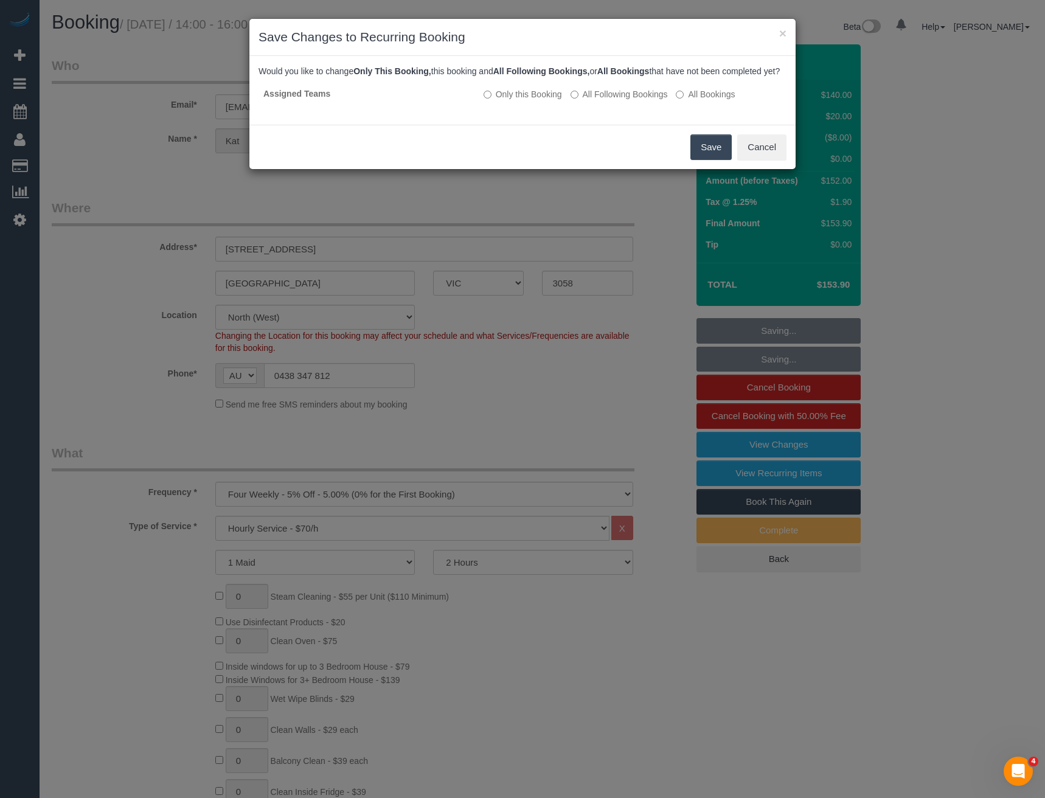
click at [700, 160] on button "Save" at bounding box center [710, 147] width 41 height 26
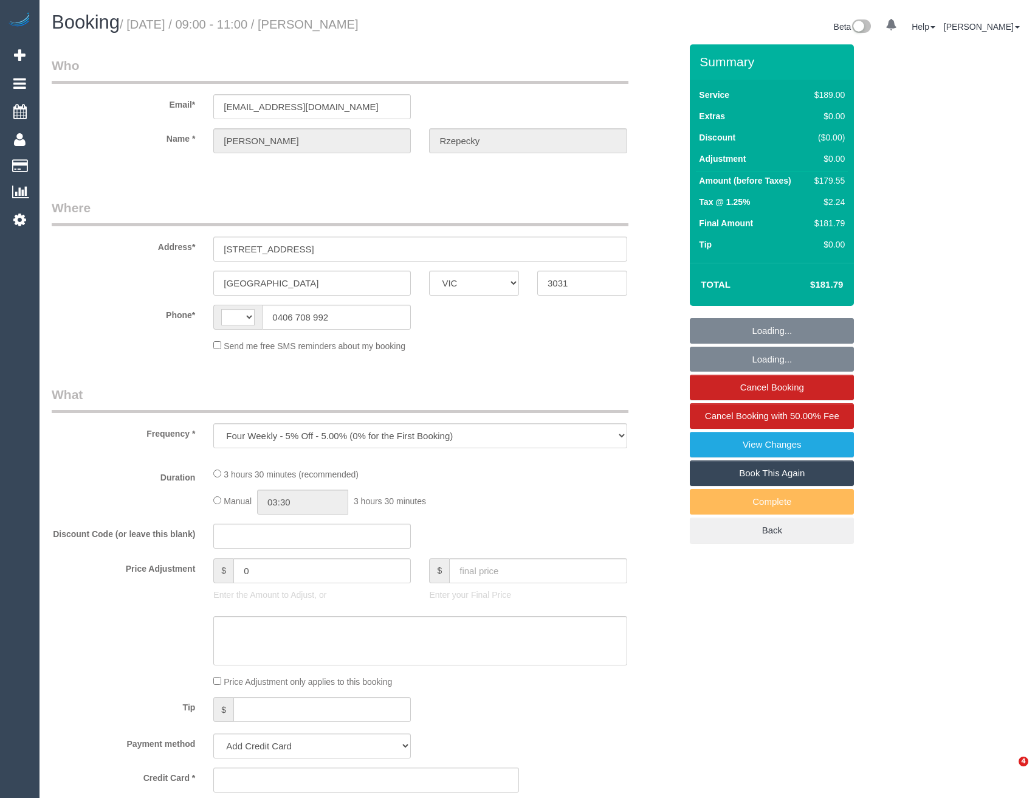
select select "VIC"
select select "string:stripe-pm_1RlTsT2GScqysDRVyqZPsYGa"
select select "number:28"
select select "number:14"
select select "number:19"
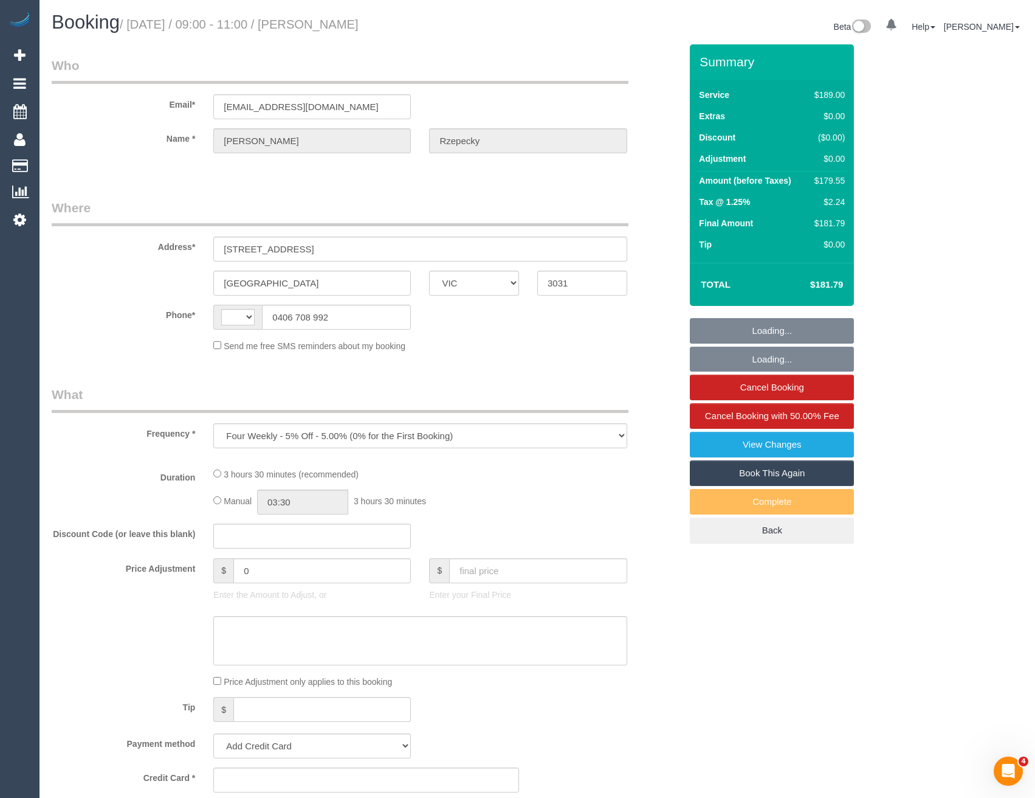
select select "number:25"
select select "number:33"
select select "number:13"
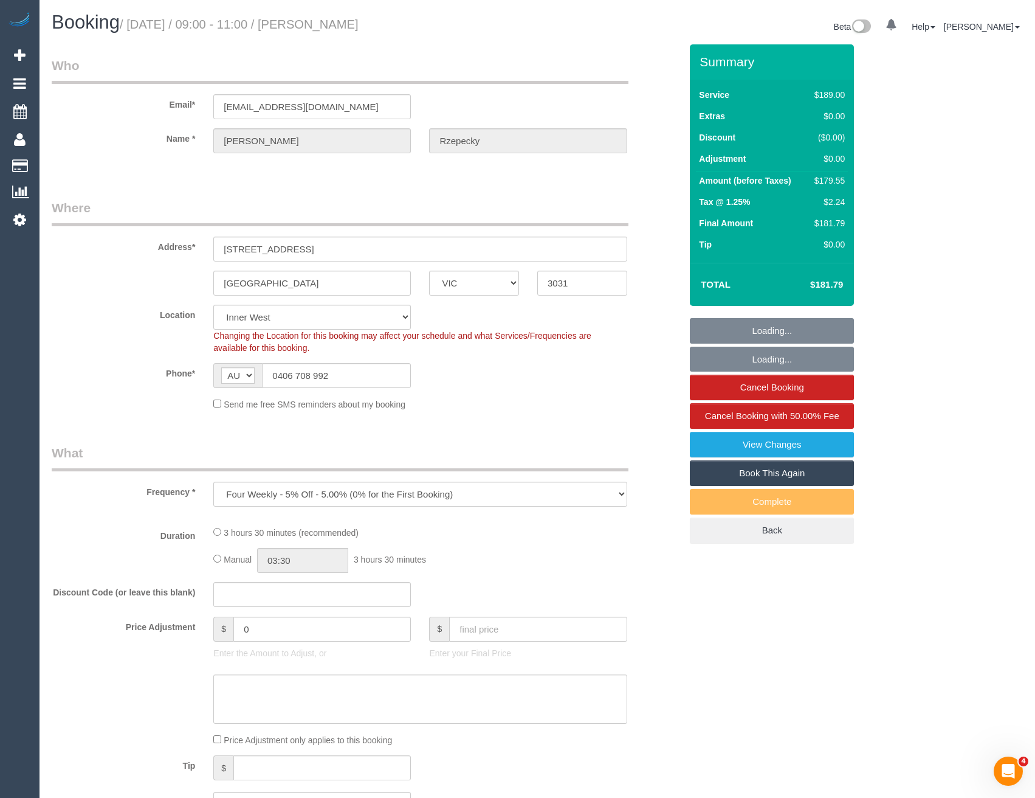
select select "string:AU"
select select "object:724"
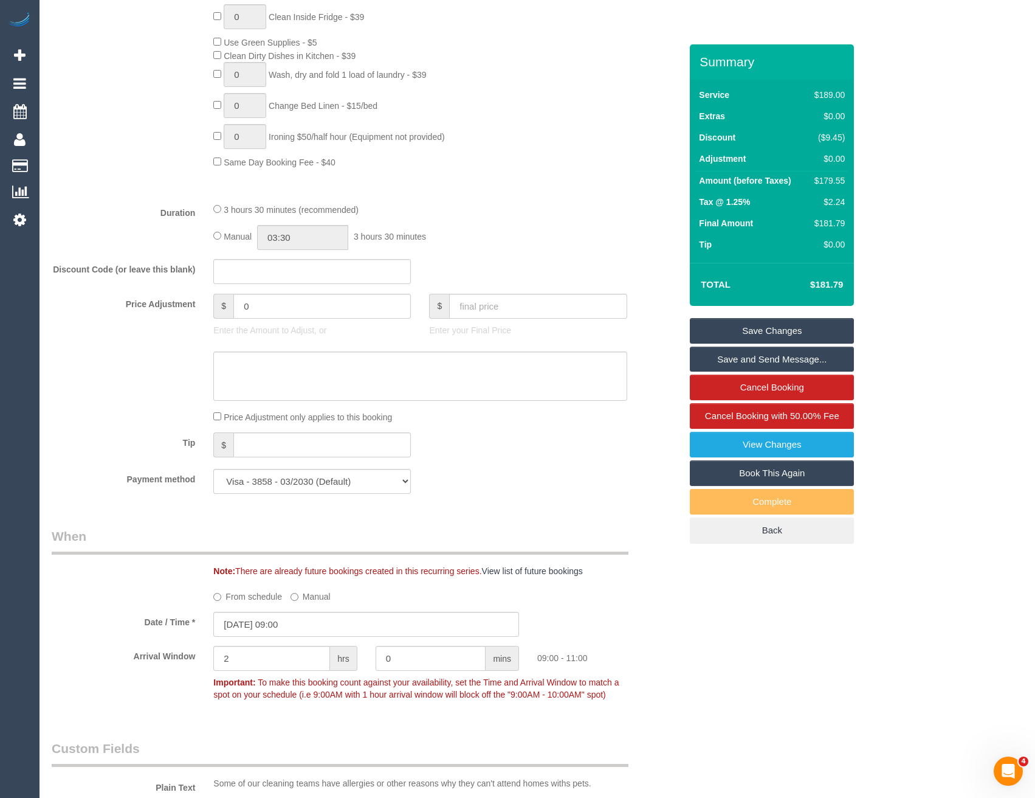
scroll to position [790, 0]
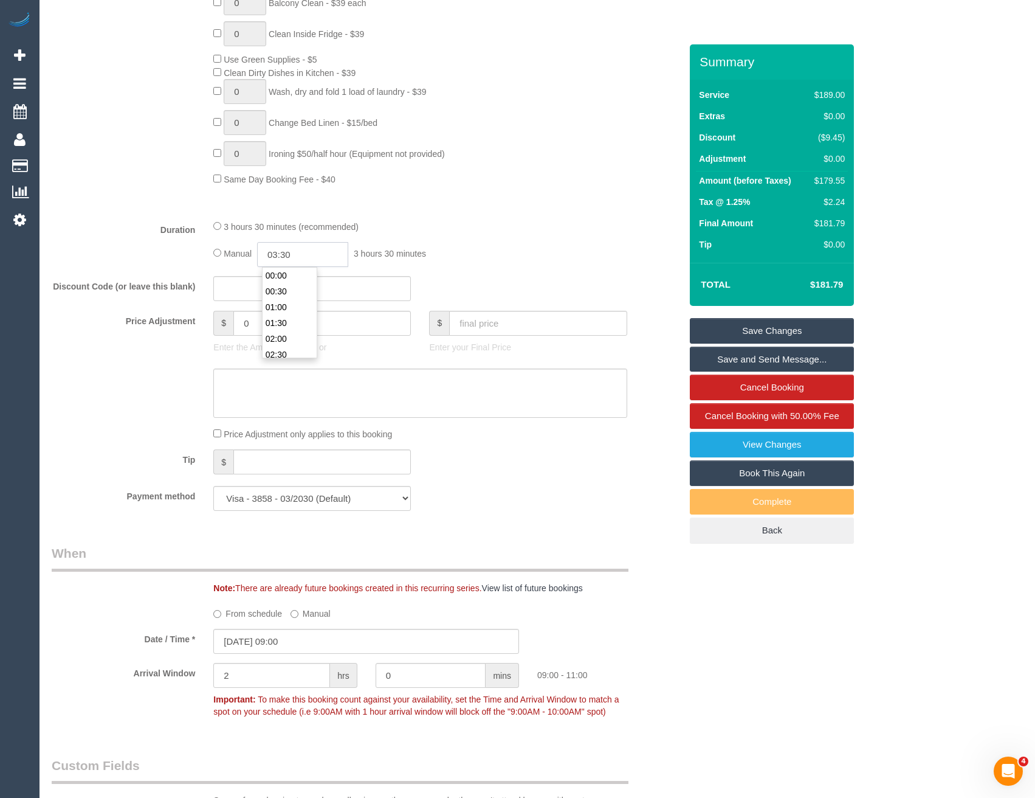
click at [314, 255] on input "03:30" at bounding box center [302, 254] width 91 height 25
click at [292, 278] on li "01:30" at bounding box center [290, 277] width 54 height 16
click at [307, 250] on input "01:30" at bounding box center [302, 254] width 91 height 25
type input "01:45"
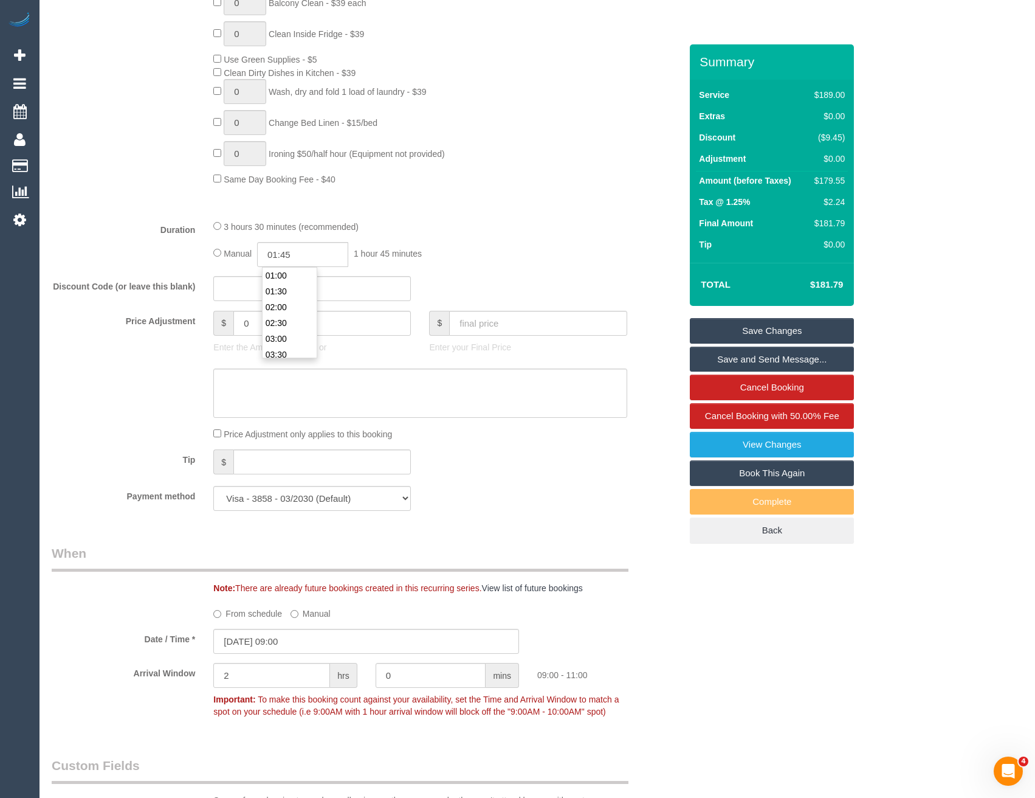
click at [751, 331] on link "Save Changes" at bounding box center [772, 331] width 164 height 26
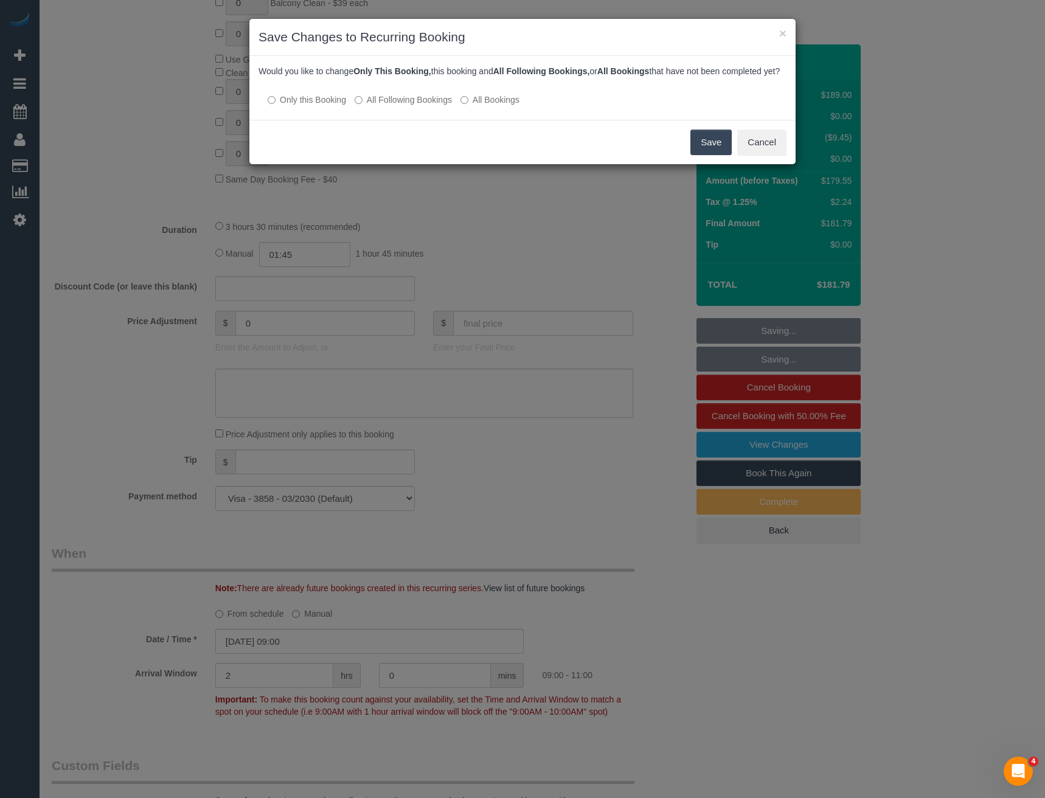
click at [696, 154] on button "Save" at bounding box center [710, 143] width 41 height 26
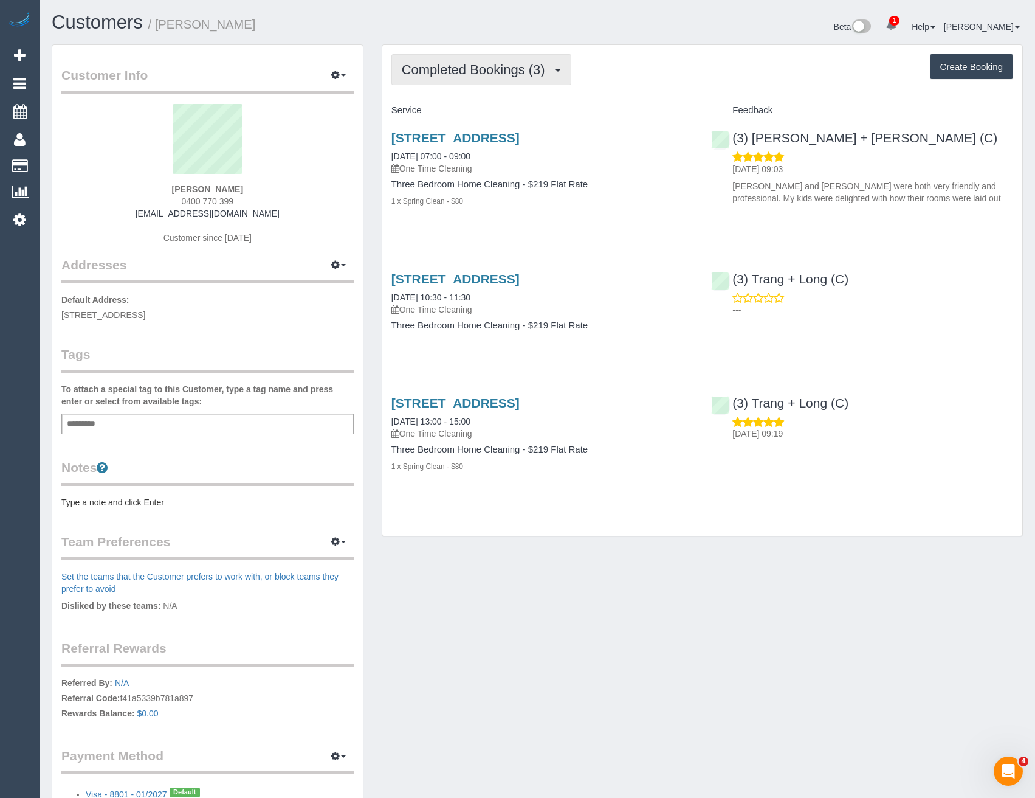
click at [471, 73] on span "Completed Bookings (3)" at bounding box center [477, 69] width 150 height 15
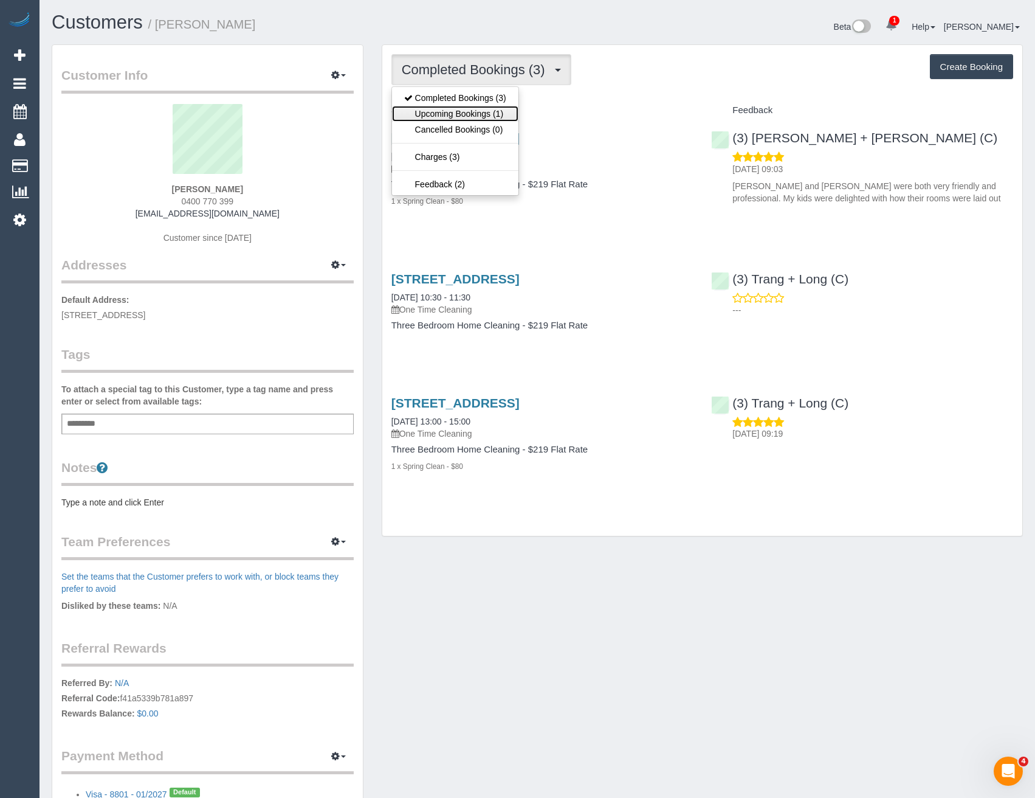
click at [474, 106] on link "Upcoming Bookings (1)" at bounding box center [455, 114] width 126 height 16
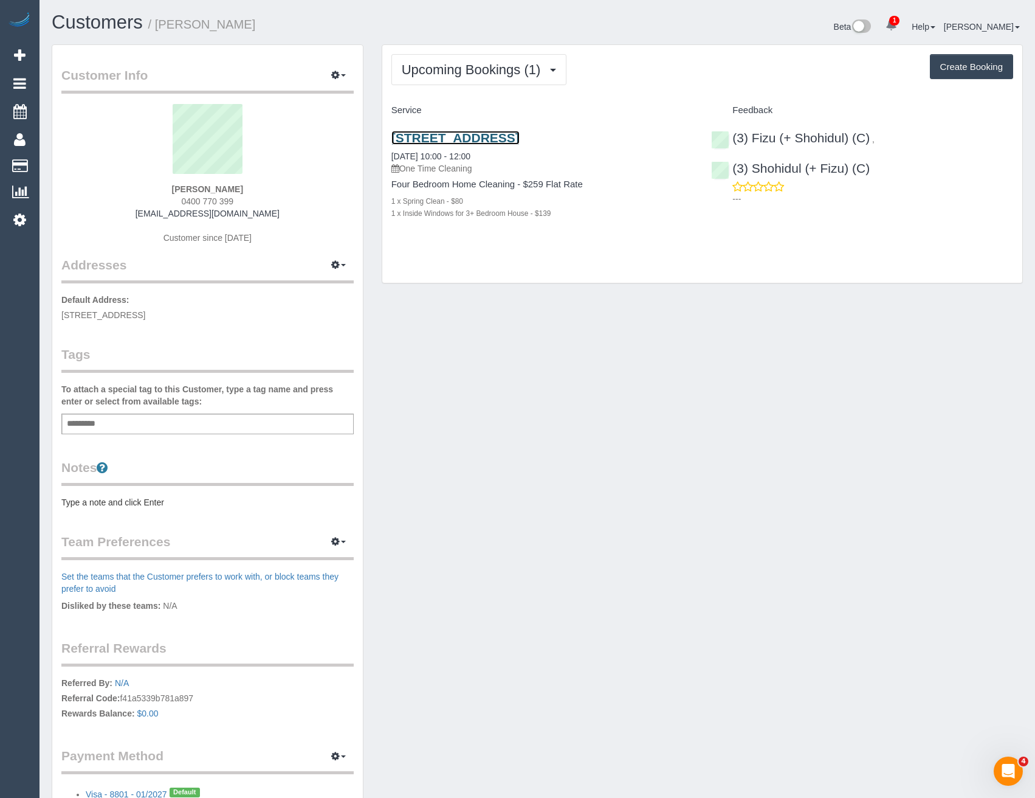
click at [496, 140] on link "[STREET_ADDRESS]" at bounding box center [456, 138] width 128 height 14
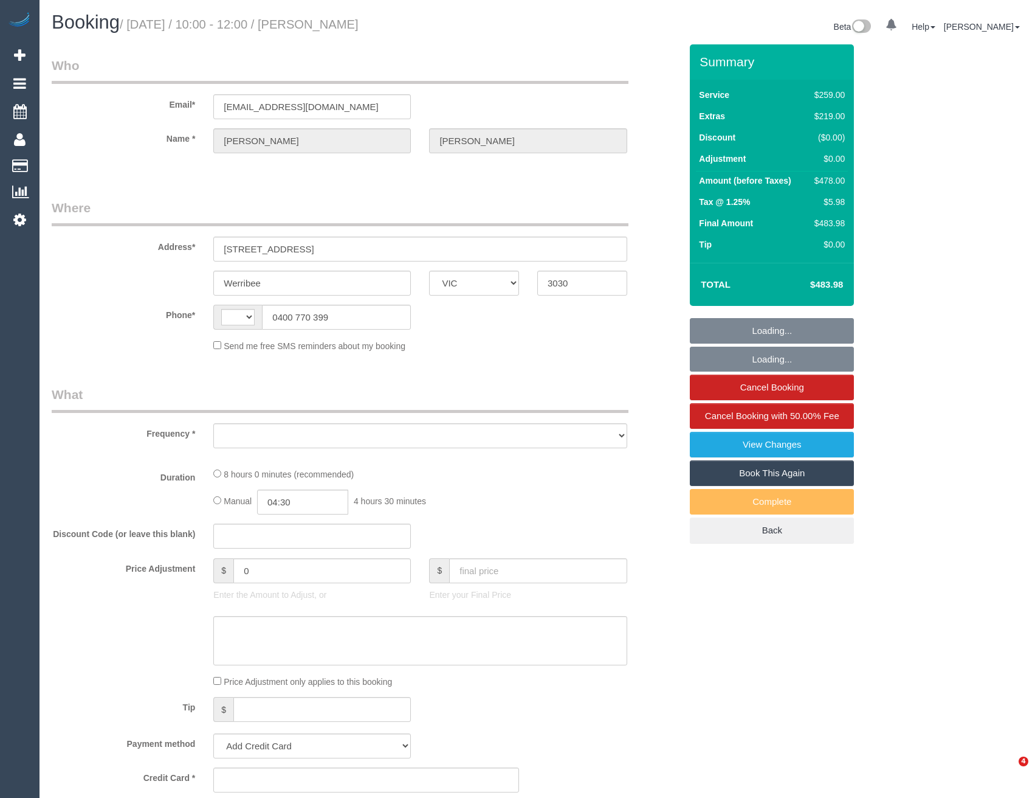
select select "VIC"
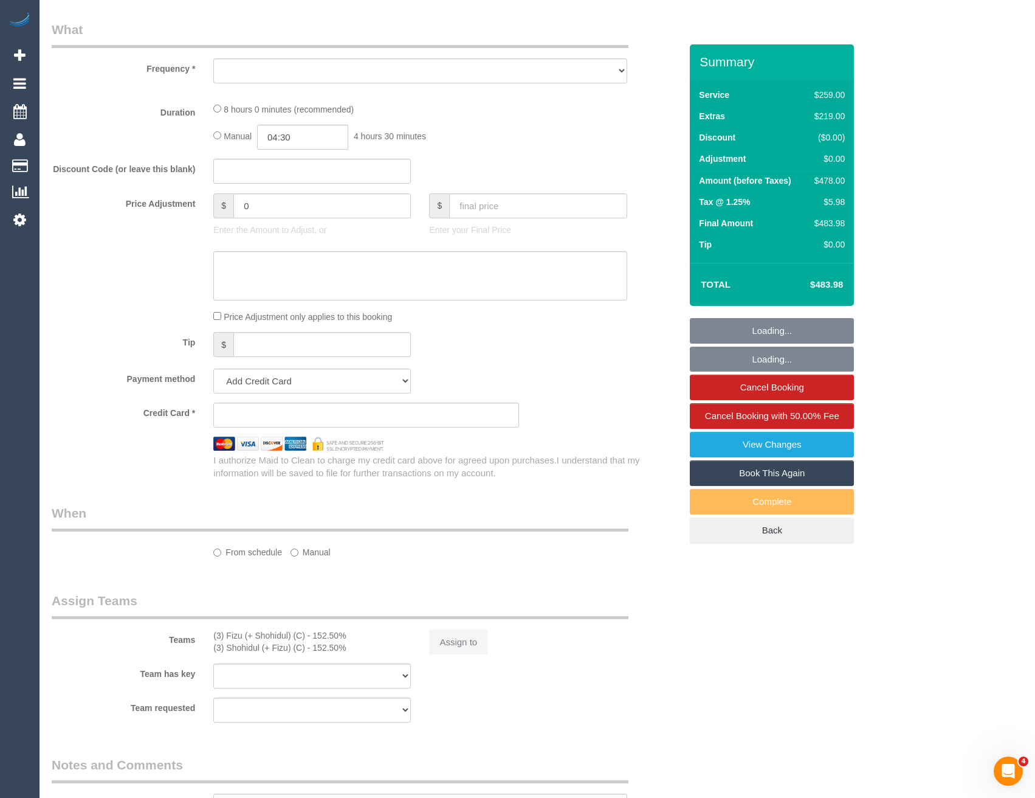
select select "string:AU"
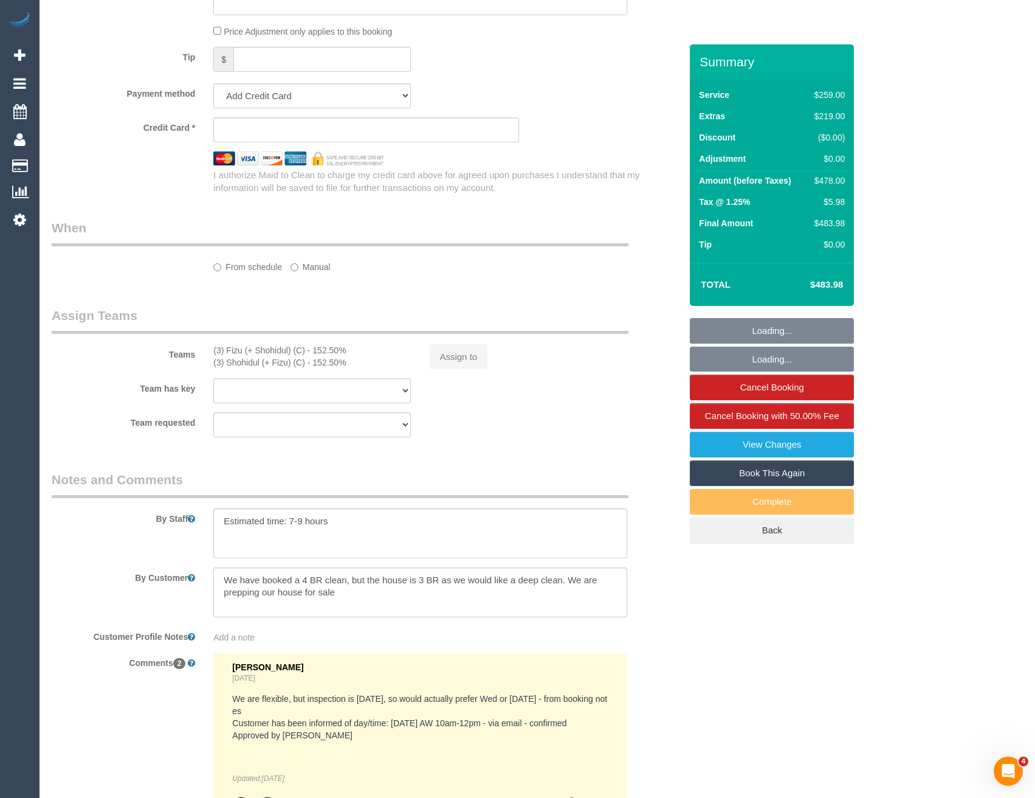
select select "object:581"
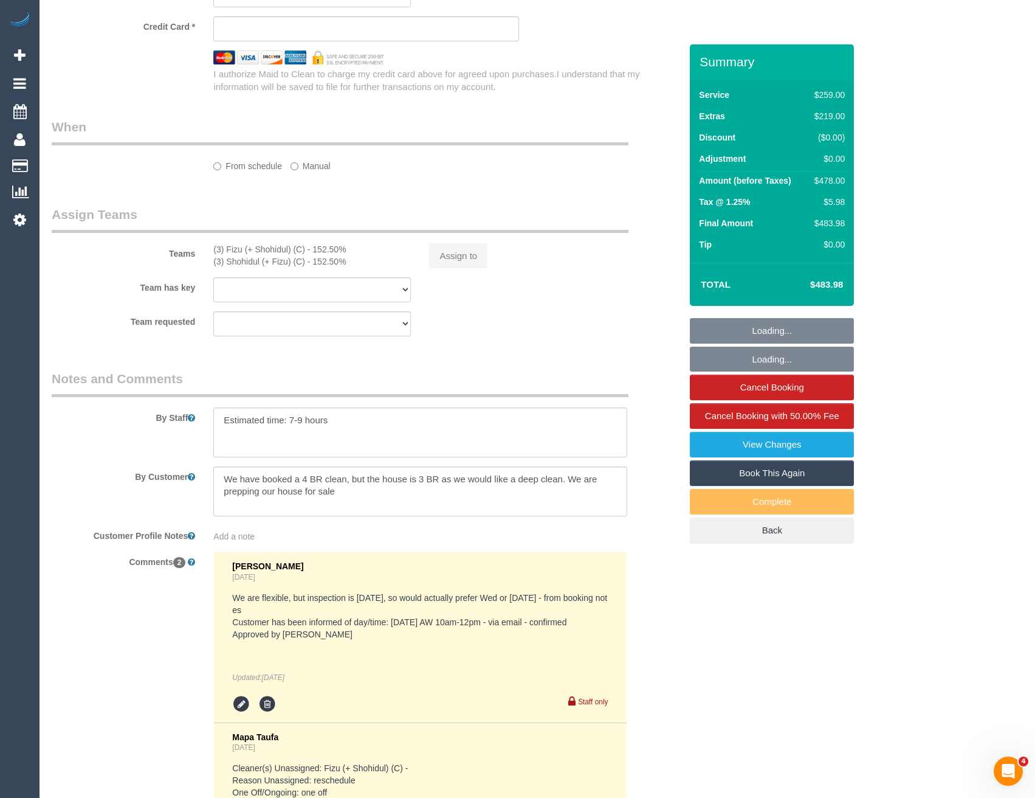
select select "string:stripe-pm_1R4Uqo2GScqysDRVj2Q7fw0T"
select select "number:27"
select select "number:14"
select select "number:19"
select select "number:36"
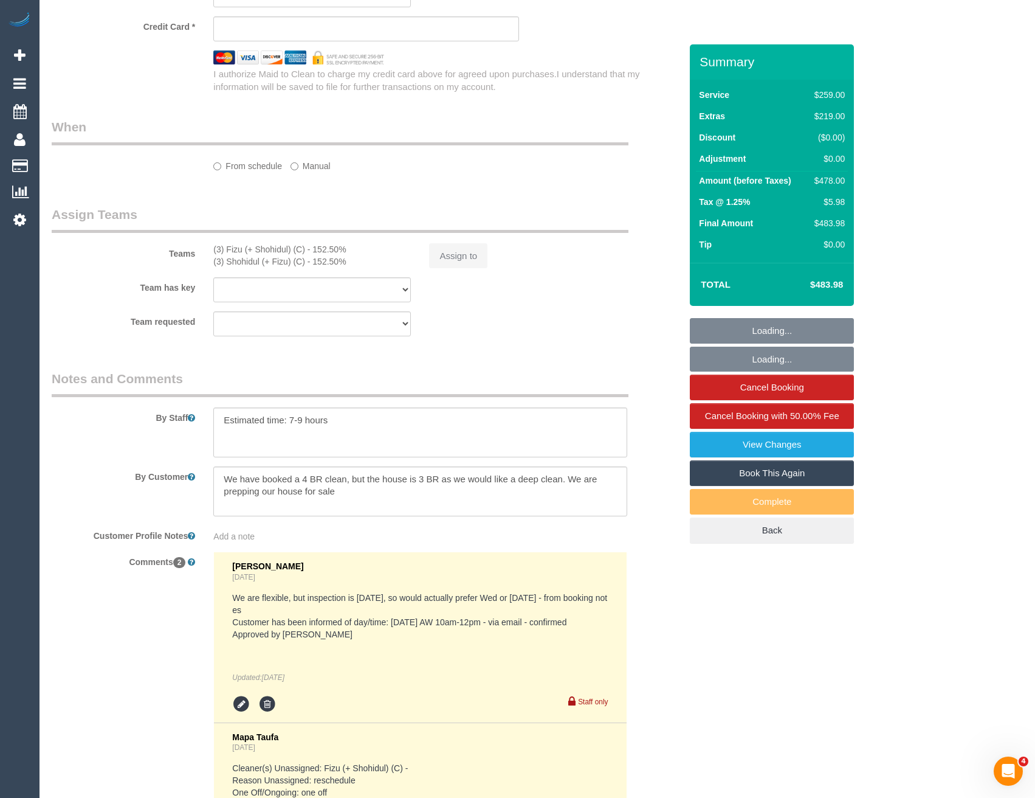
select select "number:13"
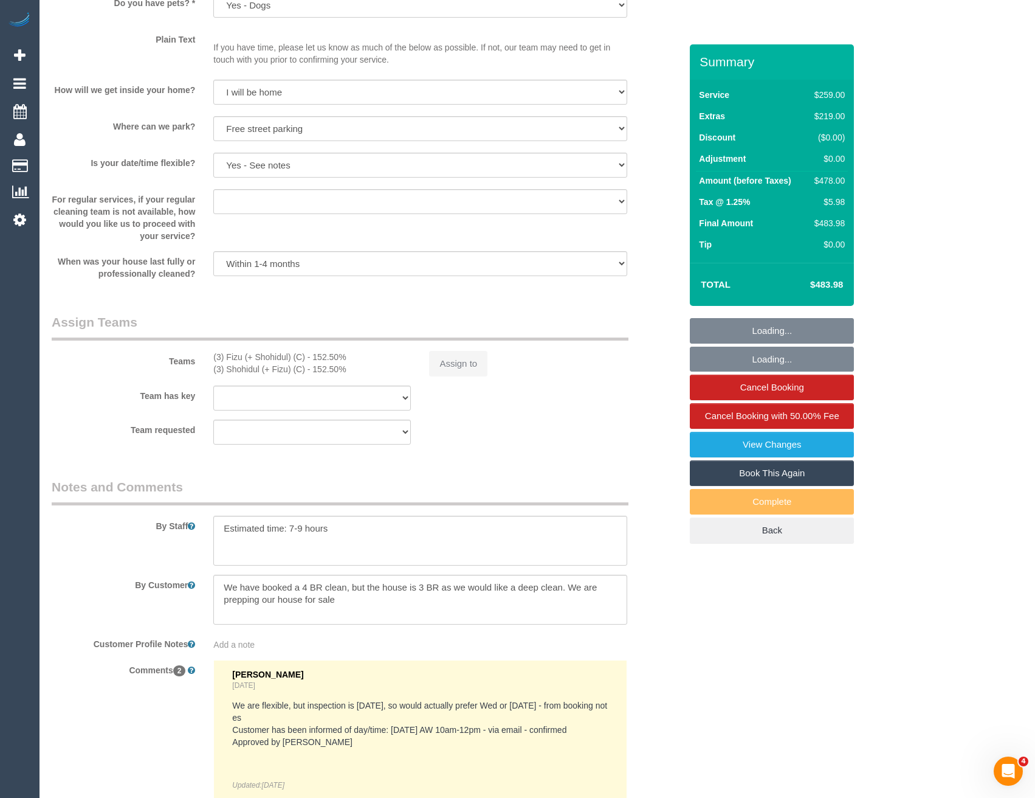
select select "object:830"
select select "spot1"
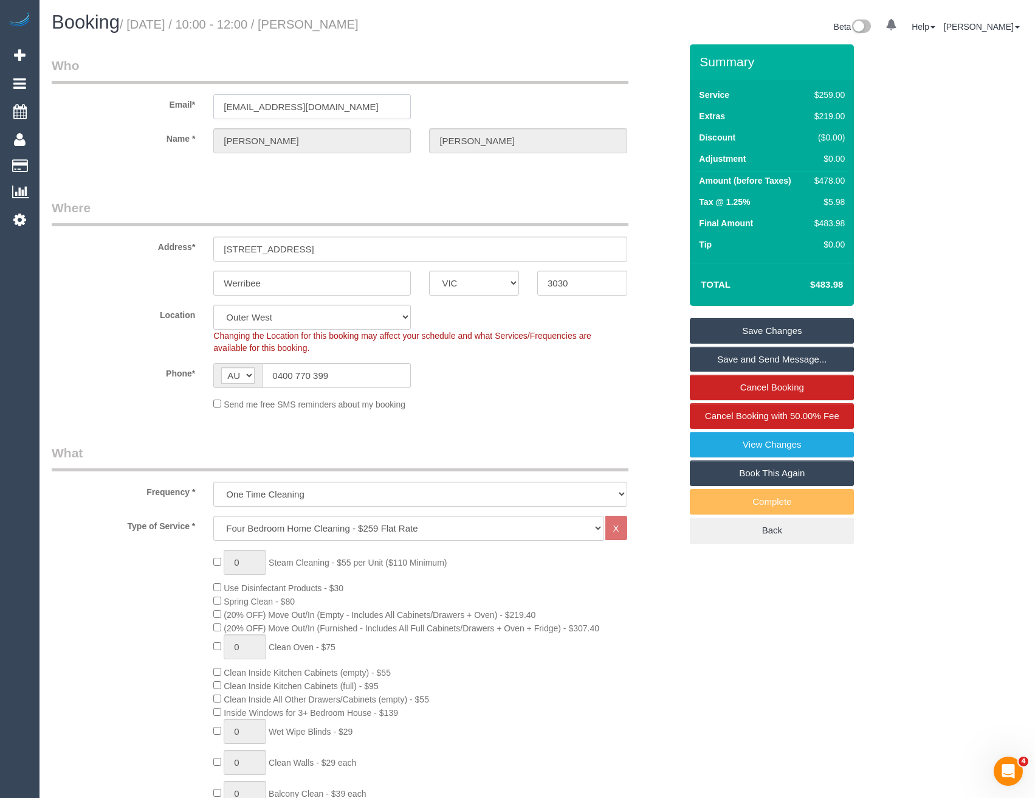
drag, startPoint x: 339, startPoint y: 106, endPoint x: 226, endPoint y: 108, distance: 112.5
click at [219, 108] on input "[EMAIL_ADDRESS][DOMAIN_NAME]" at bounding box center [312, 106] width 198 height 25
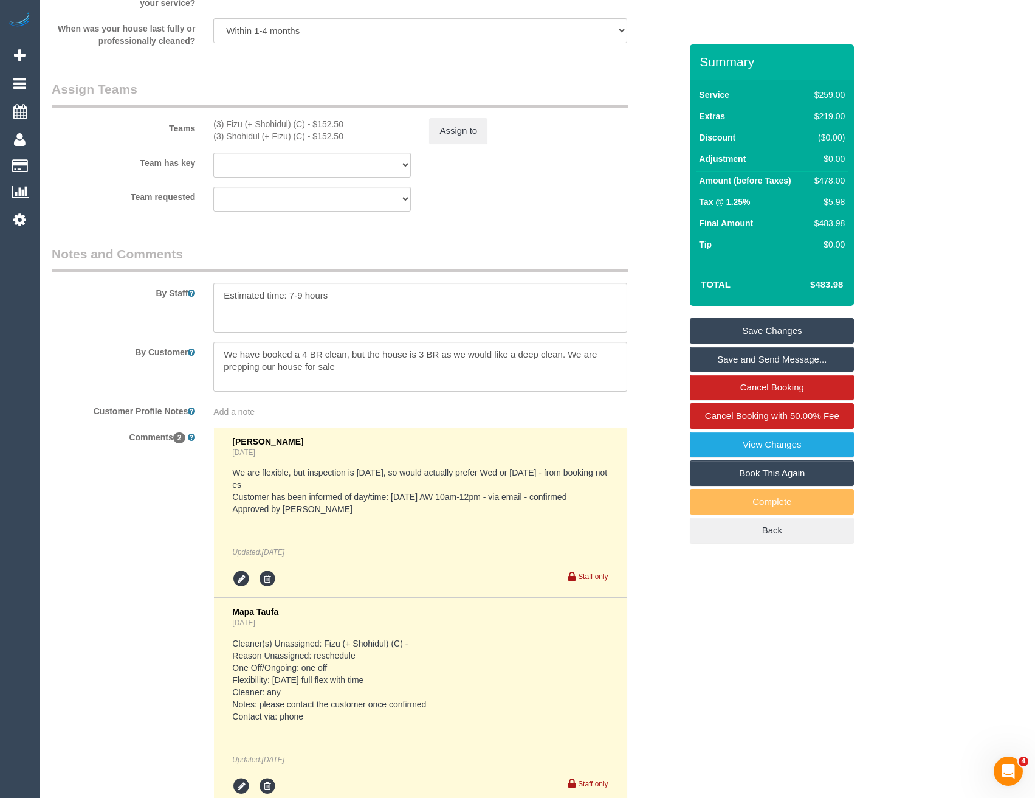
scroll to position [1915, 0]
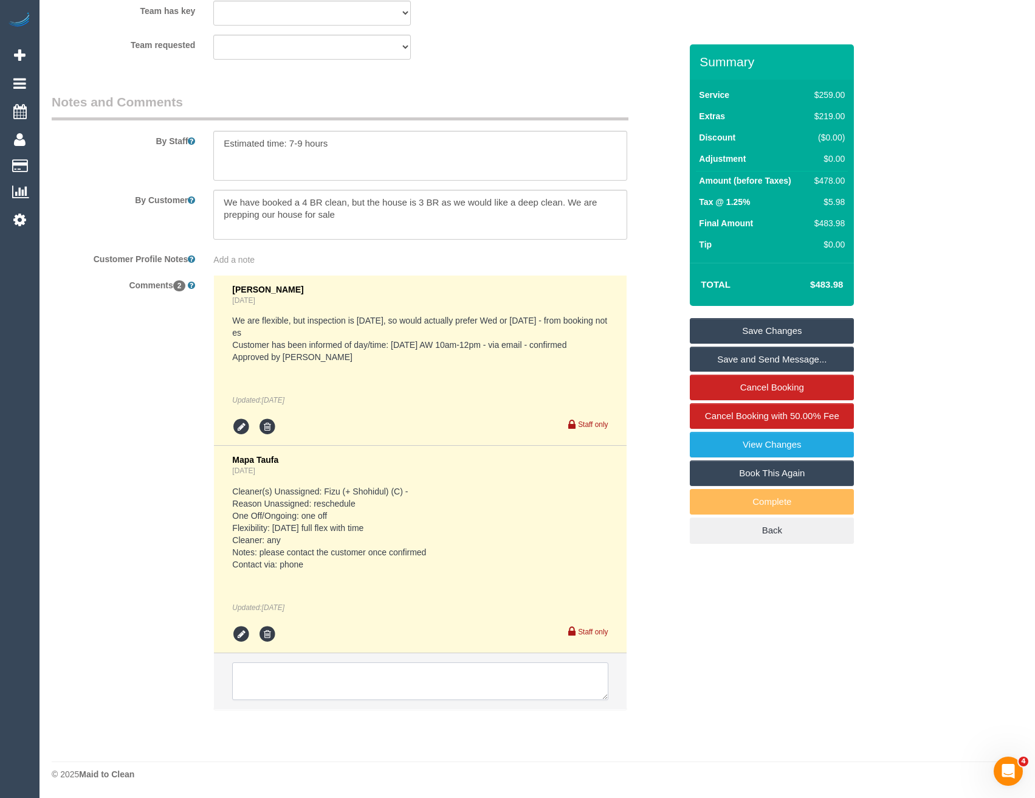
click at [340, 675] on textarea at bounding box center [420, 681] width 376 height 38
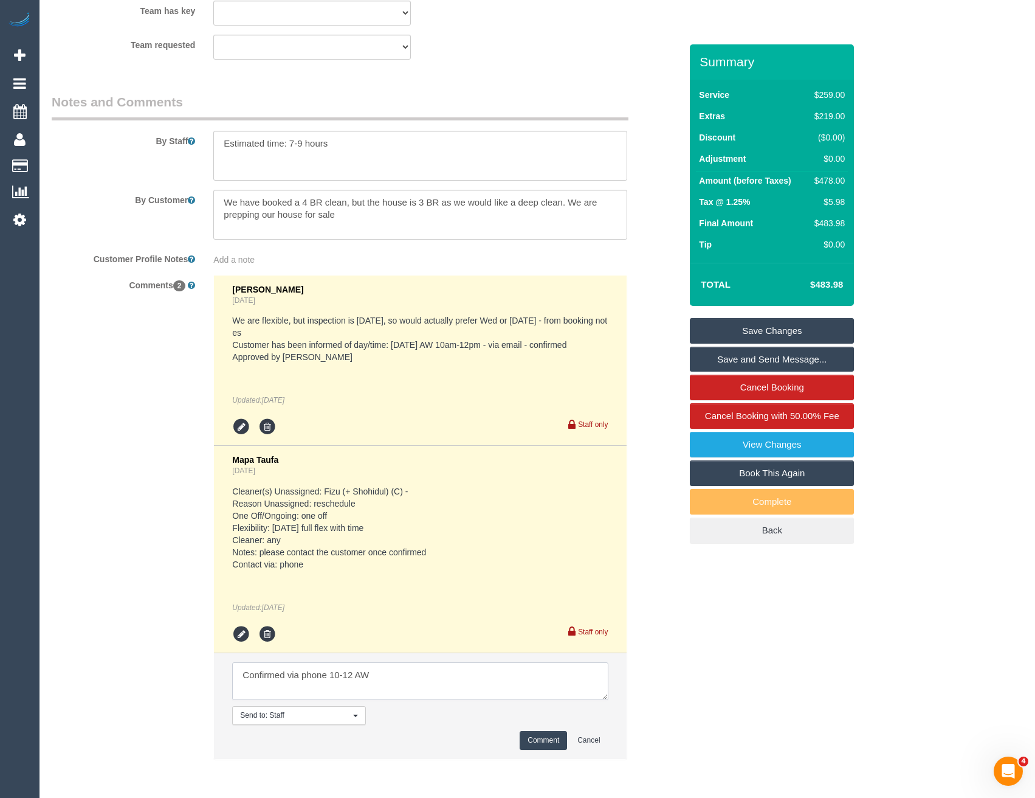
type textarea "Confirmed via phone 10-12 AW"
click at [542, 733] on button "Comment" at bounding box center [543, 740] width 47 height 19
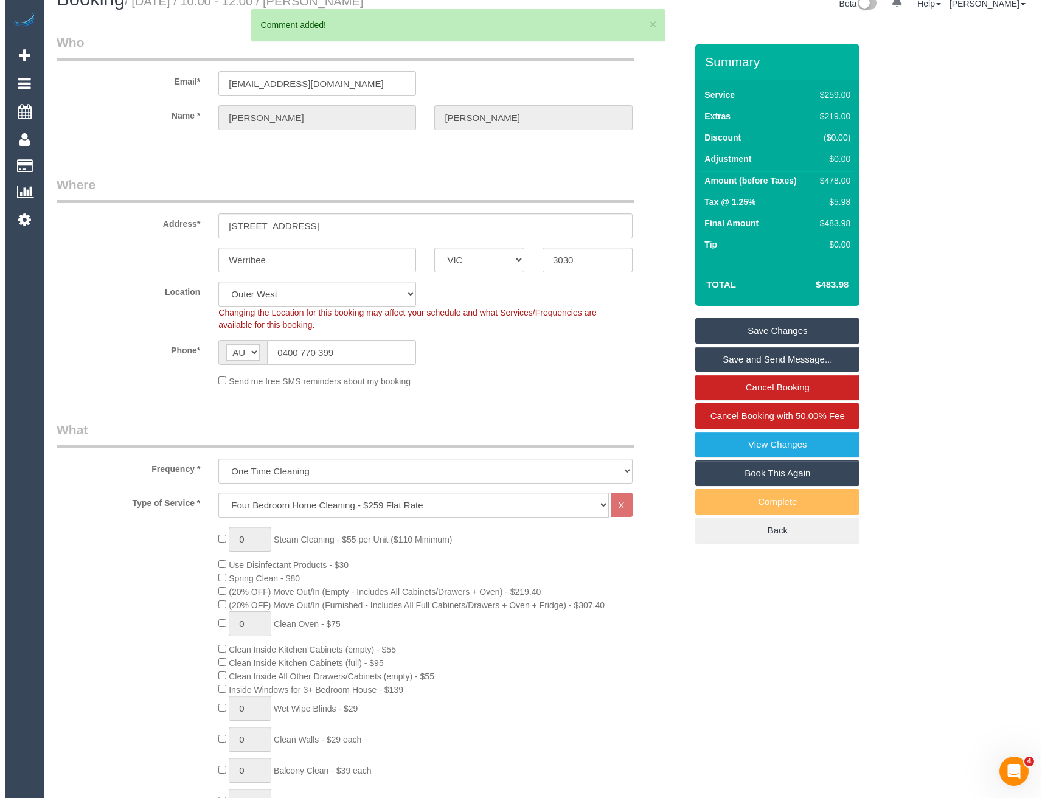
scroll to position [0, 0]
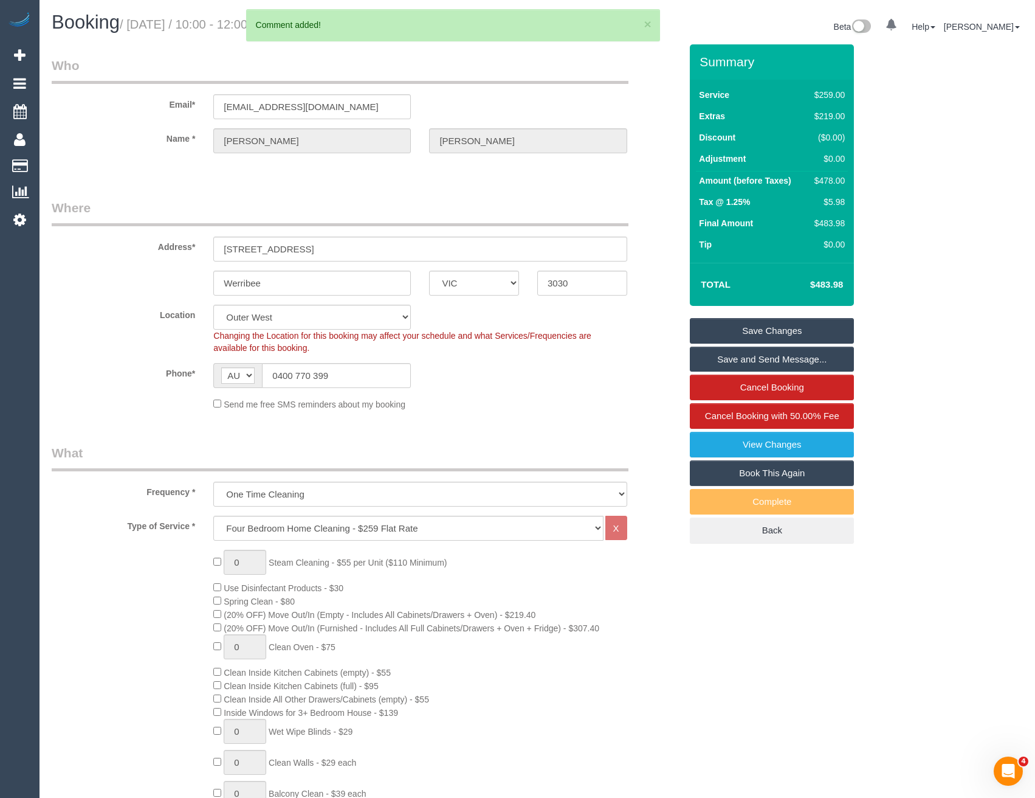
click at [733, 356] on link "Save and Send Message..." at bounding box center [772, 360] width 164 height 26
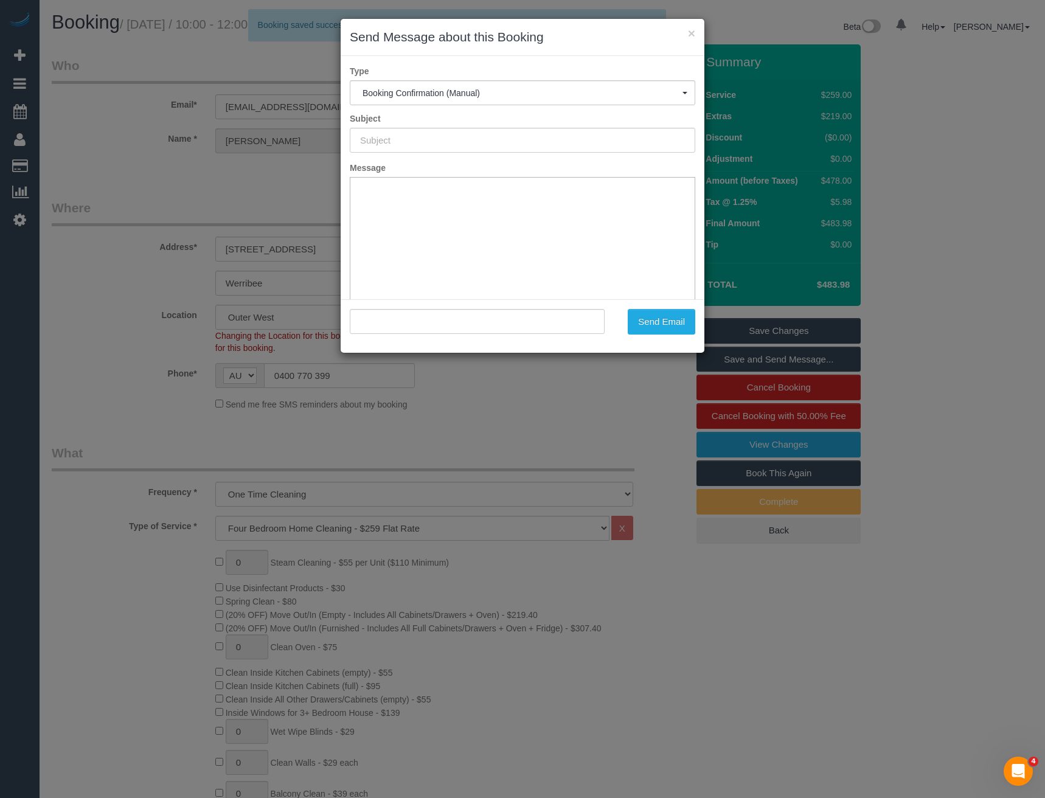
type input "Booking Confirmed"
type input ""[PERSON_NAME]" <[EMAIL_ADDRESS][DOMAIN_NAME]>"
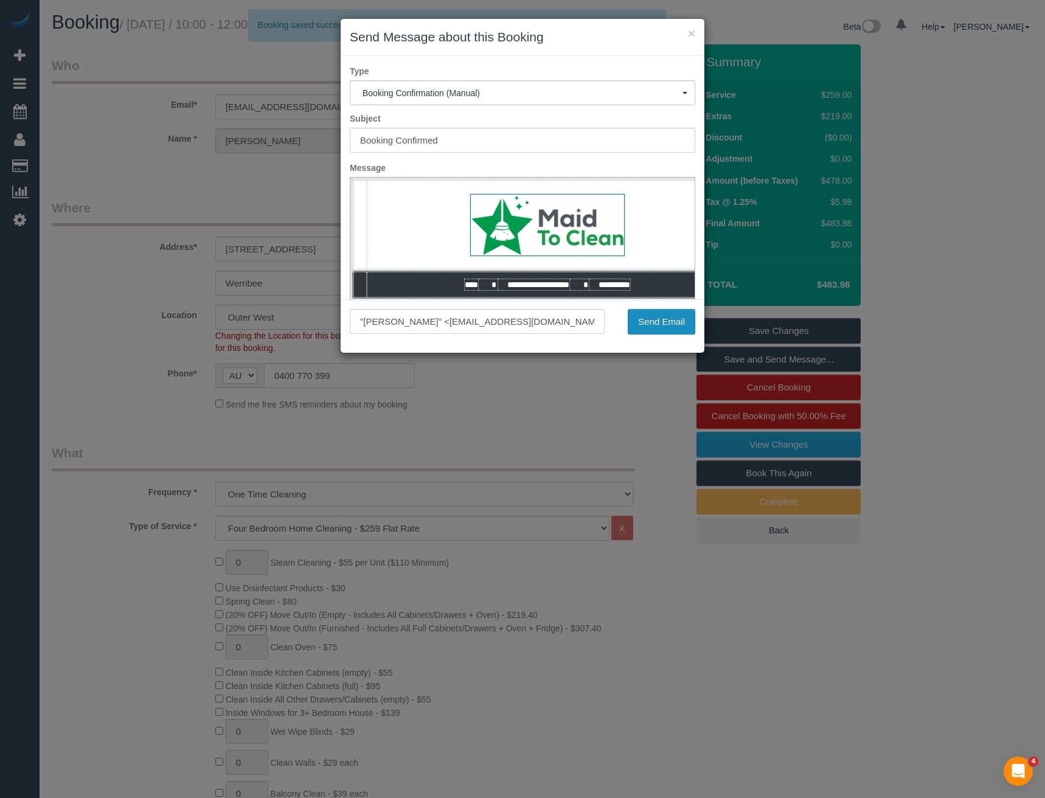
click at [665, 319] on button "Send Email" at bounding box center [660, 322] width 67 height 26
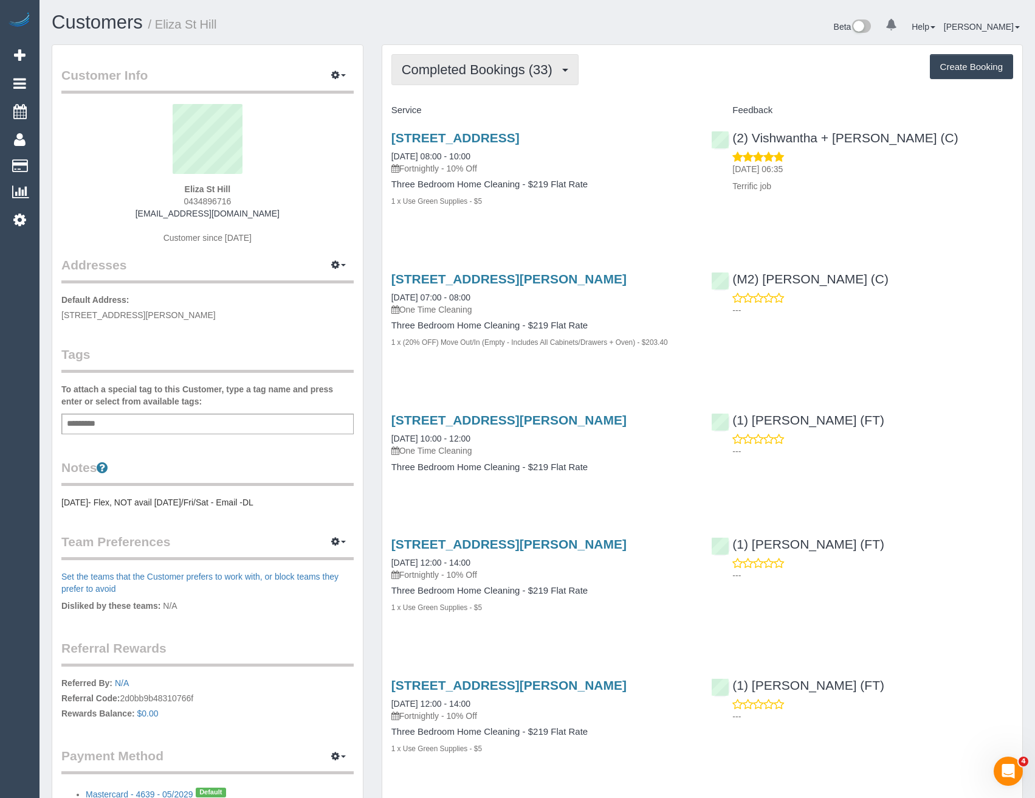
scroll to position [3586, 1035]
click at [527, 72] on span "Completed Bookings (33)" at bounding box center [480, 69] width 157 height 15
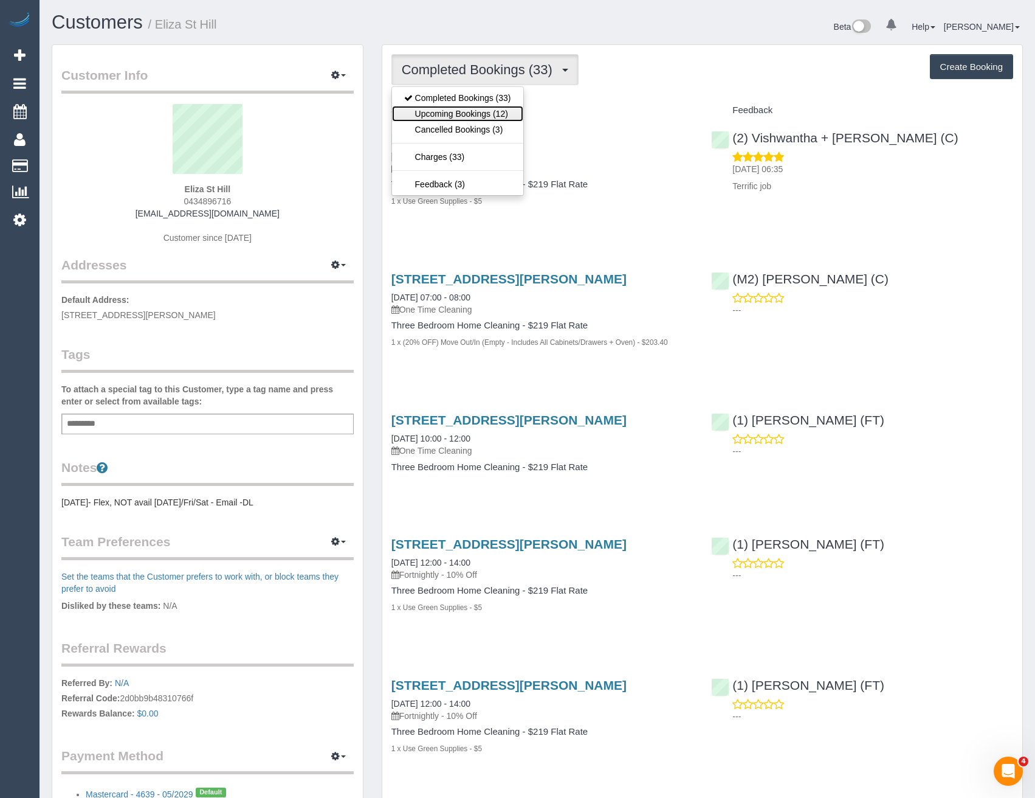
click at [509, 112] on link "Upcoming Bookings (12)" at bounding box center [457, 114] width 131 height 16
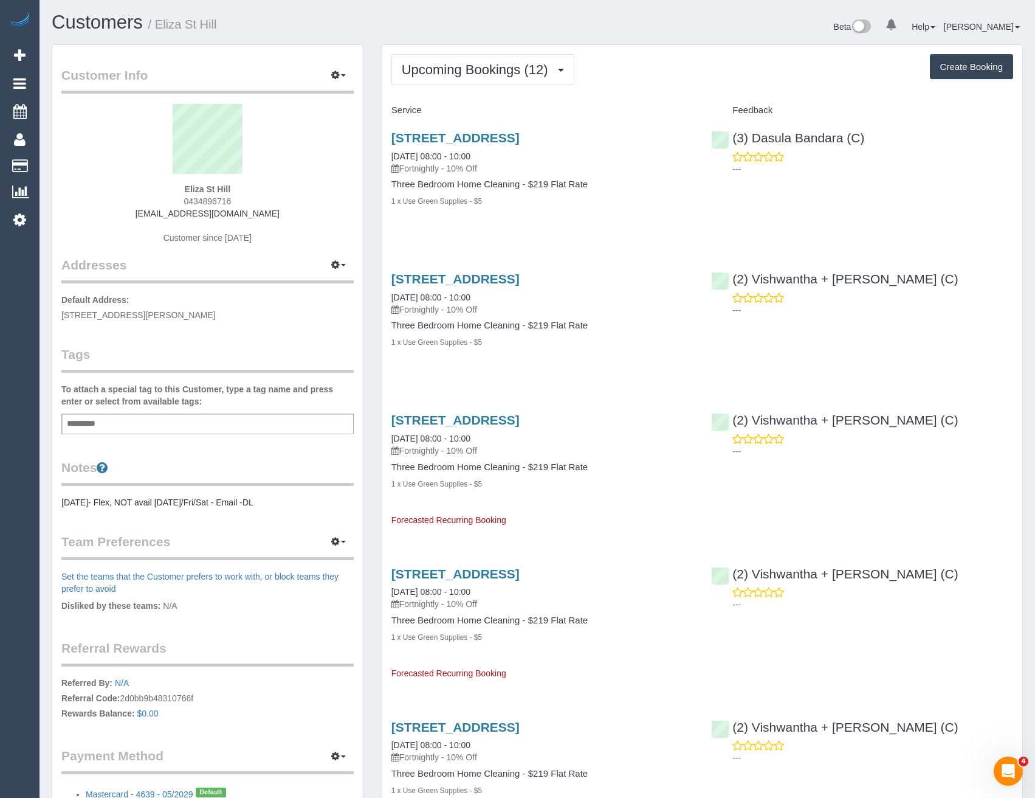
scroll to position [2000, 1035]
click at [520, 136] on link "[STREET_ADDRESS]" at bounding box center [456, 138] width 128 height 14
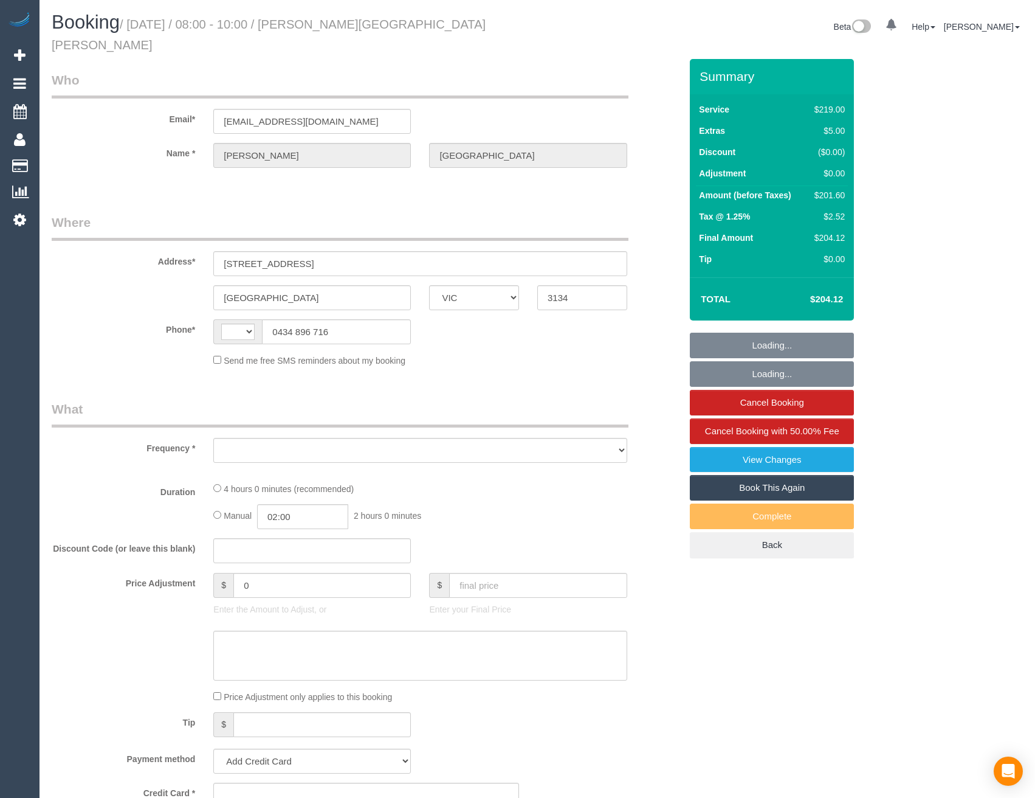
select select "VIC"
select select "object:306"
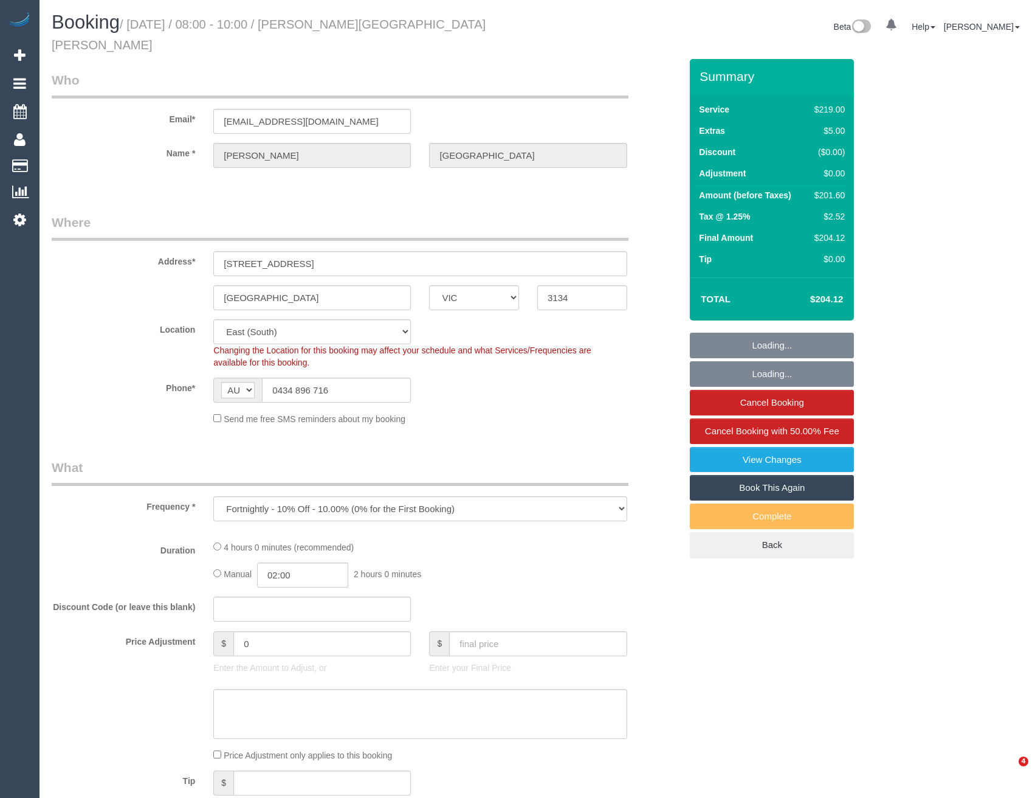
select select "string:AU"
select select "string:stripe-pm_1S0a3t2GScqysDRVHFQgDIgs"
select select "number:27"
select select "number:15"
select select "number:19"
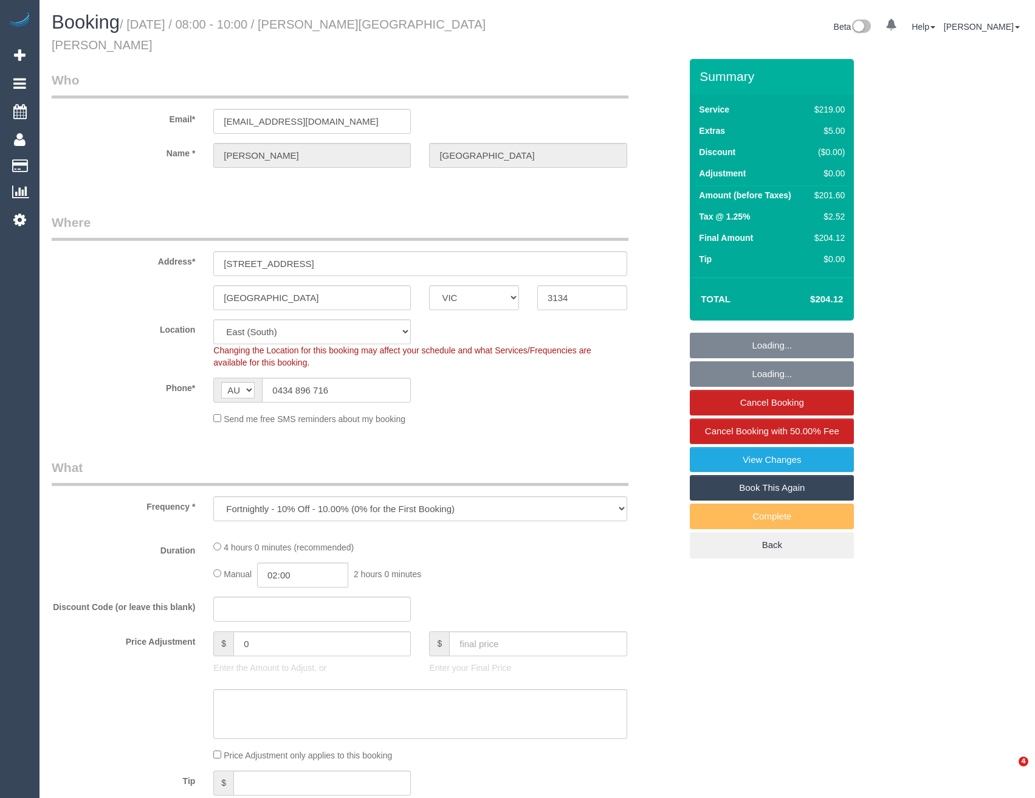
select select "number:22"
select select "number:33"
select select "number:12"
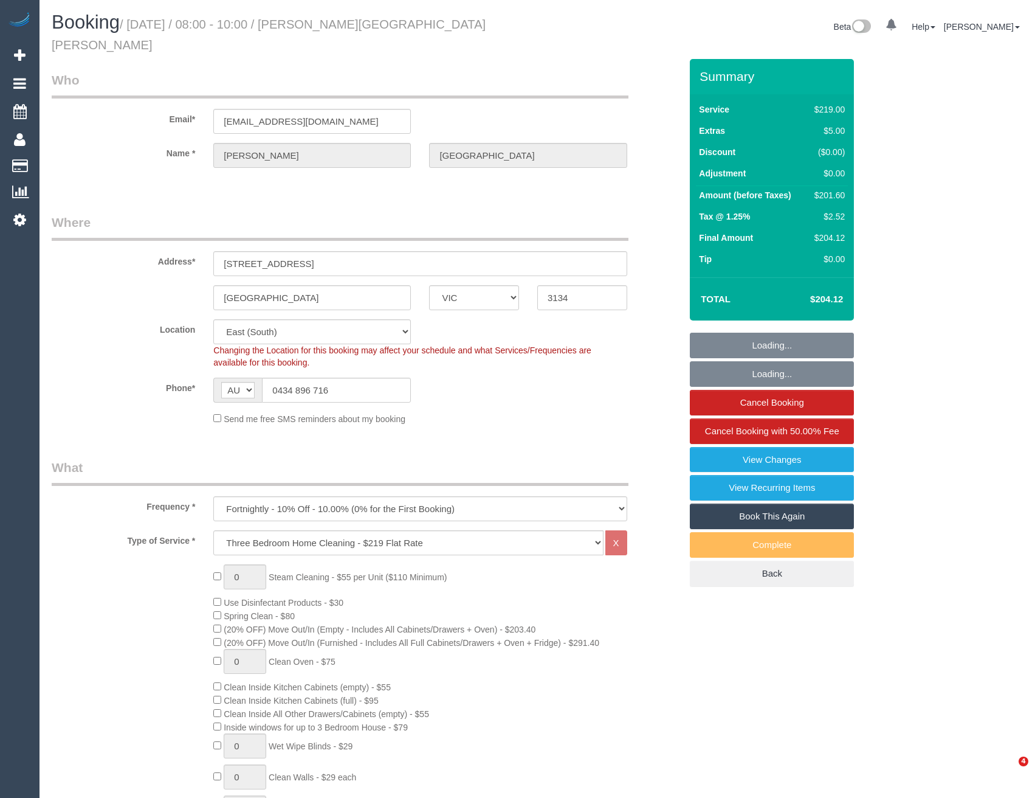
select select "object:804"
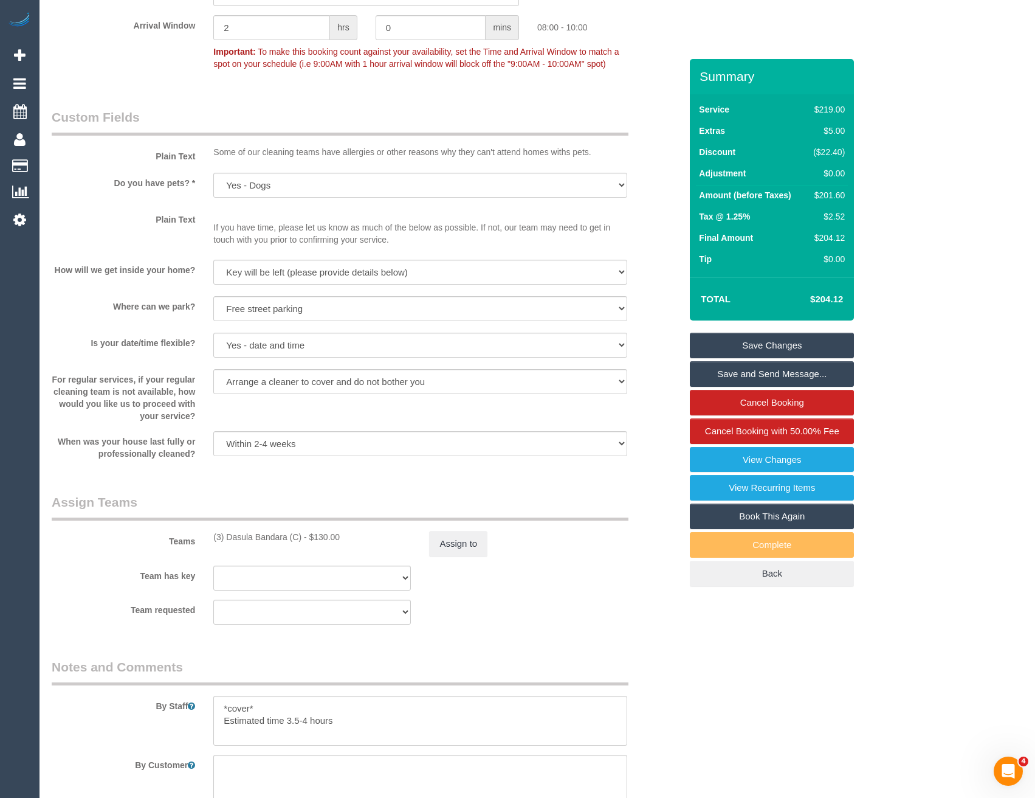
scroll to position [1553, 0]
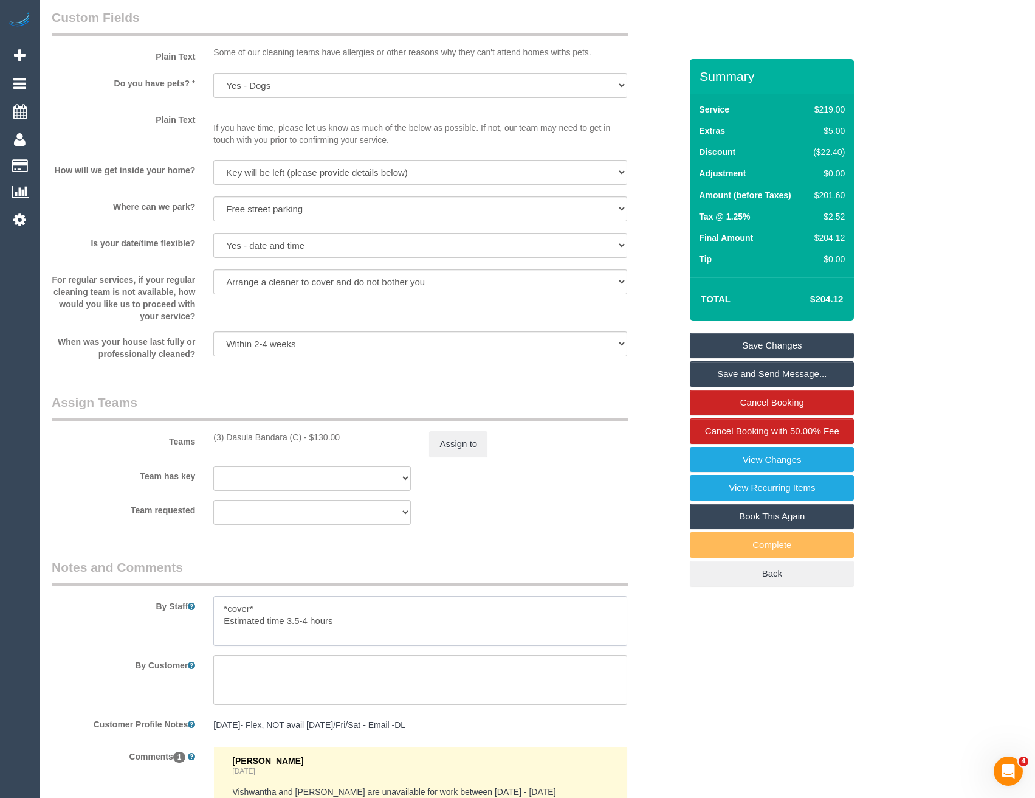
drag, startPoint x: 306, startPoint y: 606, endPoint x: 287, endPoint y: 606, distance: 19.5
click at [287, 606] on textarea at bounding box center [419, 621] width 413 height 50
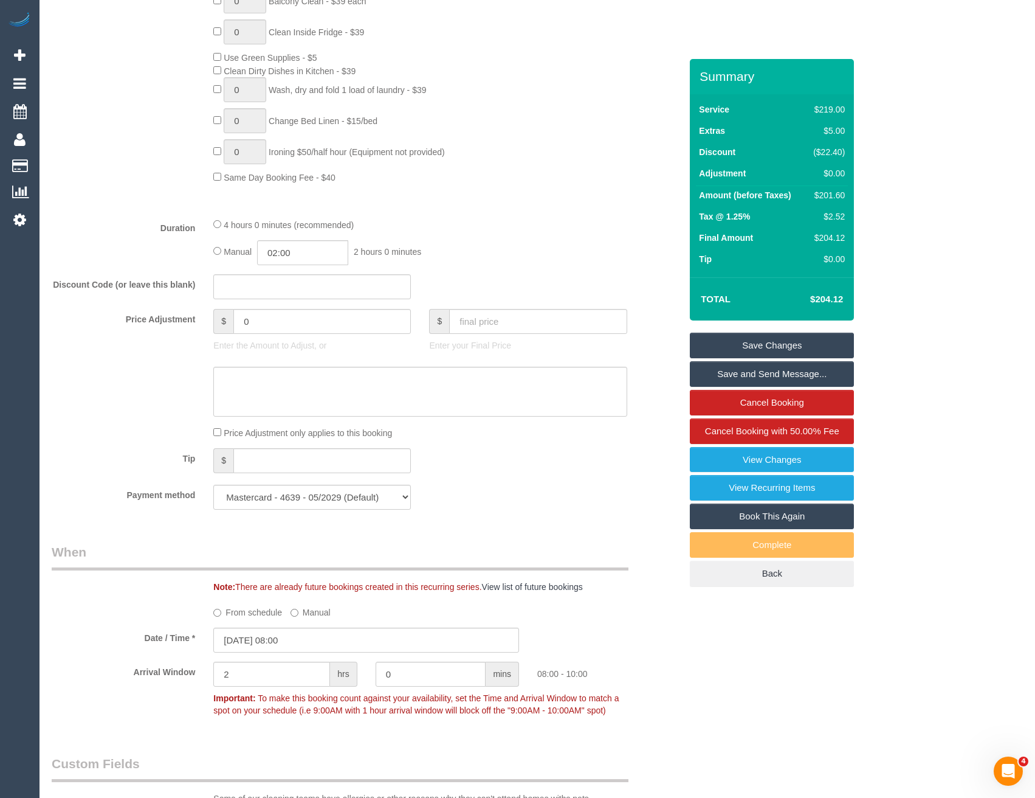
scroll to position [762, 0]
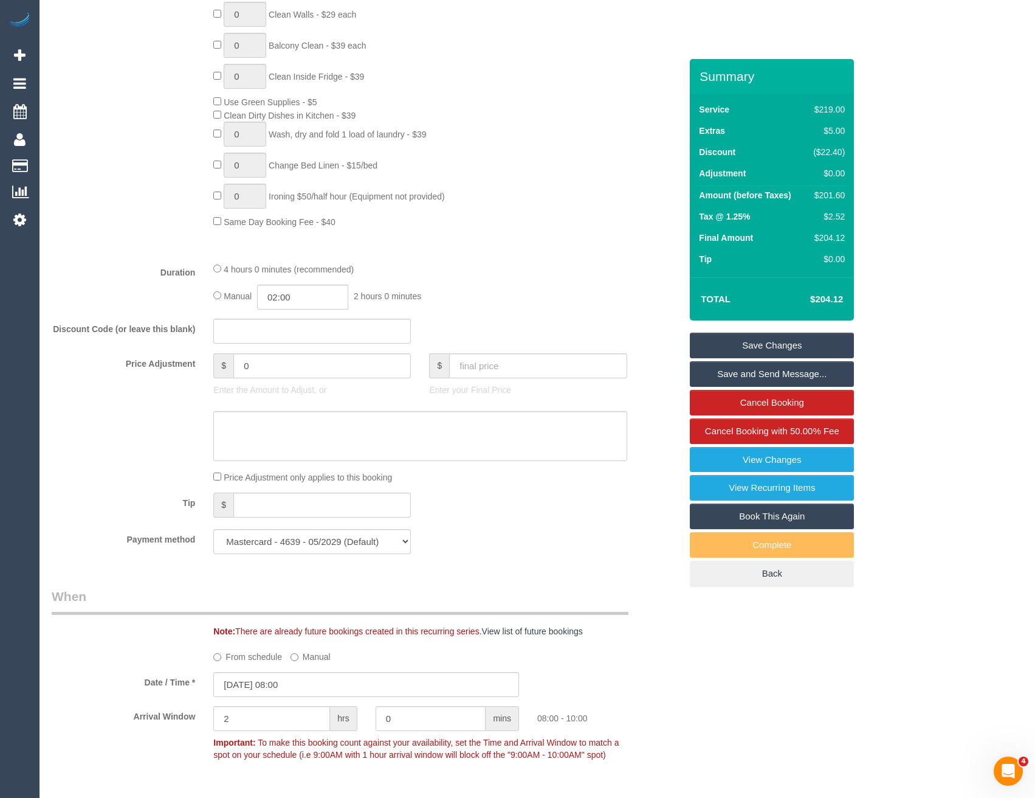
type textarea "*cover* Estimated time 3-3.5 hours"
click at [309, 285] on input "02:00" at bounding box center [302, 297] width 91 height 25
type input "03:30"
click at [294, 367] on li "03:30" at bounding box center [290, 367] width 54 height 16
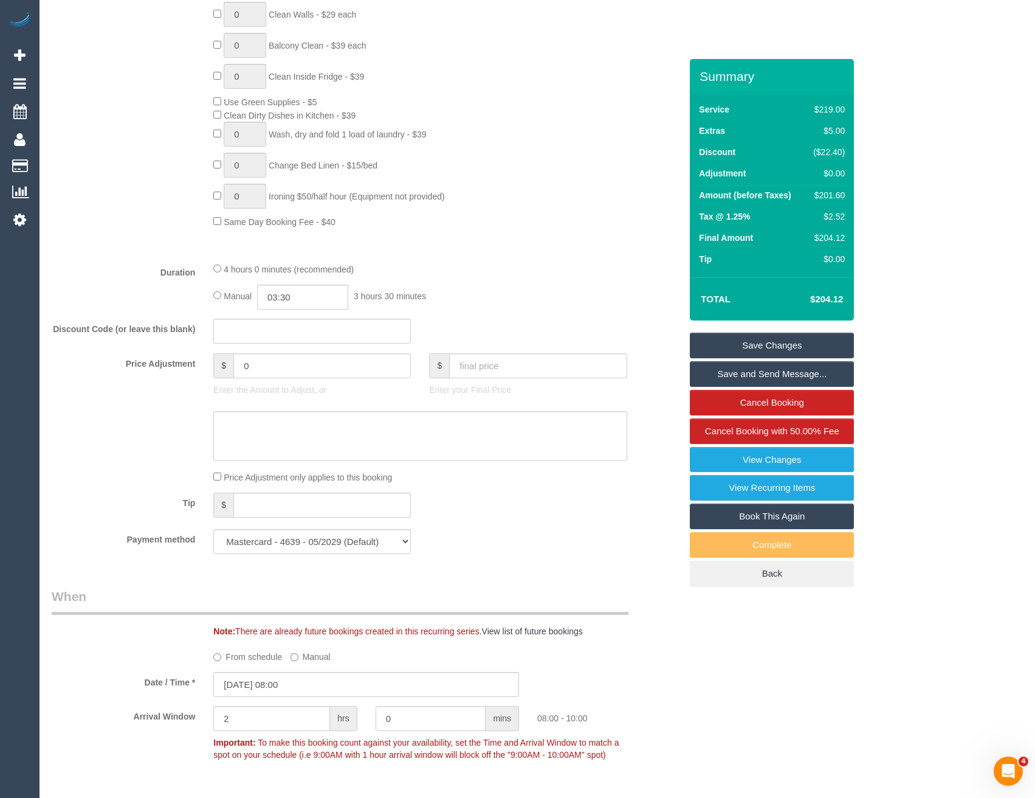
click at [525, 319] on div "Discount Code (or leave this blank)" at bounding box center [367, 332] width 648 height 26
click at [745, 336] on link "Save Changes" at bounding box center [772, 346] width 164 height 26
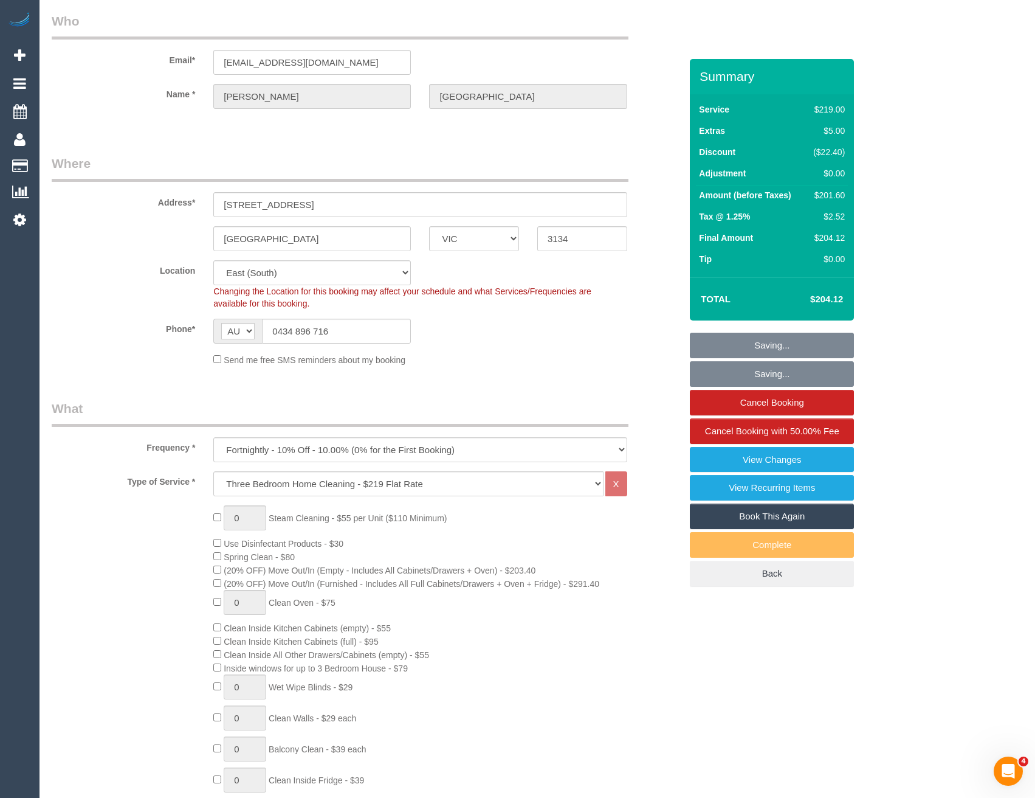
scroll to position [33, 0]
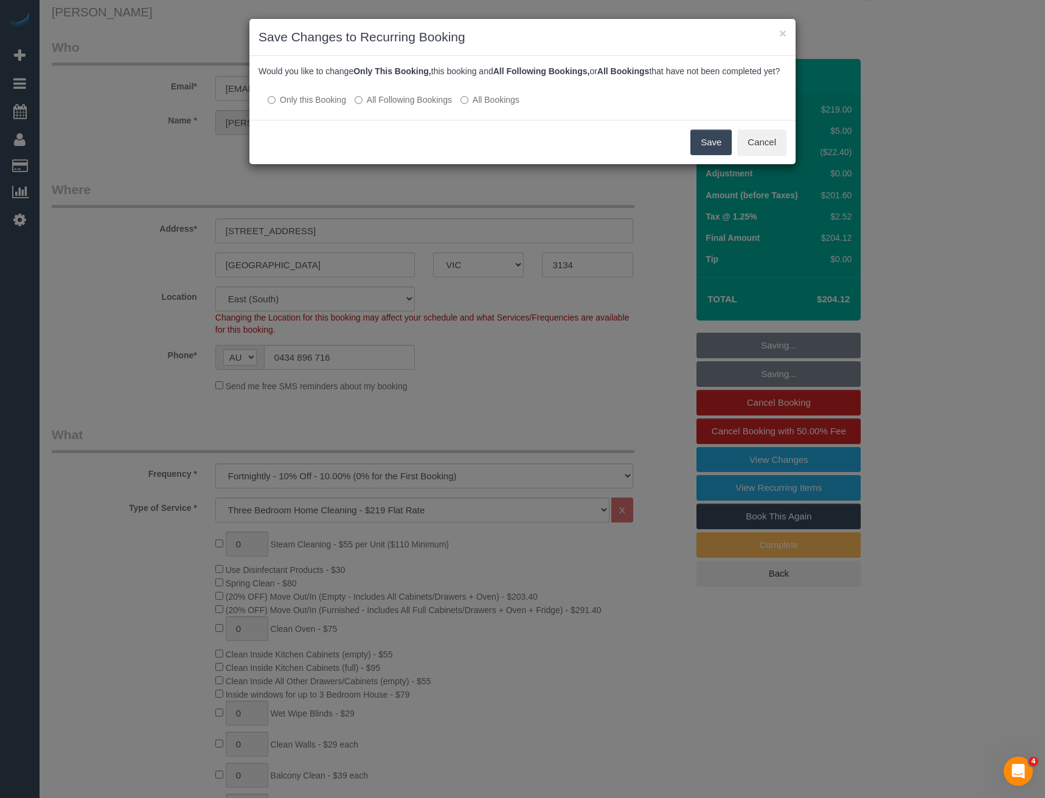
click at [692, 154] on button "Save" at bounding box center [710, 143] width 41 height 26
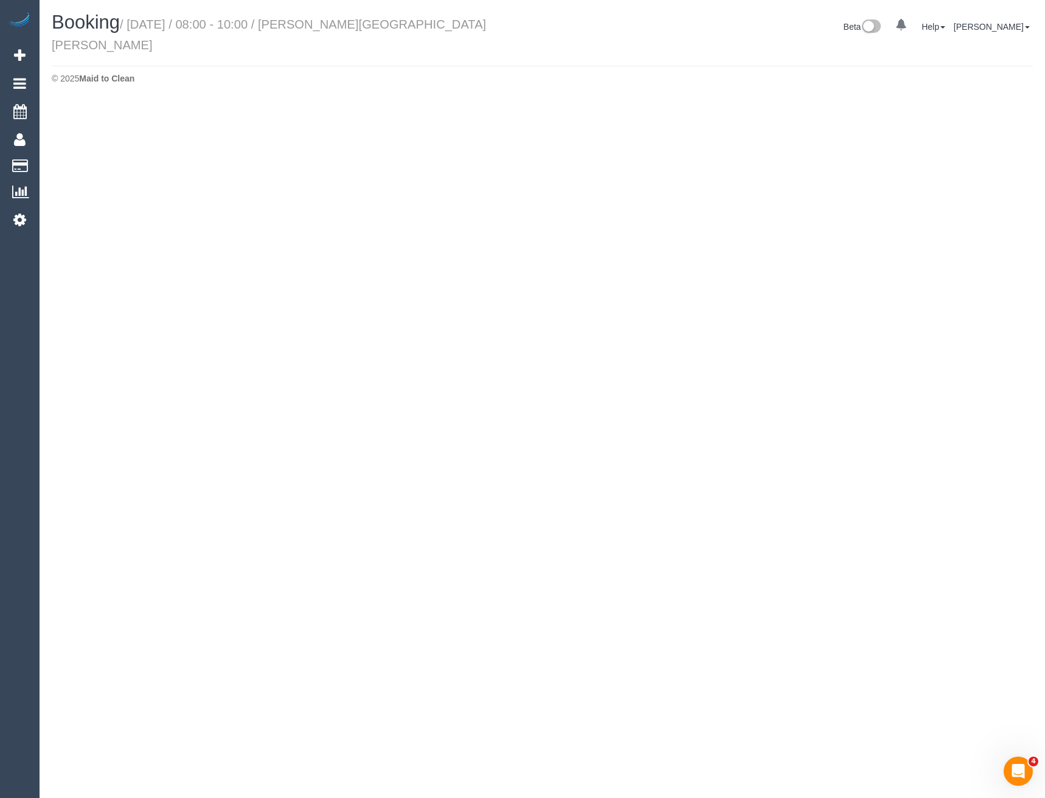
select select "VIC"
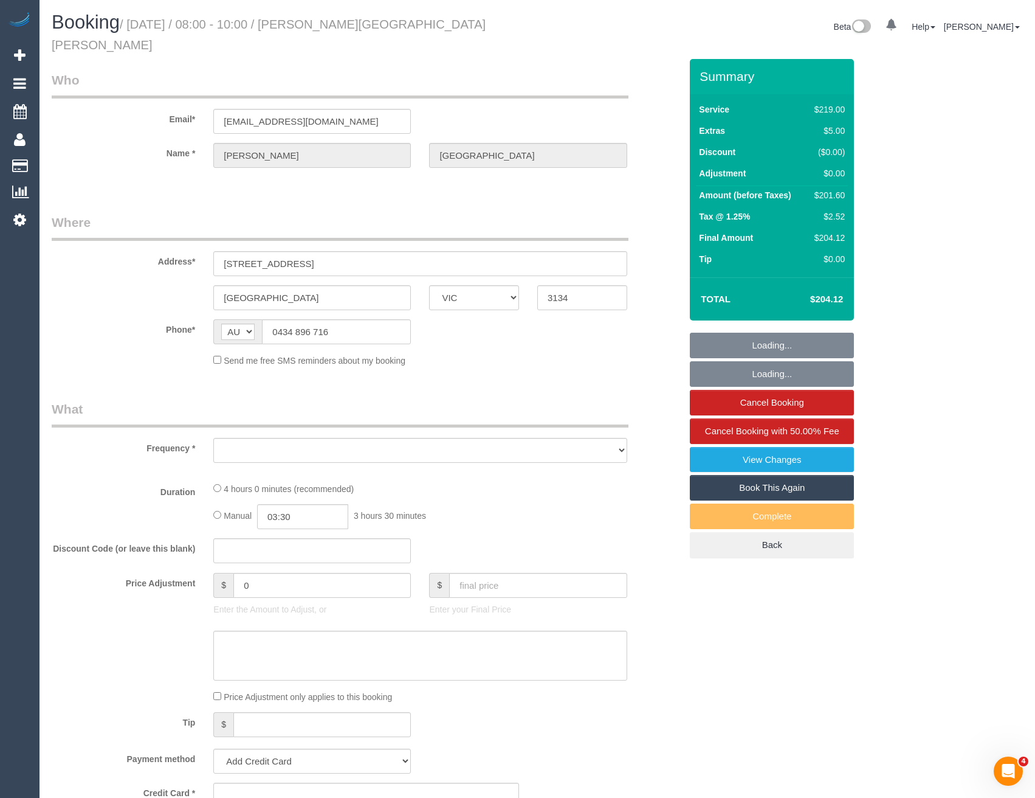
select select "object:2438"
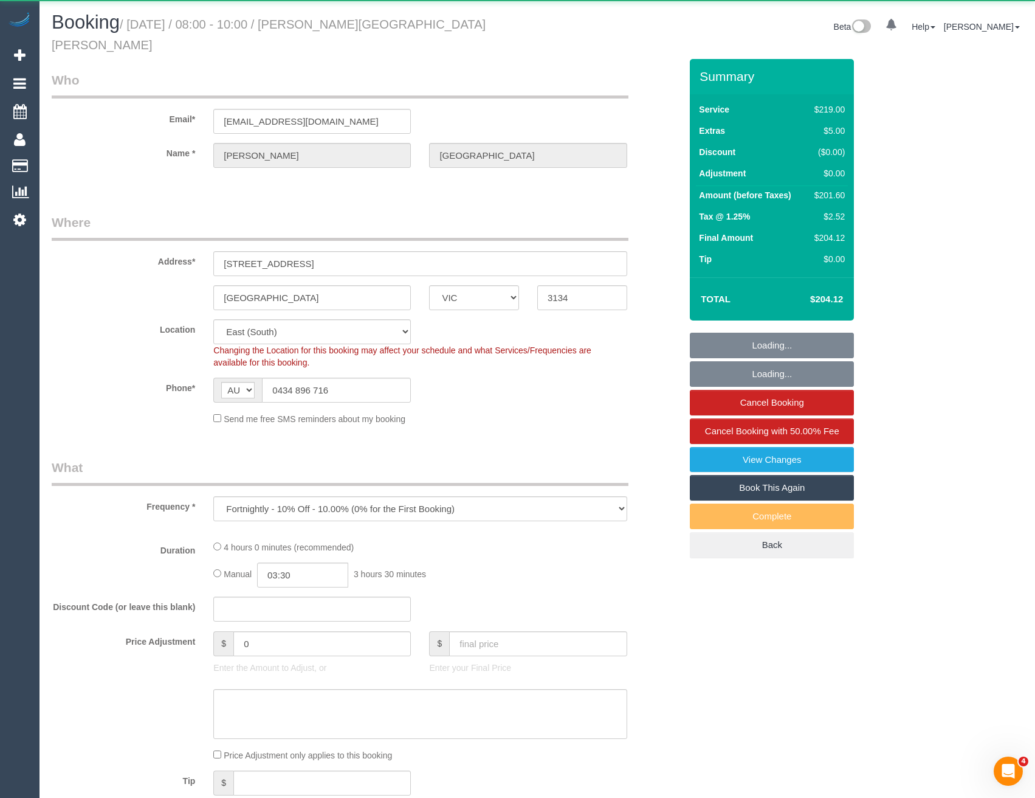
select select "number:27"
select select "number:15"
select select "number:19"
select select "number:22"
select select "number:33"
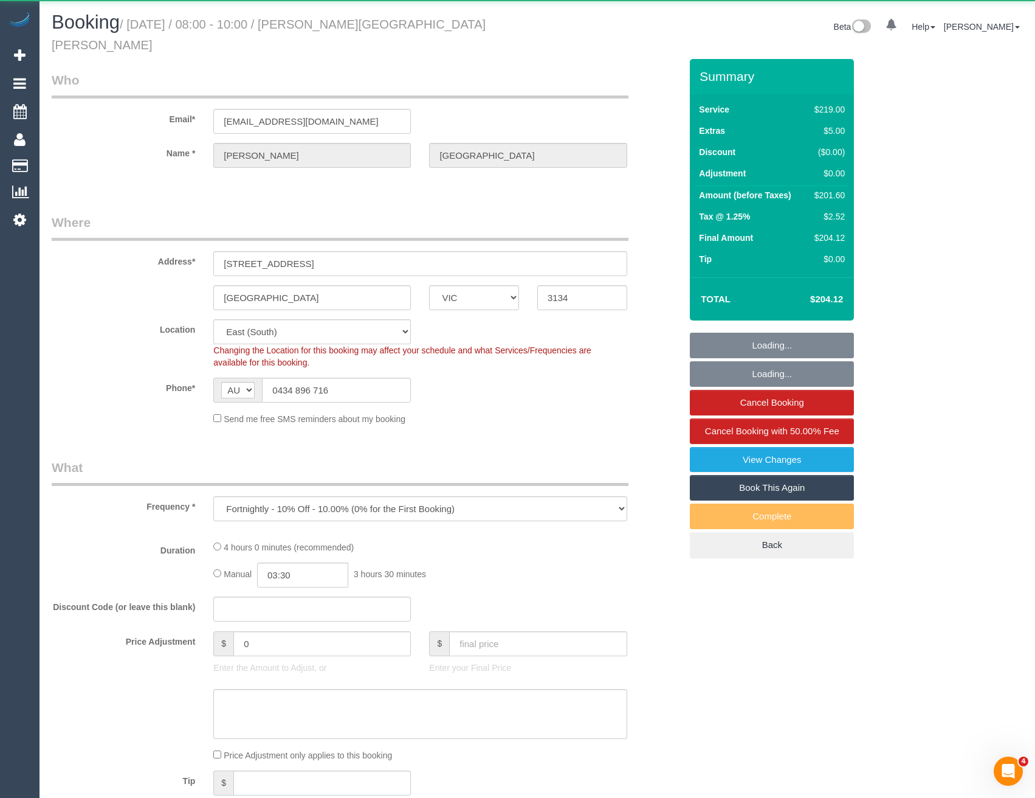
select select "number:12"
select select "string:stripe-pm_1S0a3t2GScqysDRVHFQgDIgs"
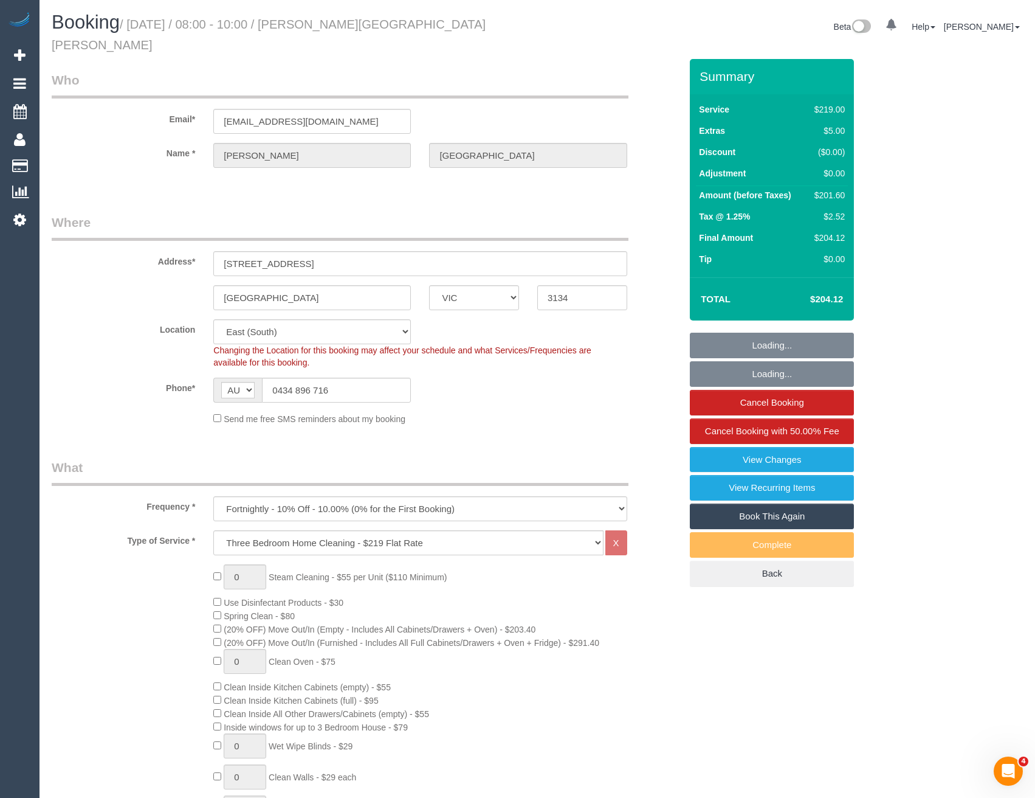
select select "object:3158"
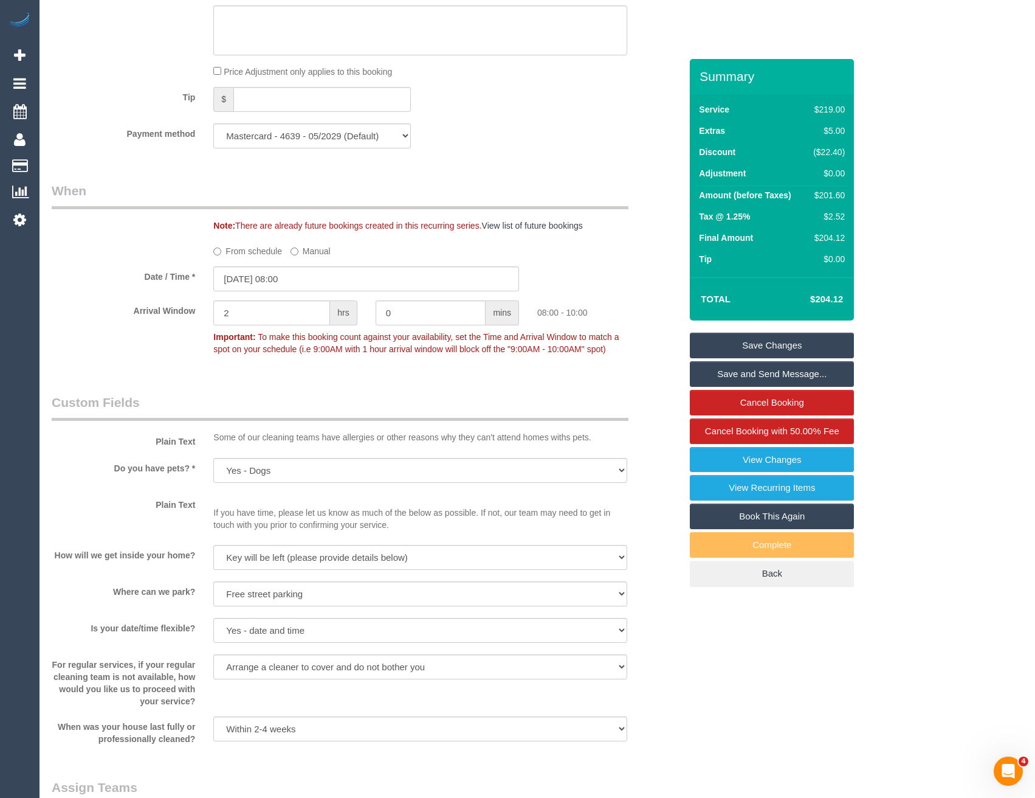
scroll to position [1338, 0]
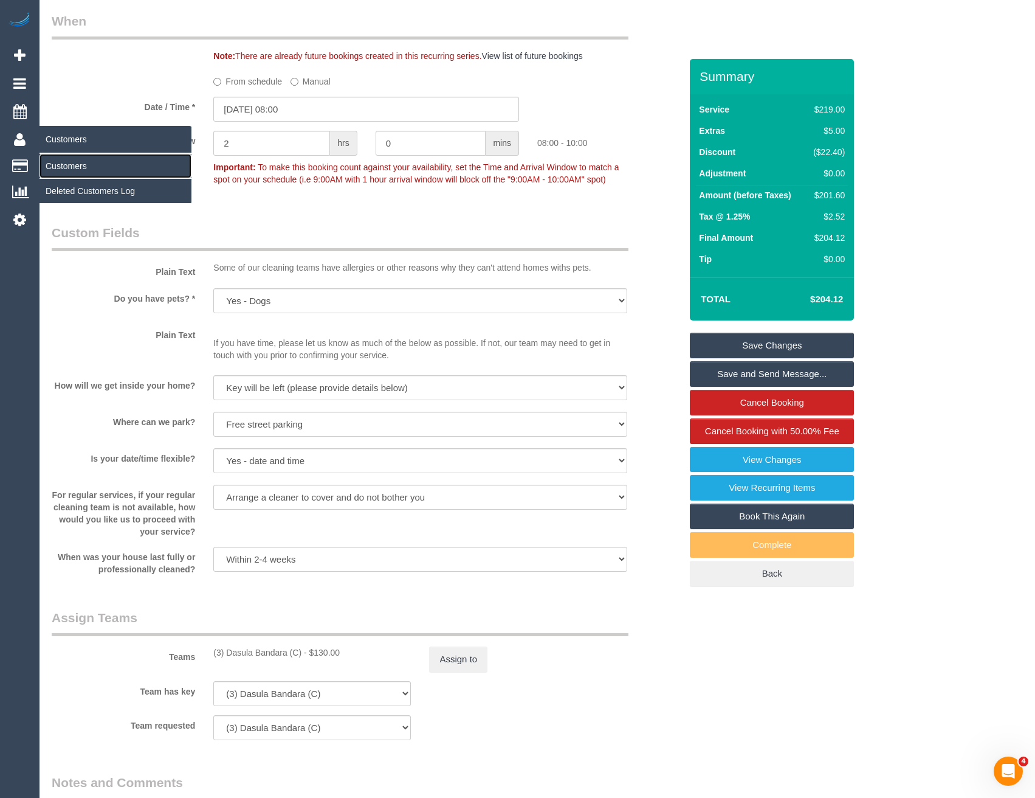
click at [74, 161] on link "Customers" at bounding box center [116, 166] width 152 height 24
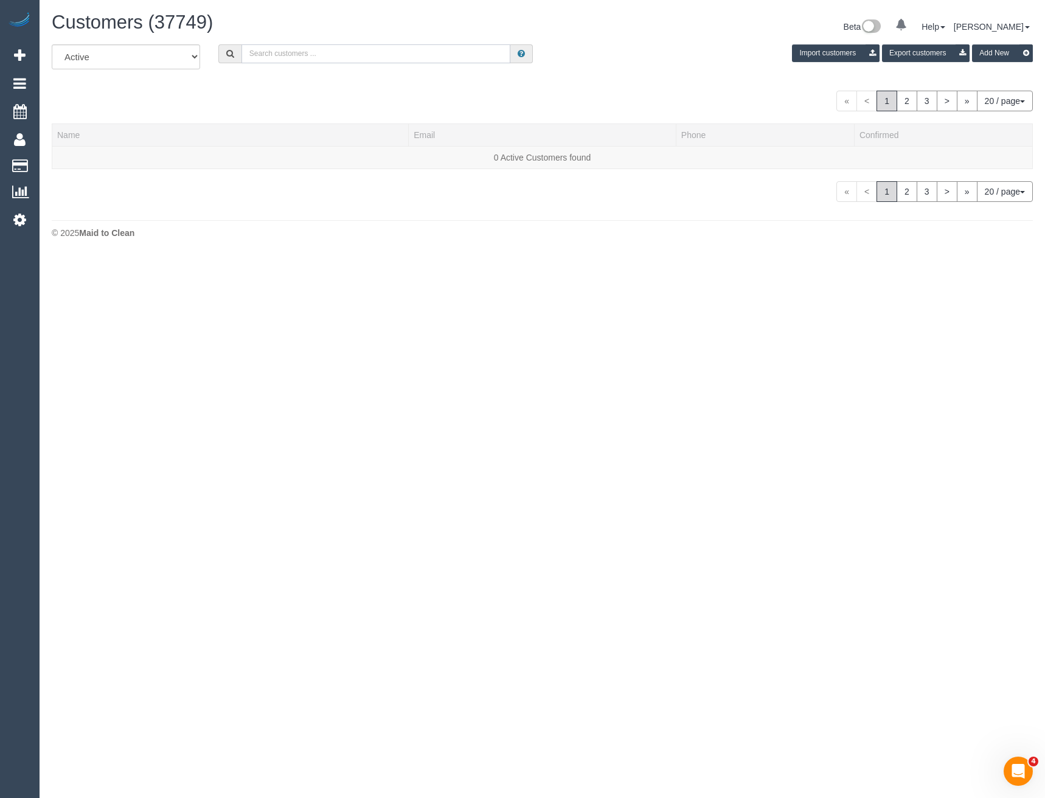
click at [322, 54] on input "text" at bounding box center [375, 53] width 269 height 19
type input "Narelle wood"
click at [103, 162] on link "Narelle Woods" at bounding box center [92, 158] width 70 height 10
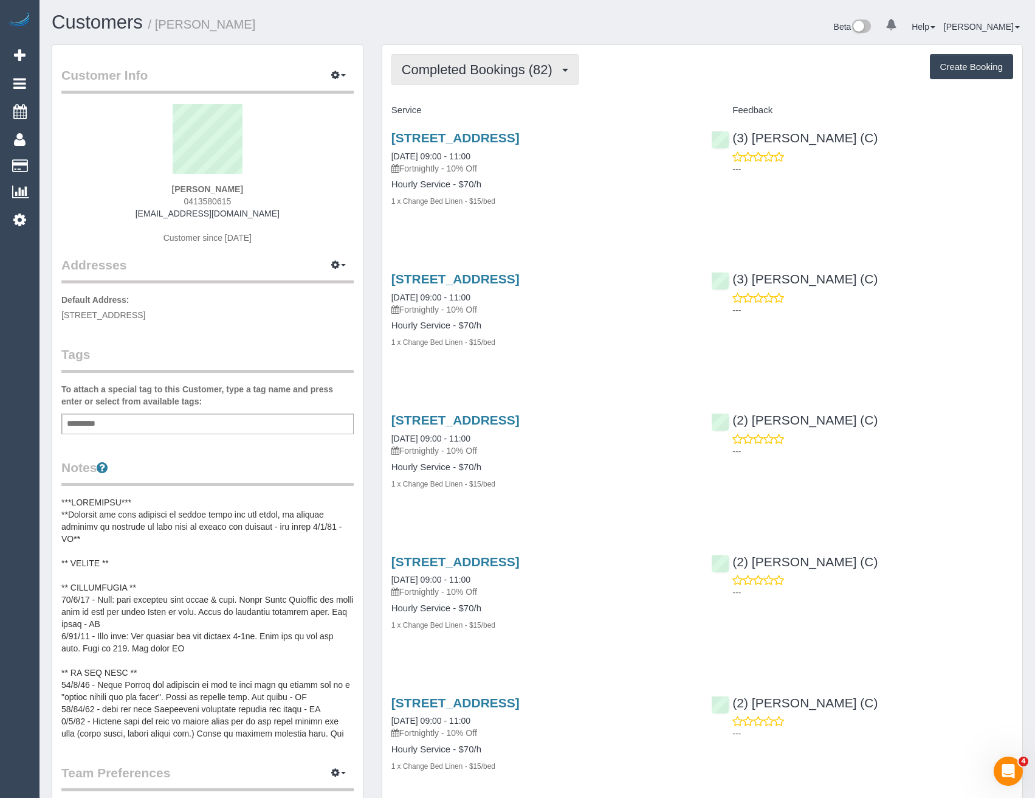
click at [547, 63] on span "Completed Bookings (82)" at bounding box center [480, 69] width 157 height 15
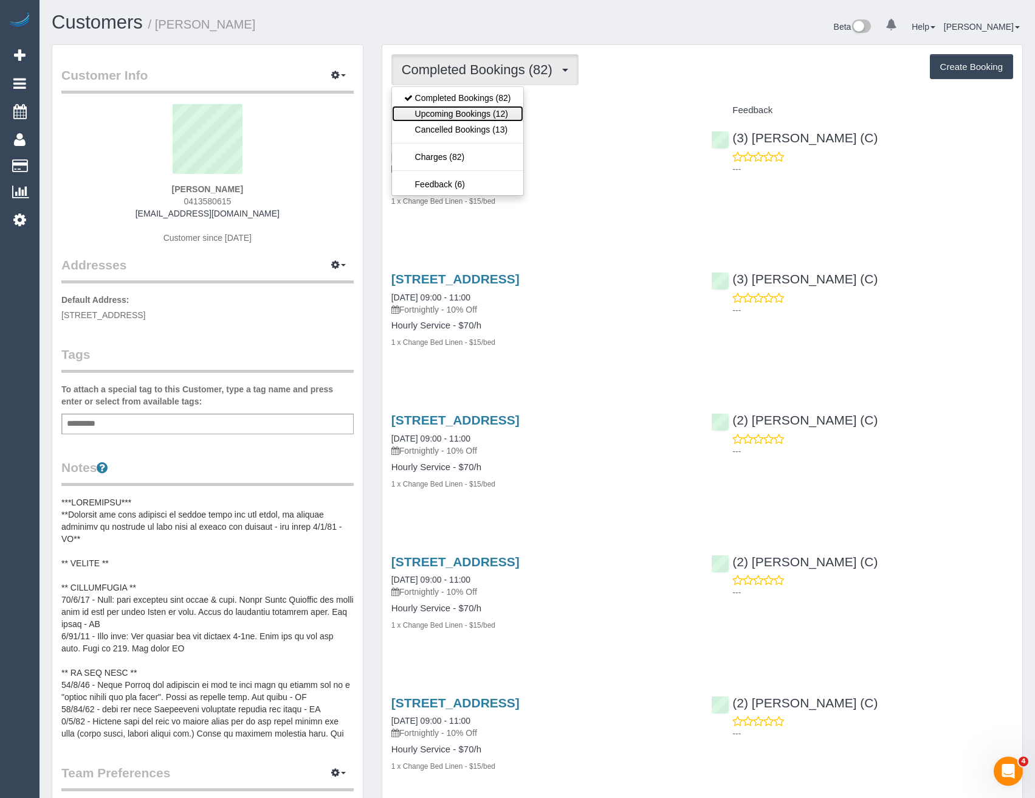
click at [503, 111] on link "Upcoming Bookings (12)" at bounding box center [457, 114] width 131 height 16
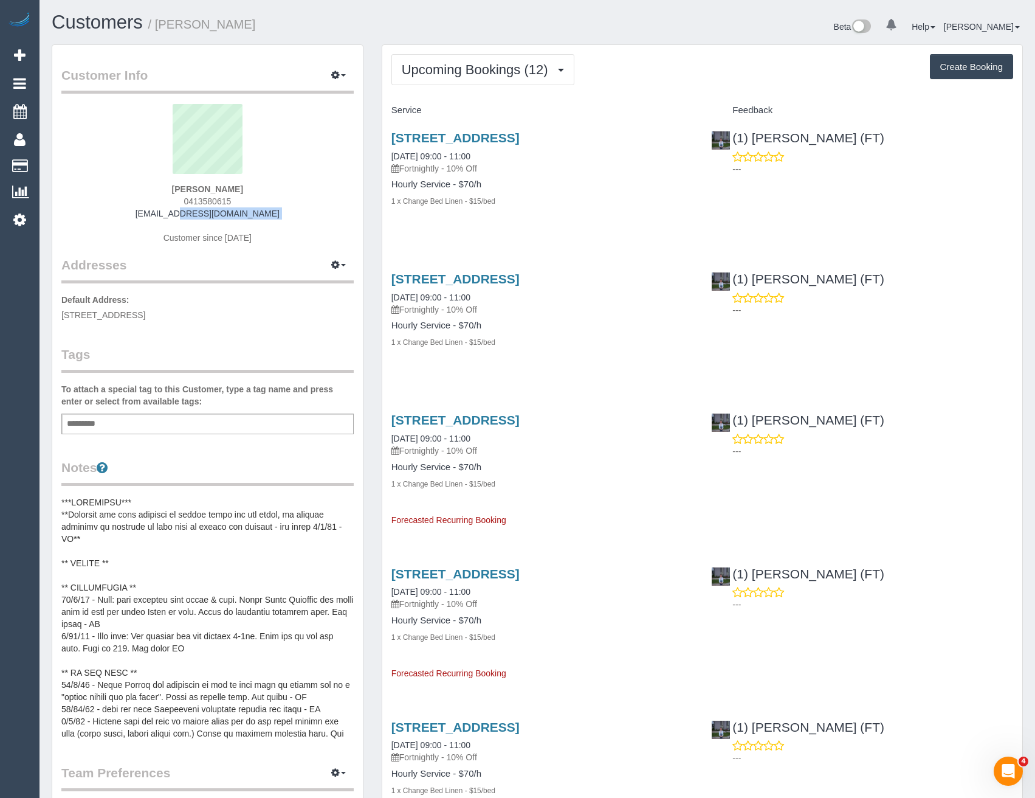
drag, startPoint x: 260, startPoint y: 220, endPoint x: 160, endPoint y: 214, distance: 100.5
click at [160, 214] on div "Narelle Woods 0413580615 nelkwoods@gmail.com Customer since 2021" at bounding box center [207, 180] width 292 height 152
copy div "nelkwoods@gmail.com"
click at [496, 140] on link "2 Grove Way, Wantirna South, VIC 3152" at bounding box center [456, 138] width 128 height 14
drag, startPoint x: 81, startPoint y: 172, endPoint x: 185, endPoint y: 304, distance: 168.4
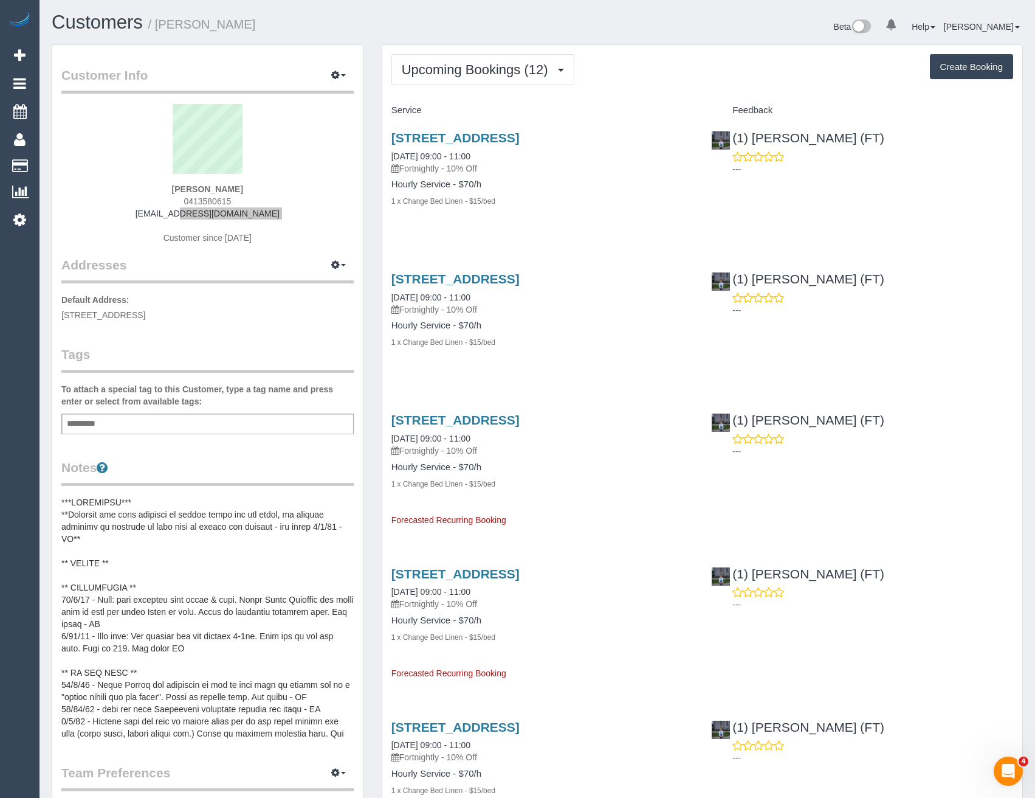
click at [81, 172] on link "Customers" at bounding box center [116, 166] width 152 height 24
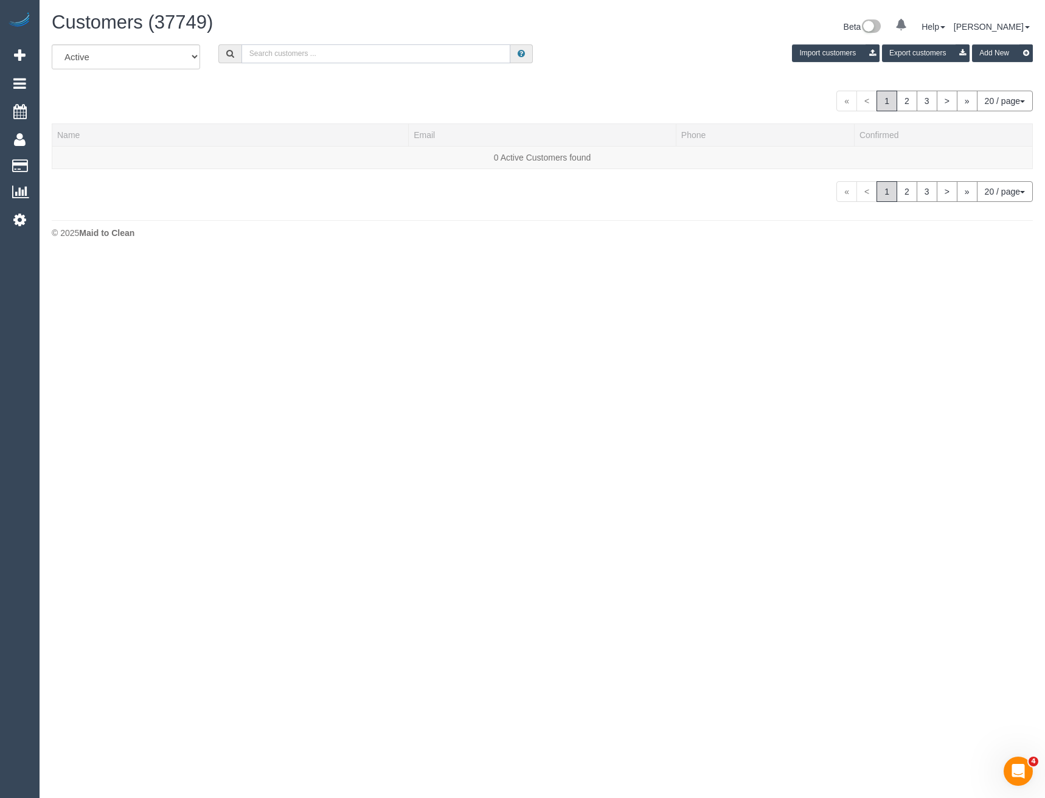
click at [277, 58] on input "text" at bounding box center [375, 53] width 269 height 19
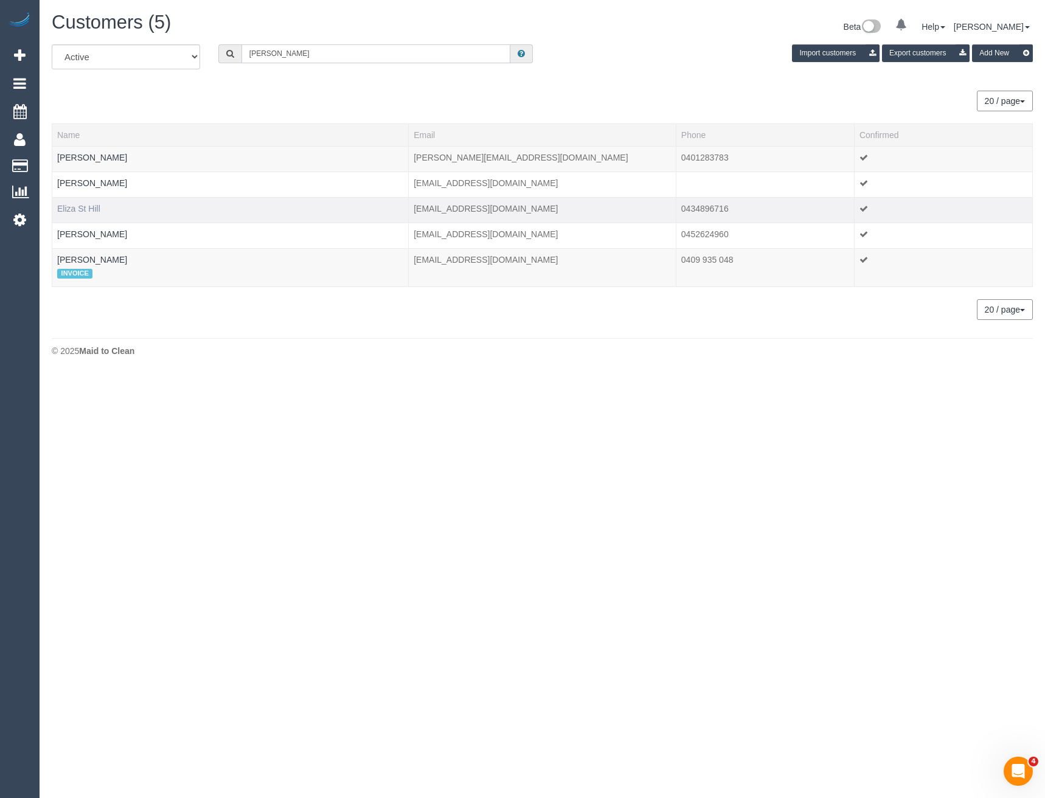
type input "Eliza St"
click at [92, 209] on link "Eliza St Hill" at bounding box center [78, 209] width 43 height 10
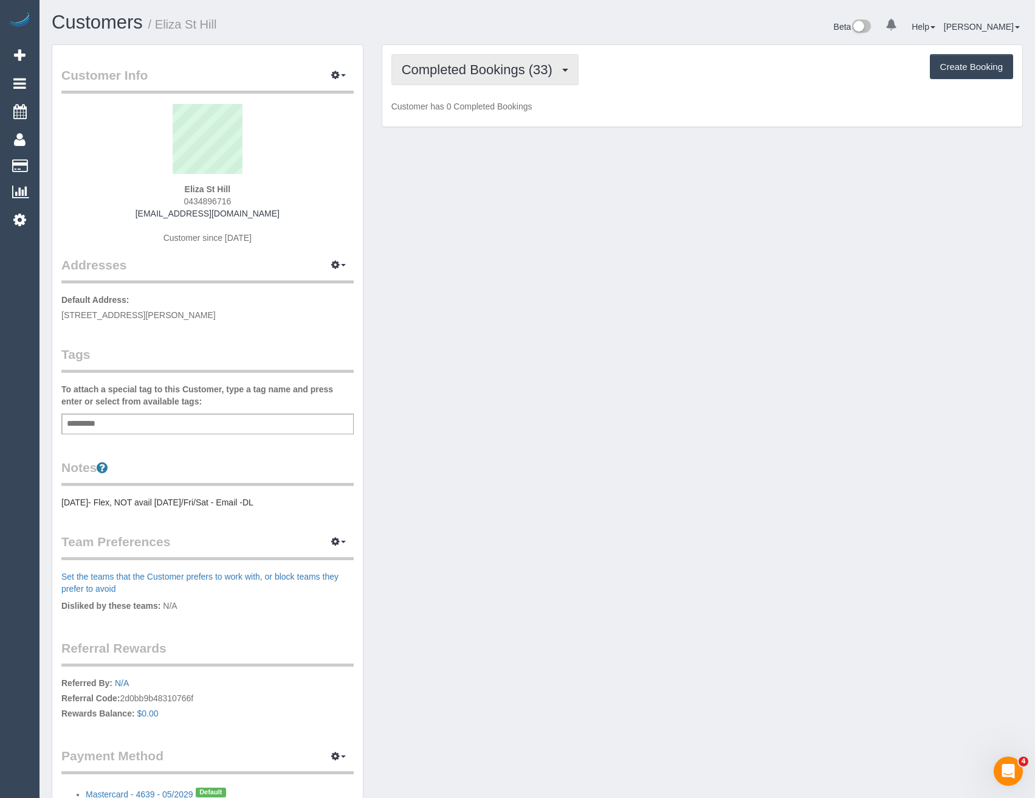
click at [525, 69] on span "Completed Bookings (33)" at bounding box center [480, 69] width 157 height 15
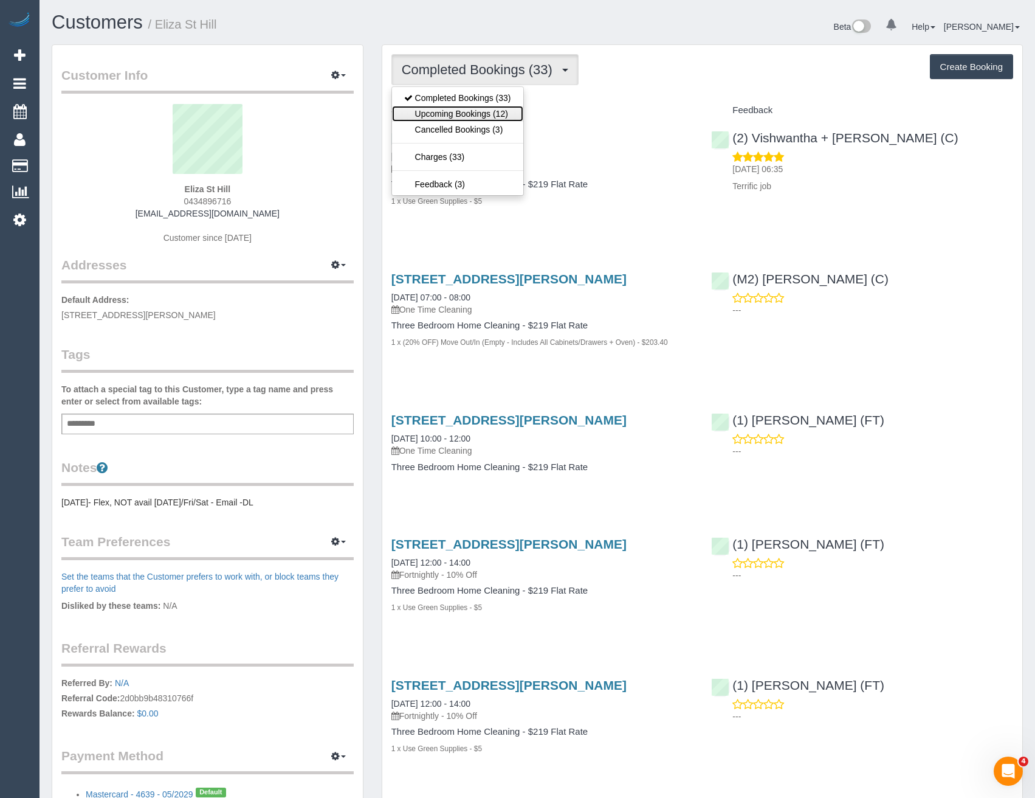
click at [476, 116] on link "Upcoming Bookings (12)" at bounding box center [457, 114] width 131 height 16
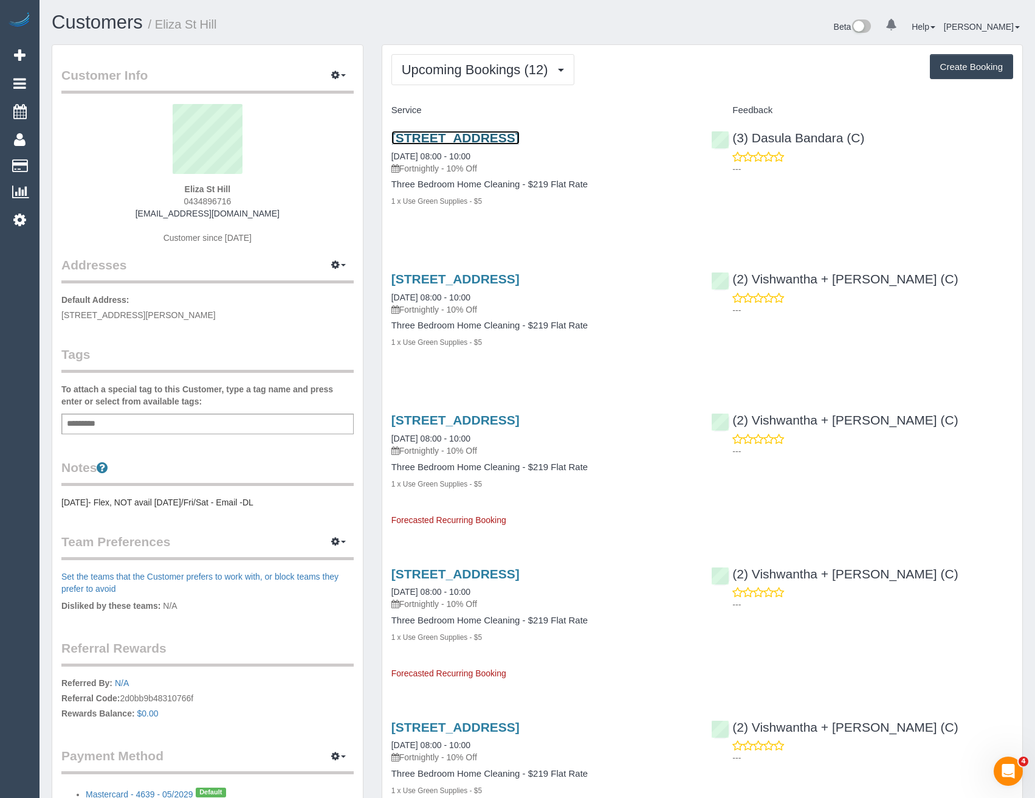
click at [520, 139] on link "149 Wonga Road, Ringwood North, VIC 3134" at bounding box center [456, 138] width 128 height 14
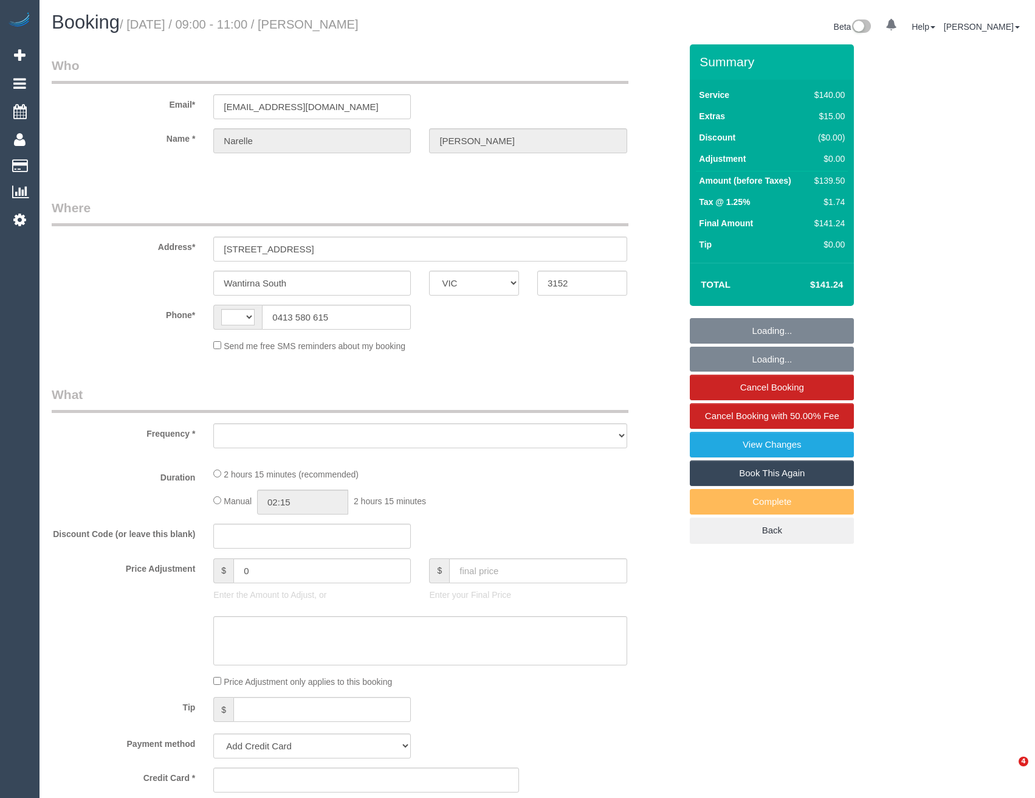
select select "VIC"
select select "string:AU"
select select "object:553"
select select "number:30"
select select "number:14"
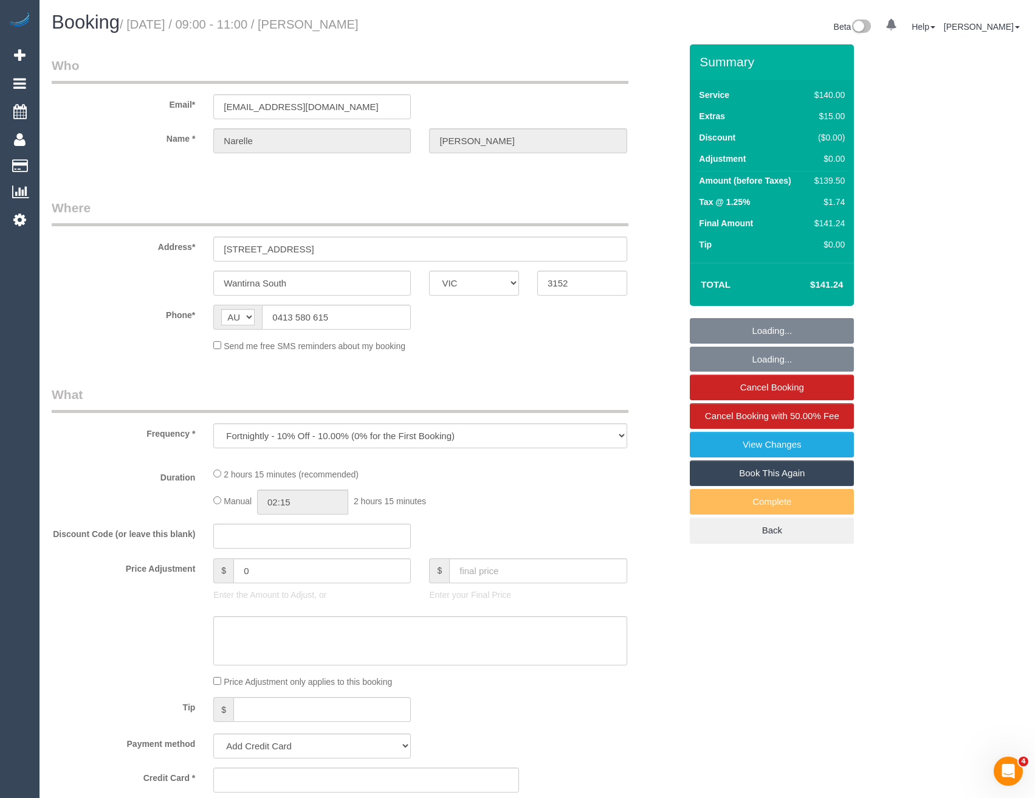
select select "number:19"
select select "number:22"
select select "number:12"
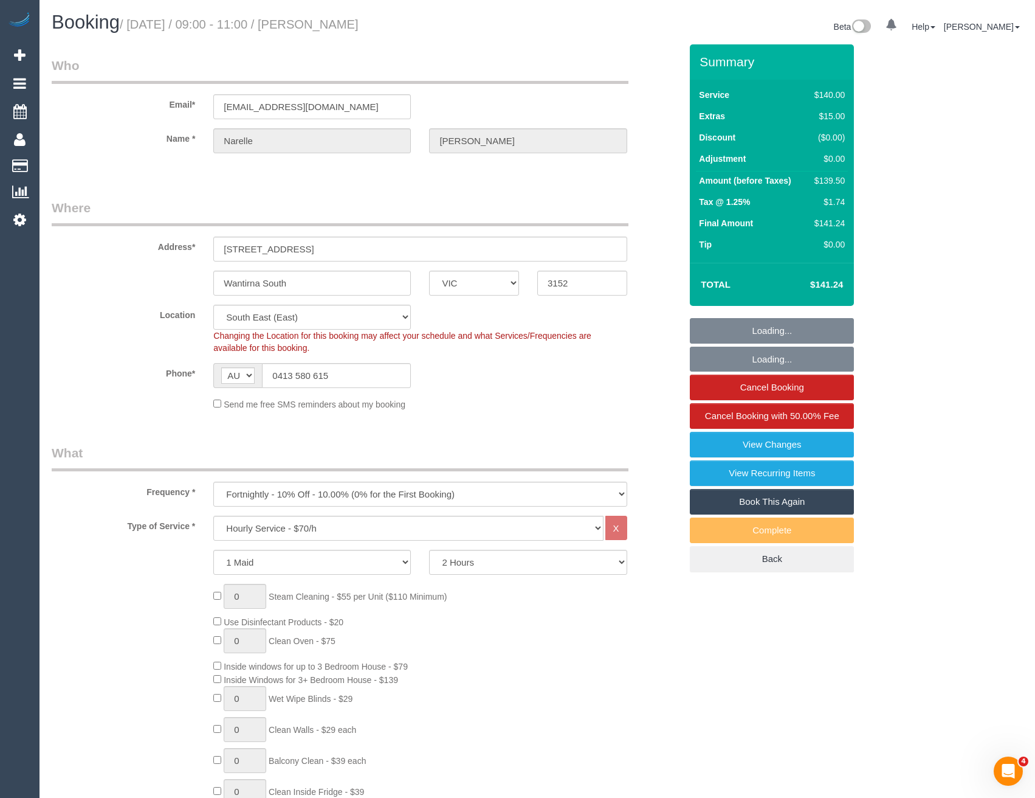
select select "string:stripe-pm_1RHEqW2GScqysDRVAbk7bXHK"
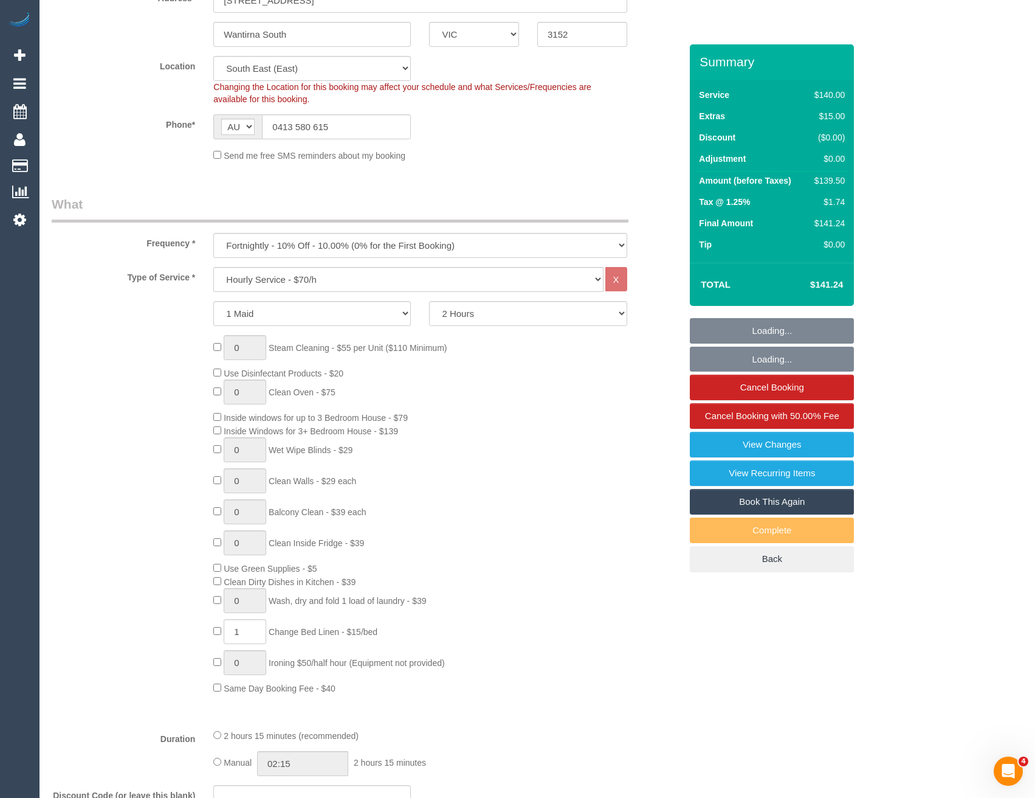
select select "object:1407"
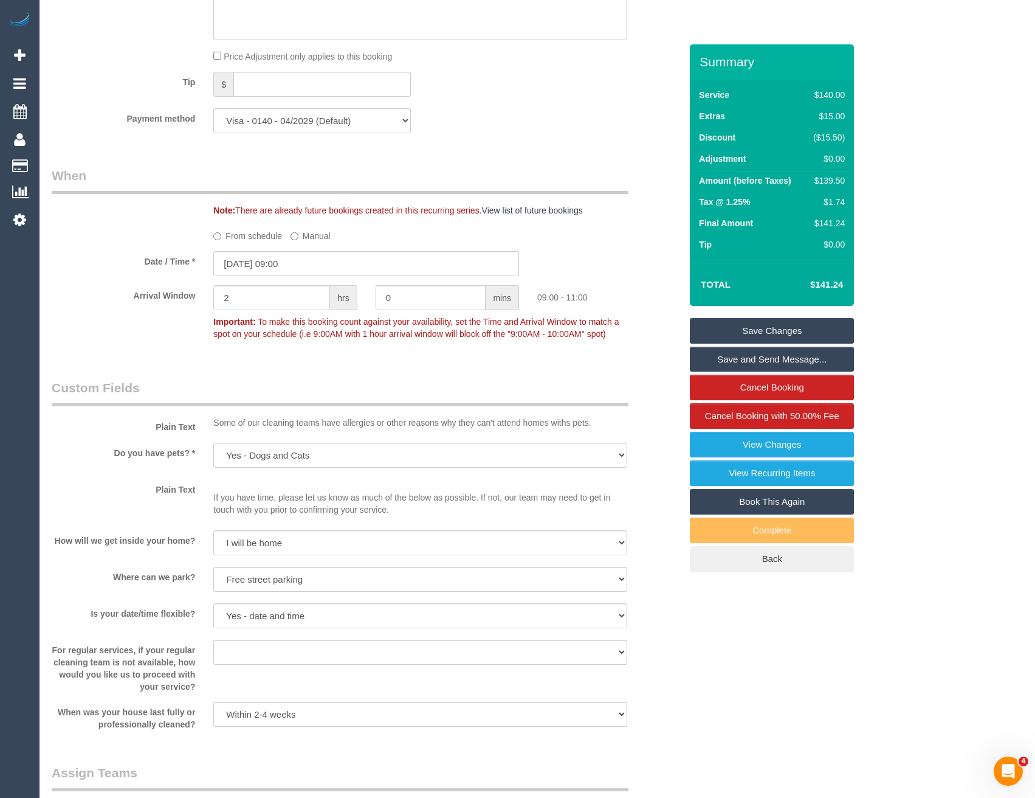
scroll to position [1994, 0]
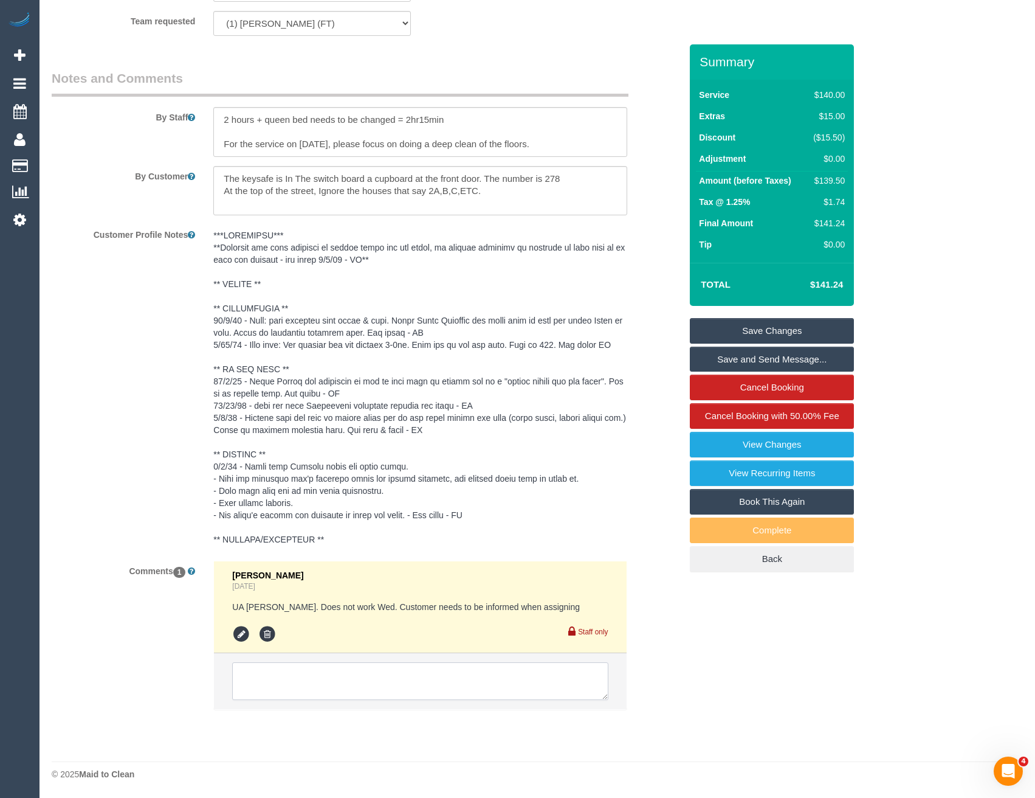
click at [308, 688] on textarea at bounding box center [420, 681] width 376 height 38
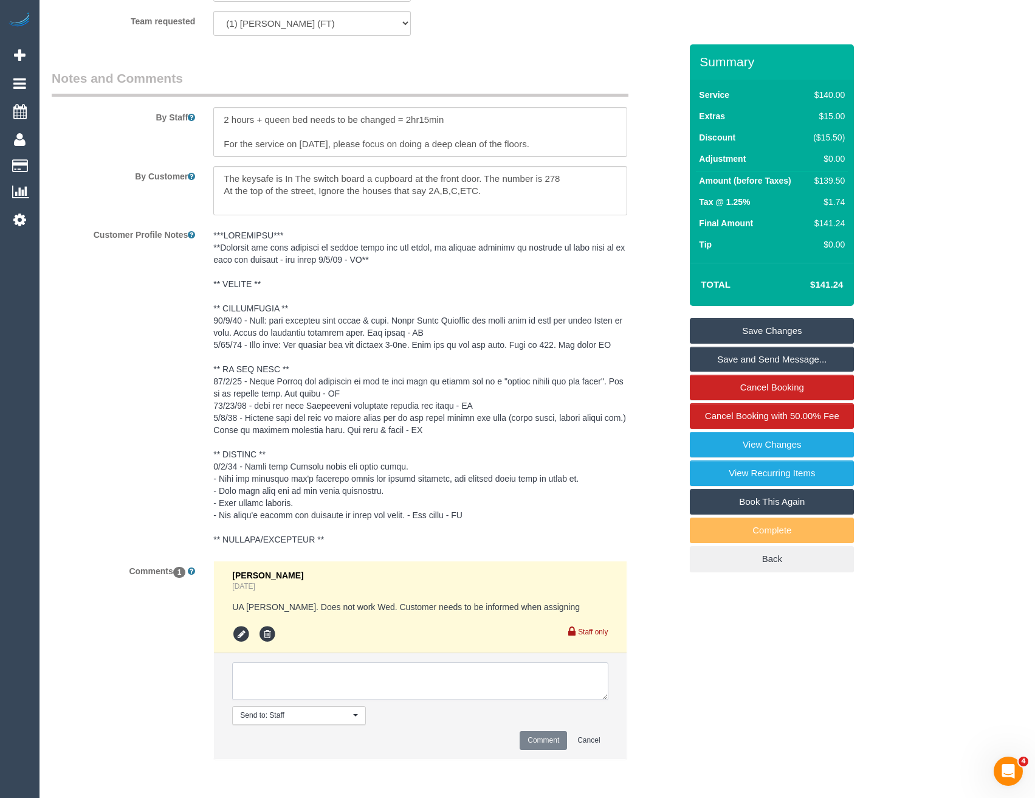
type textarea "I"
type textarea "[PERSON_NAME] named via email"
click at [538, 736] on button "Comment" at bounding box center [543, 740] width 47 height 19
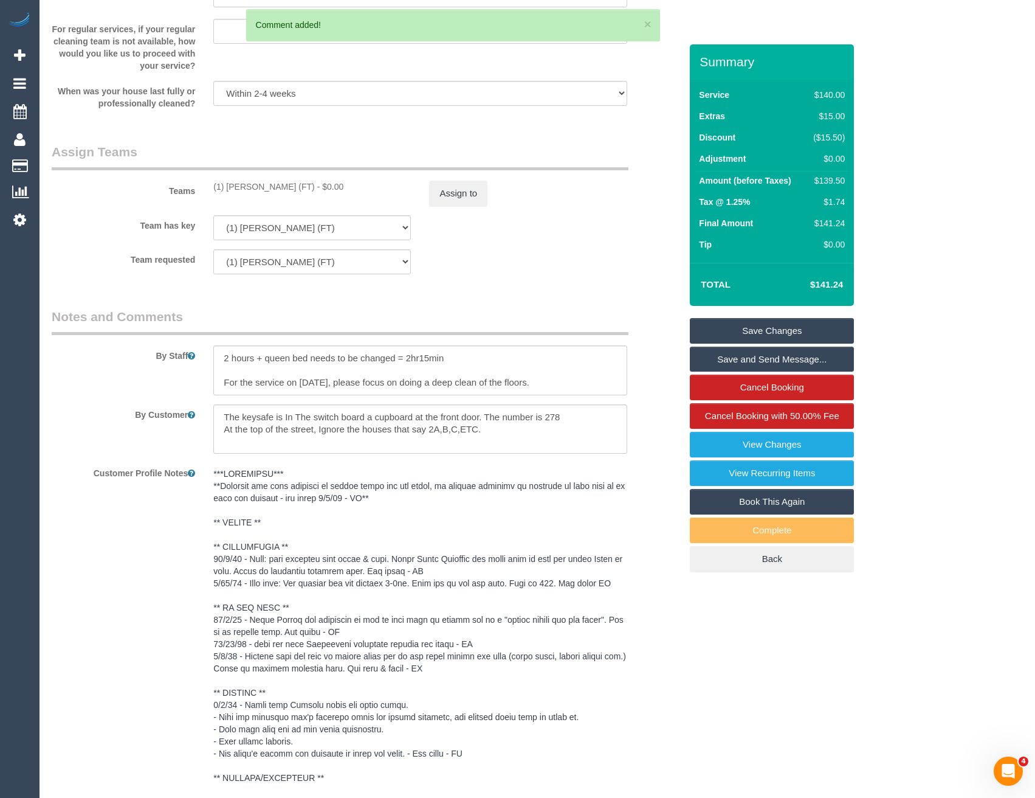
scroll to position [1751, 0]
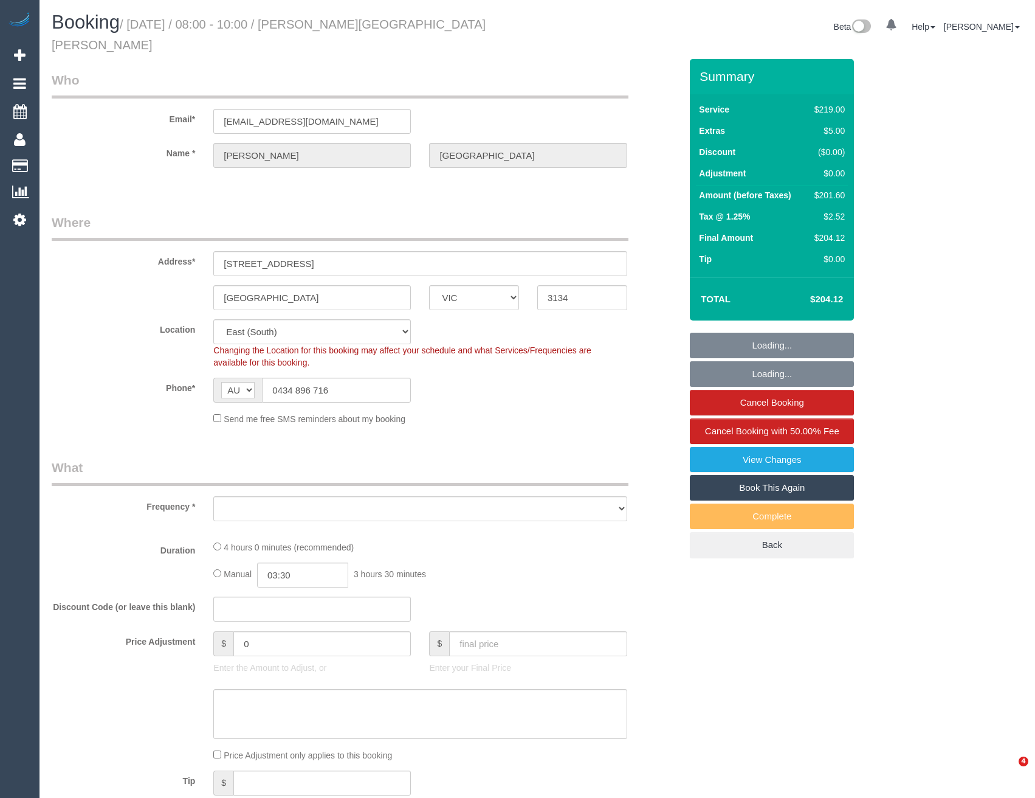
select select "VIC"
select select "object:555"
select select "string:stripe-pm_1S0a3t2GScqysDRVHFQgDIgs"
select select "object:560"
select select "number:27"
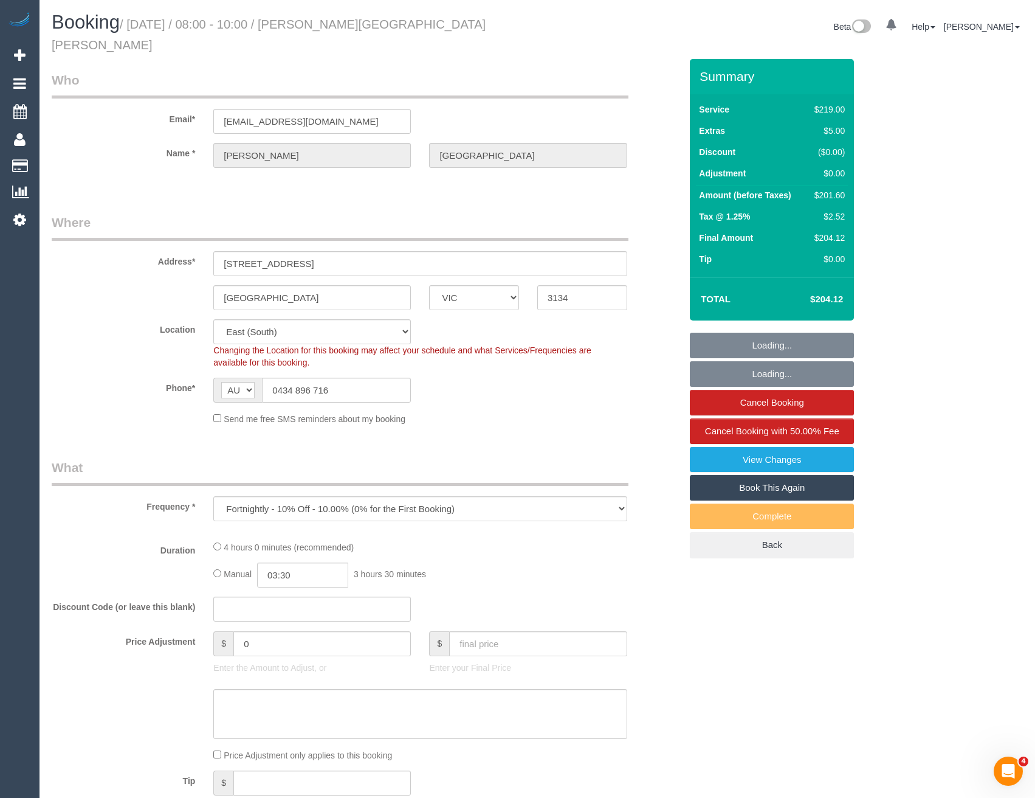
select select "number:15"
select select "number:19"
select select "number:22"
select select "number:33"
select select "number:12"
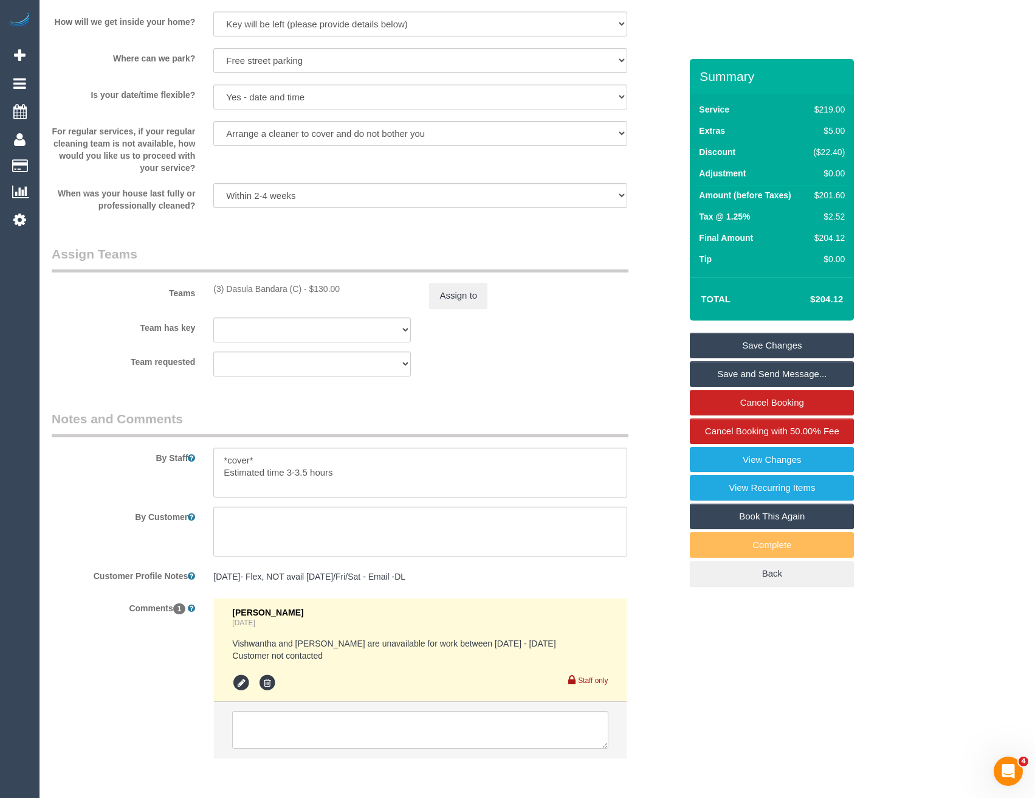
scroll to position [1735, 0]
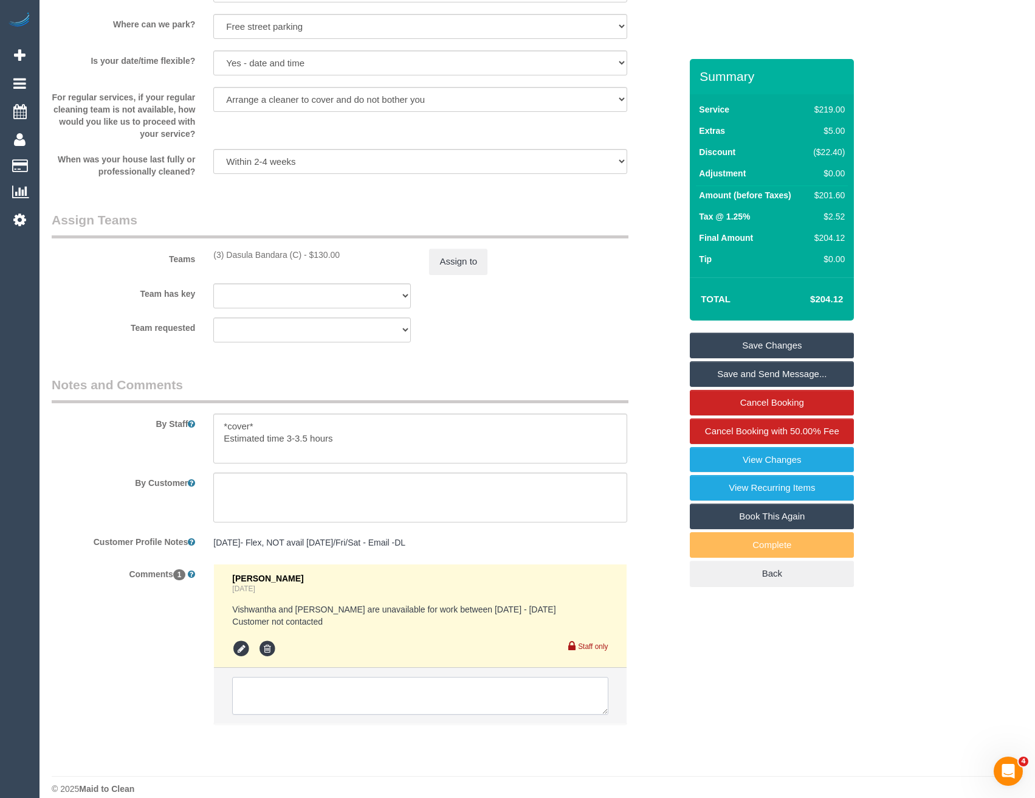
click at [300, 683] on textarea at bounding box center [420, 696] width 376 height 38
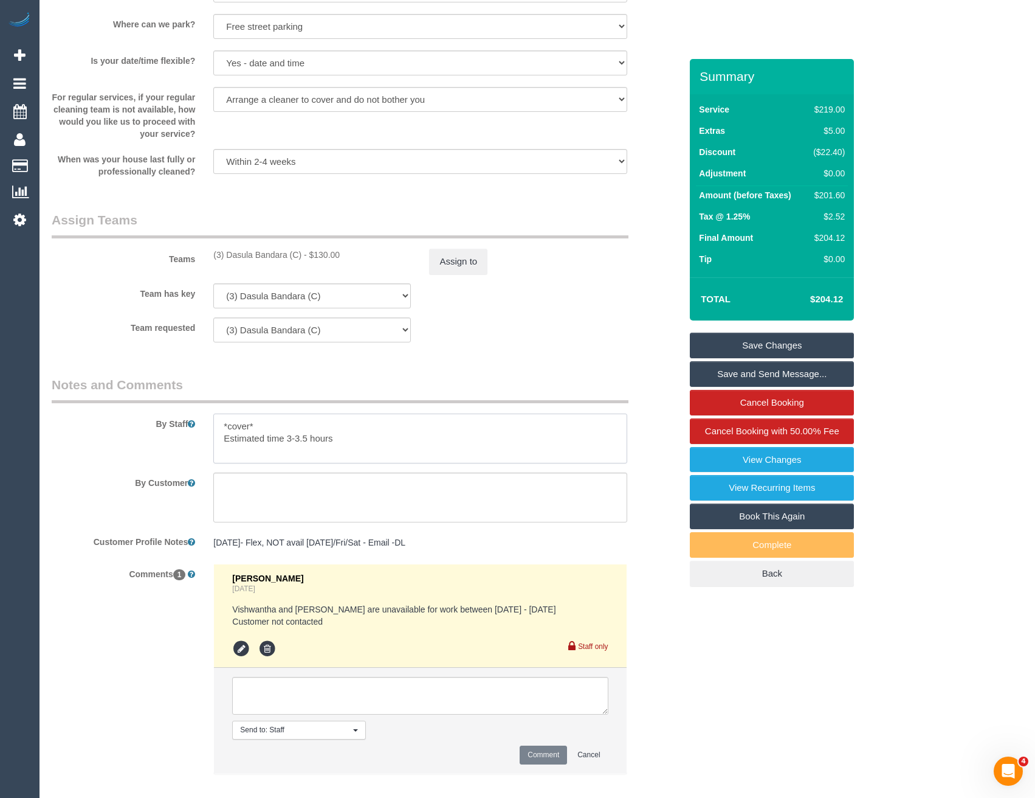
click at [350, 429] on textarea at bounding box center [419, 438] width 413 height 50
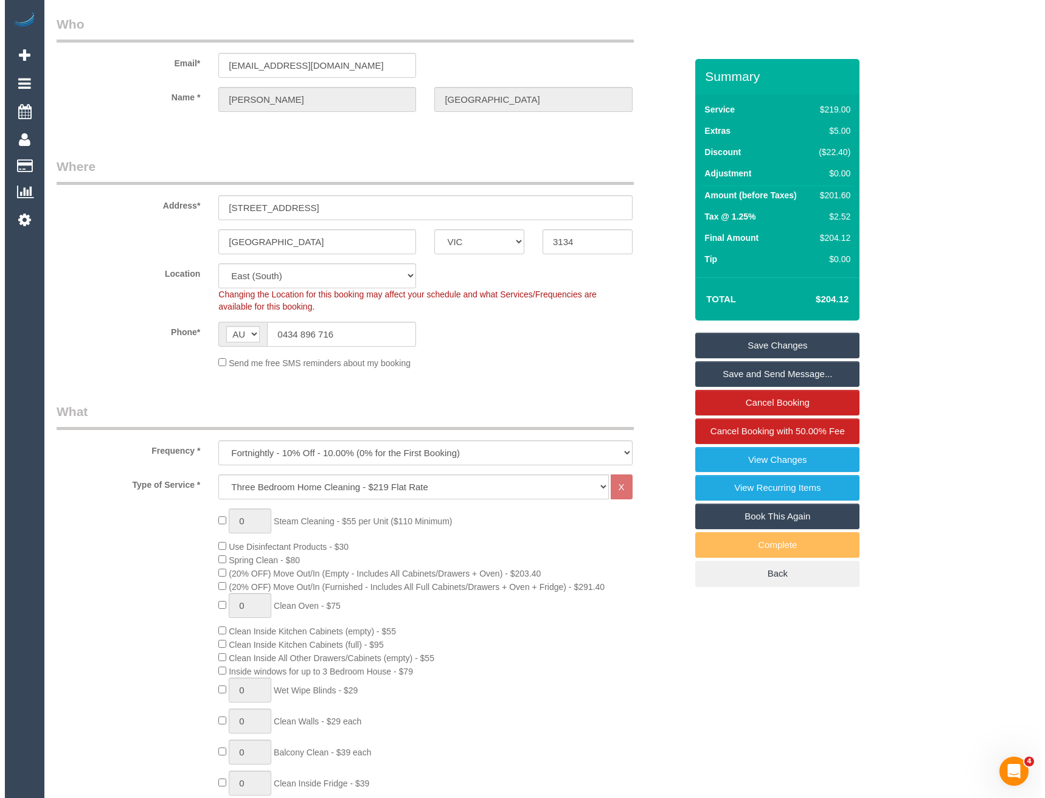
scroll to position [0, 0]
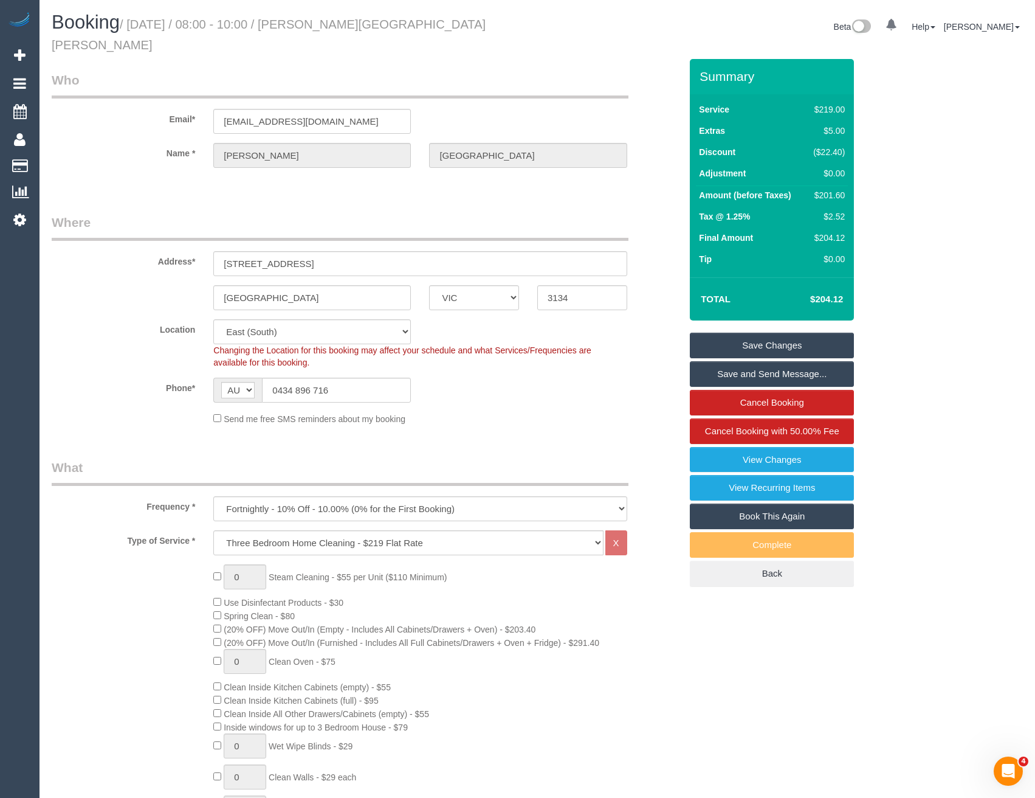
type textarea "*cover* Estimated time 3-3.5 hours Customer will be home for access"
click at [731, 334] on link "Save Changes" at bounding box center [772, 346] width 164 height 26
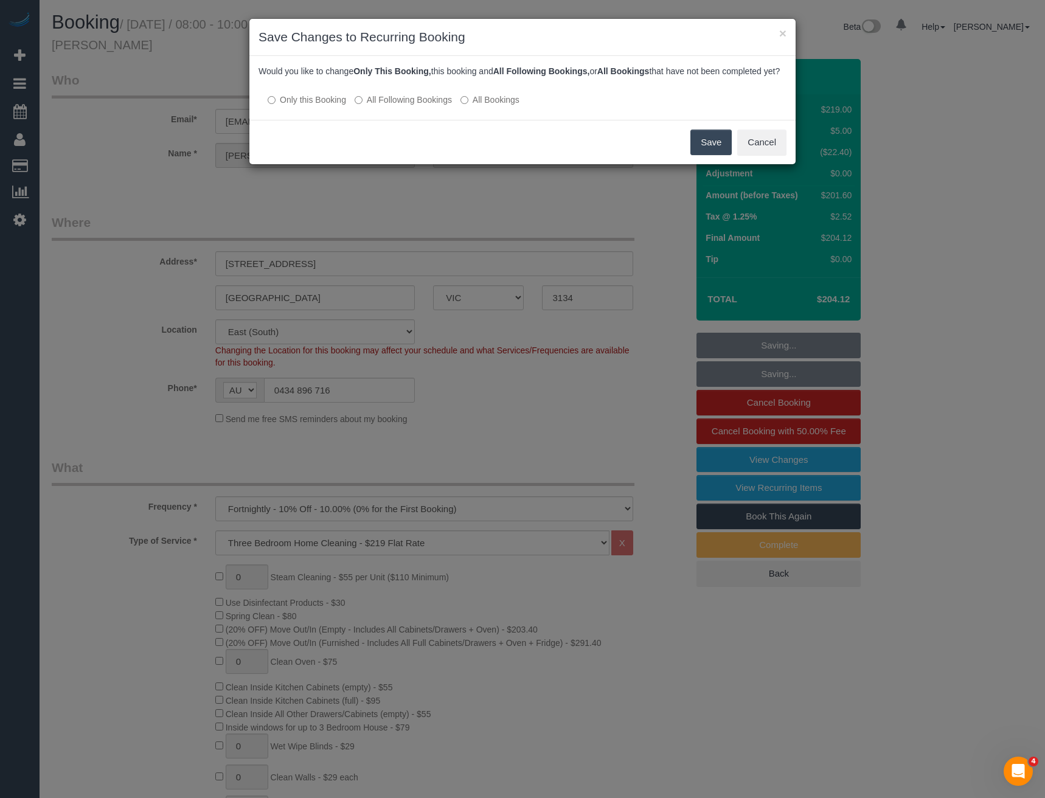
click at [714, 152] on button "Save" at bounding box center [710, 143] width 41 height 26
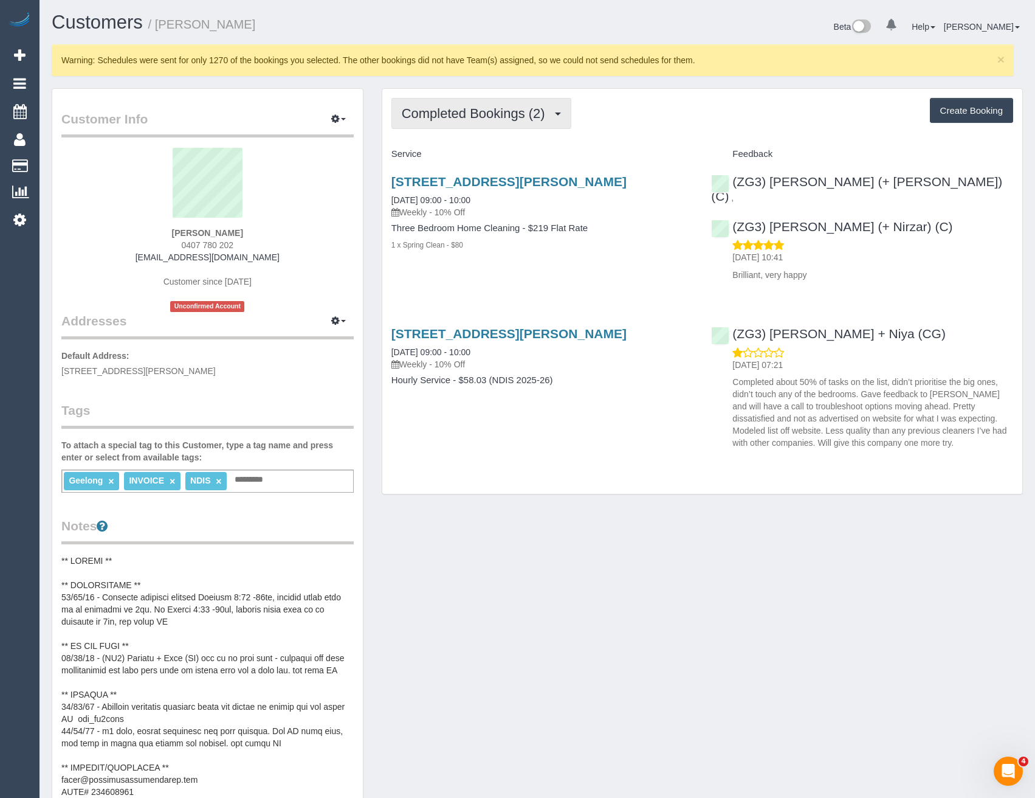
click at [537, 116] on span "Completed Bookings (2)" at bounding box center [477, 113] width 150 height 15
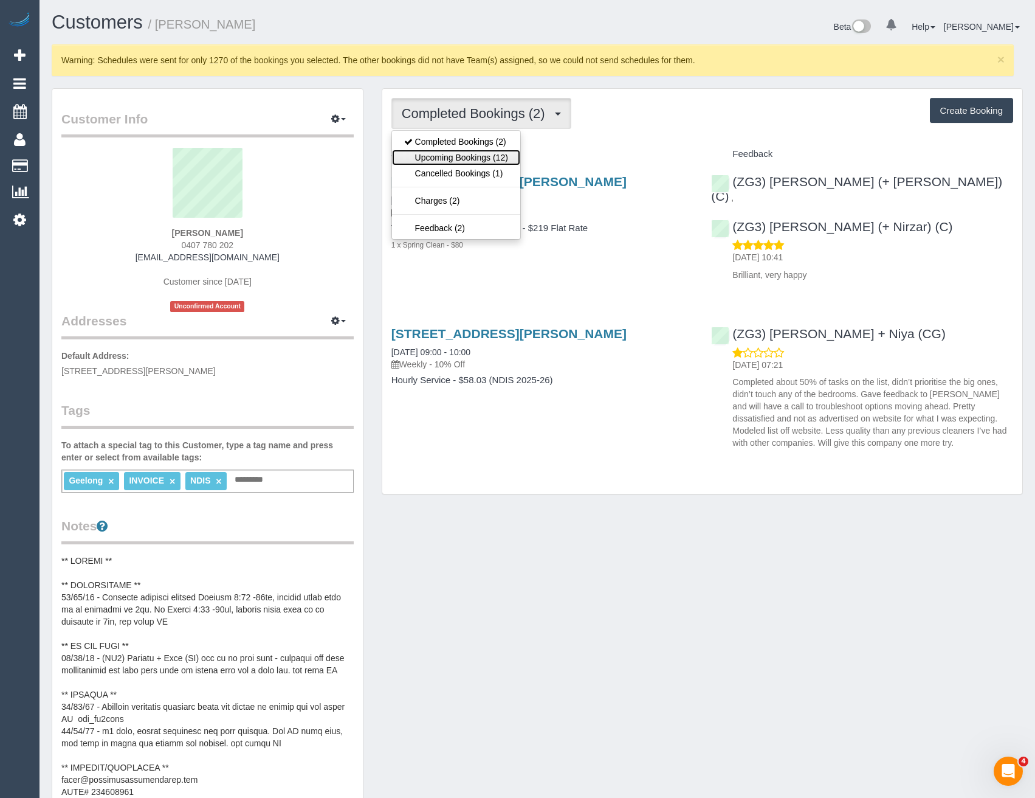
click at [491, 157] on link "Upcoming Bookings (12)" at bounding box center [456, 158] width 128 height 16
